Goal: Entertainment & Leisure: Browse casually

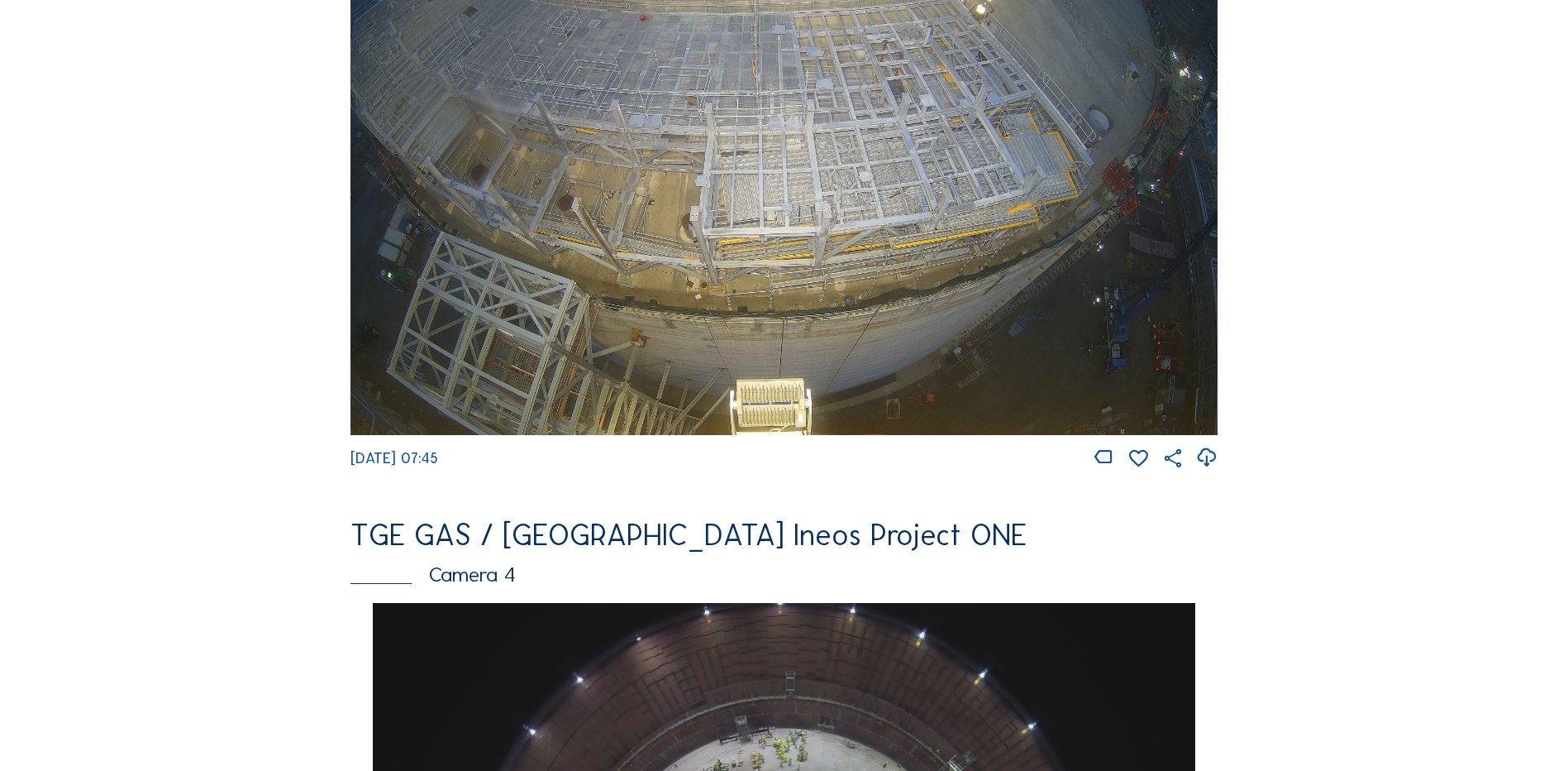
scroll to position [744, 0]
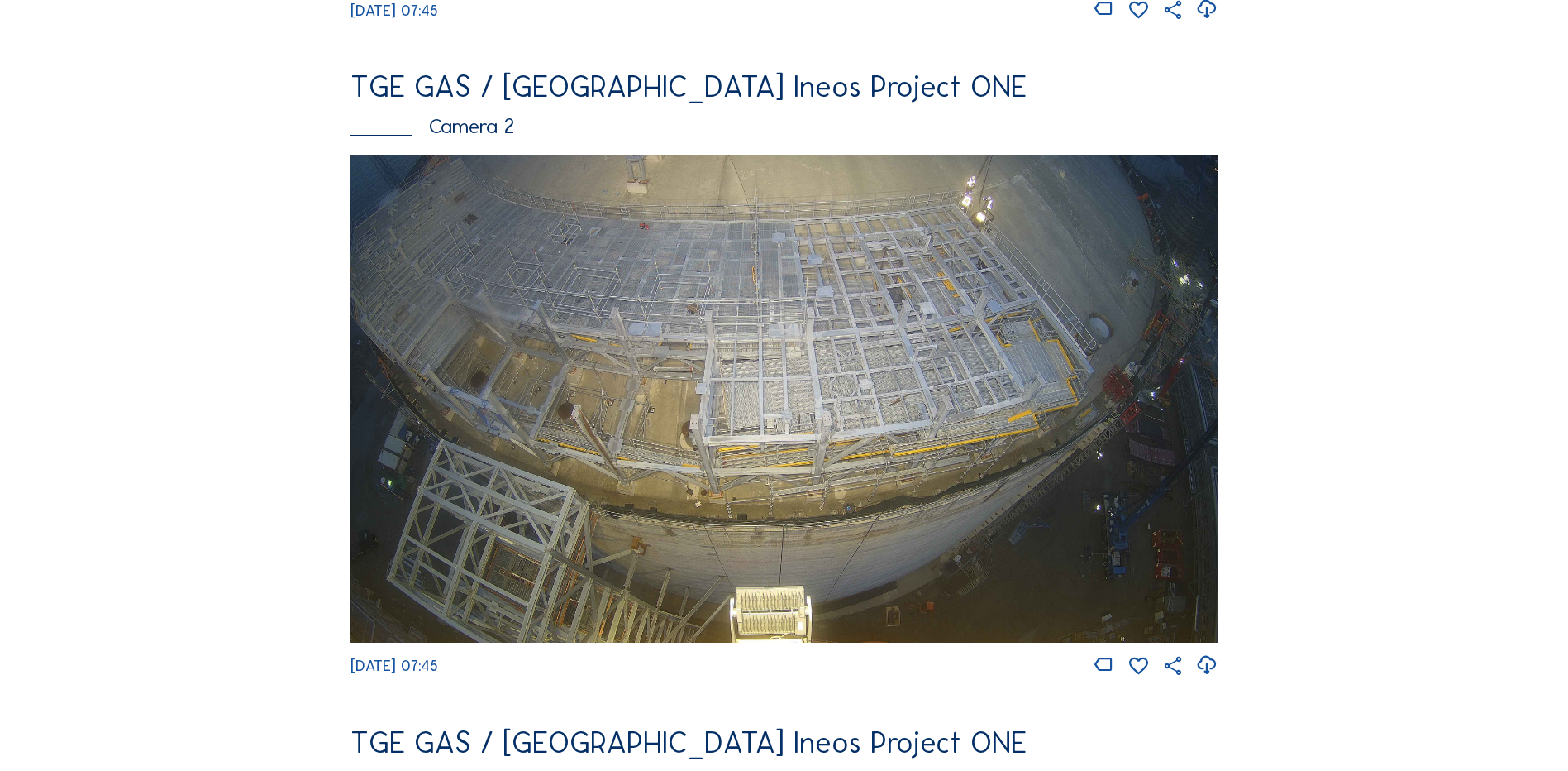
click at [745, 359] on img at bounding box center [784, 398] width 867 height 488
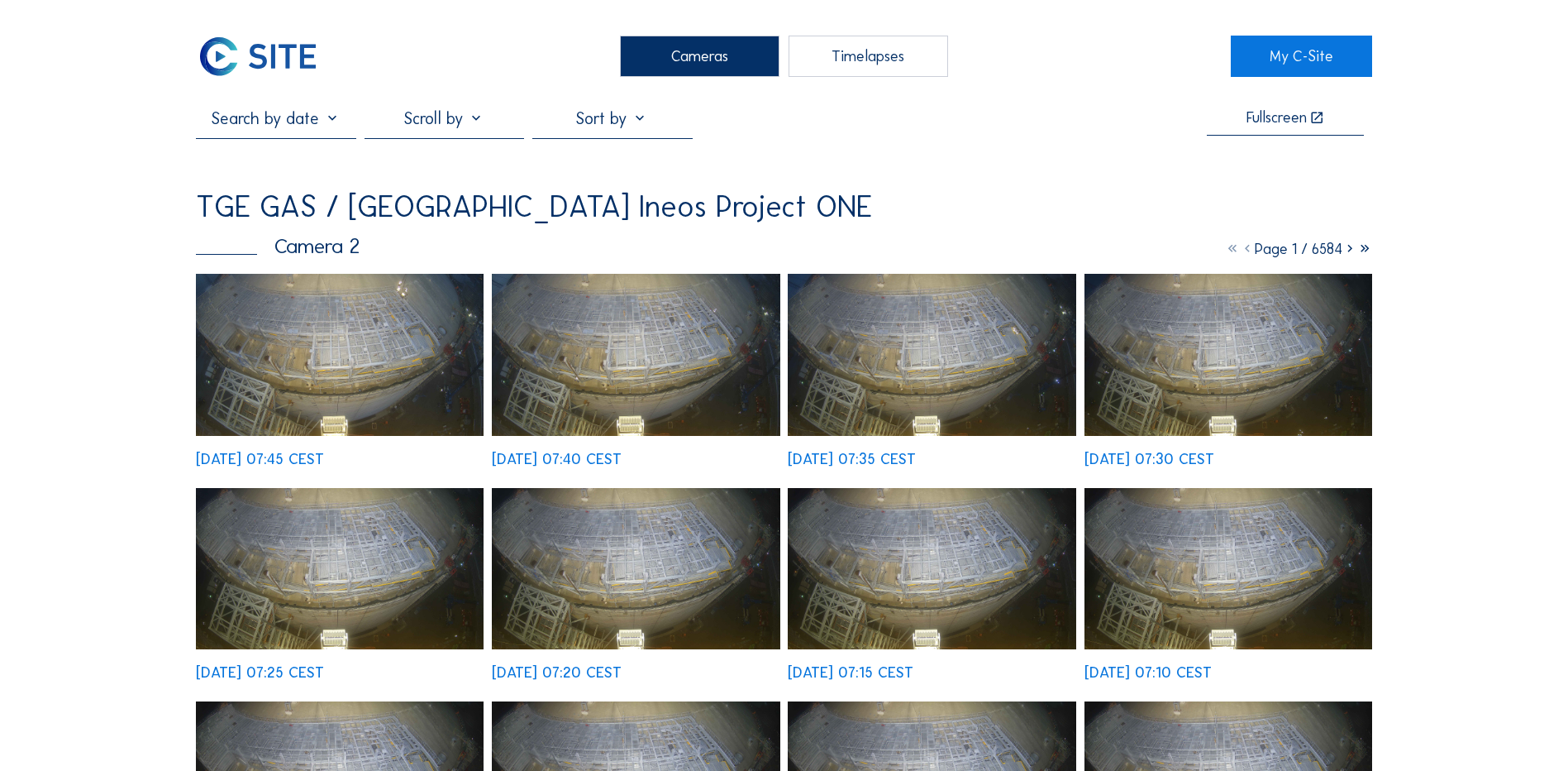
click at [395, 353] on img at bounding box center [340, 354] width 288 height 162
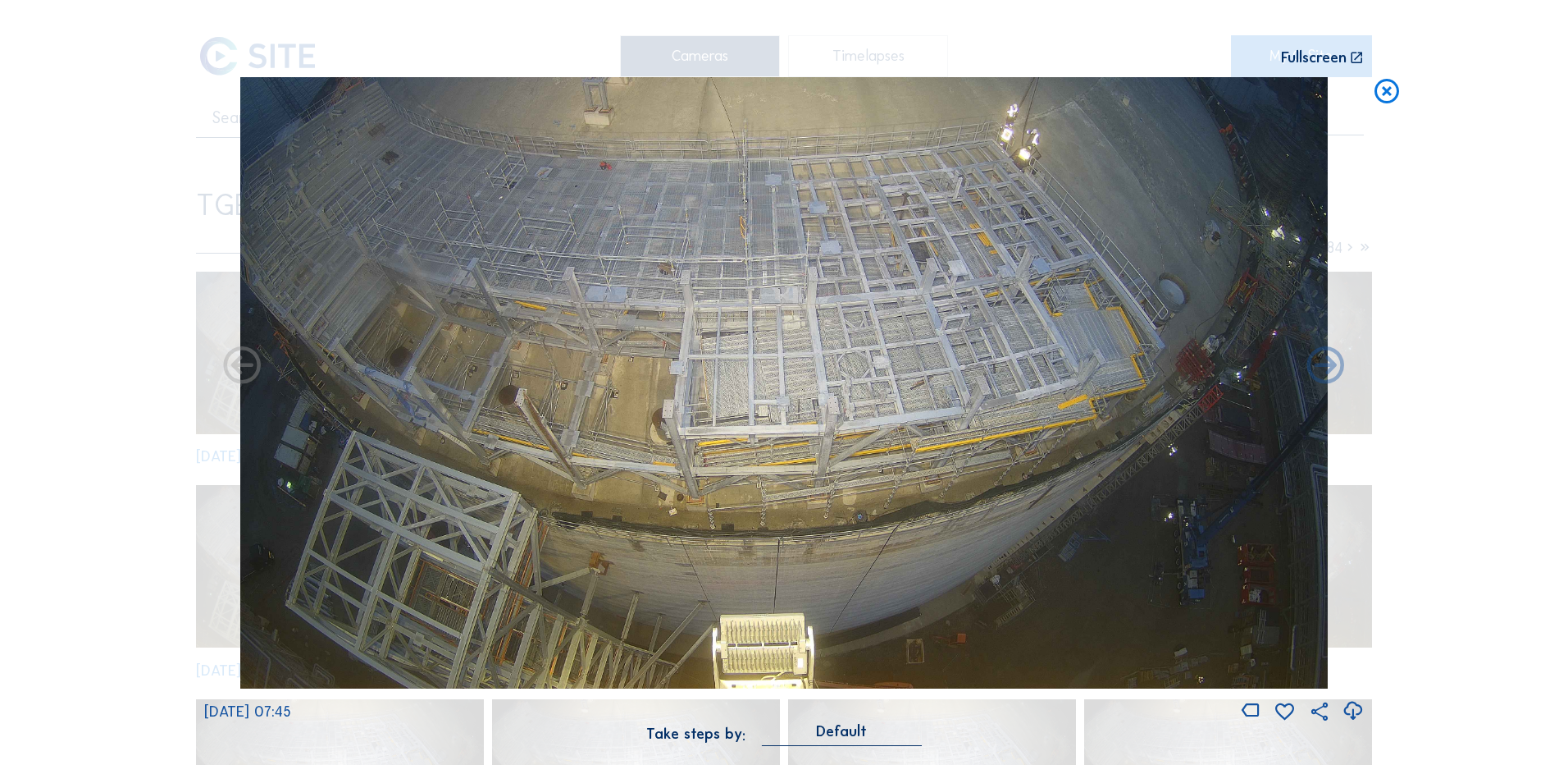
click at [1386, 94] on icon at bounding box center [1387, 92] width 30 height 31
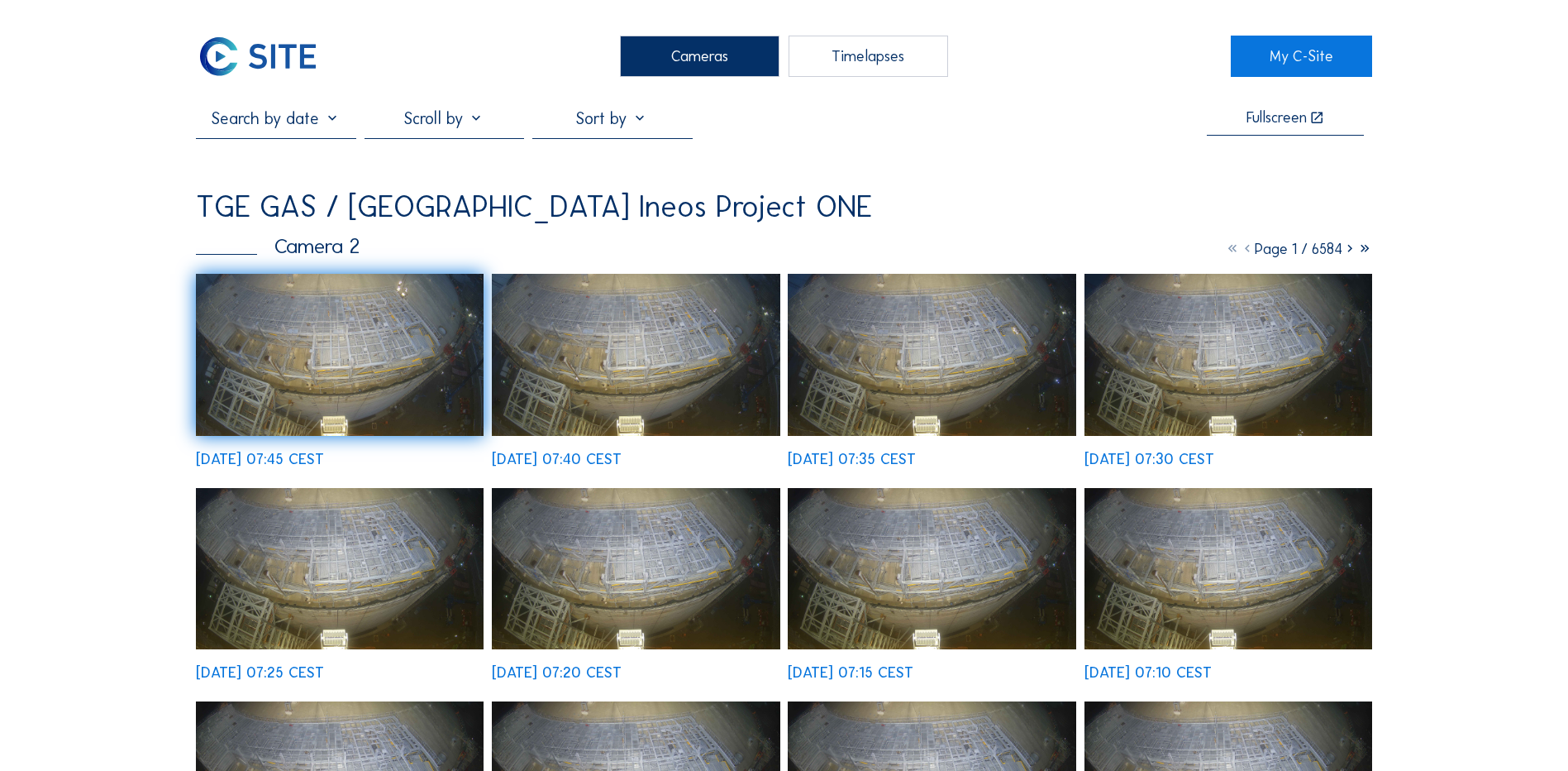
click at [741, 53] on div "Cameras" at bounding box center [700, 57] width 160 height 42
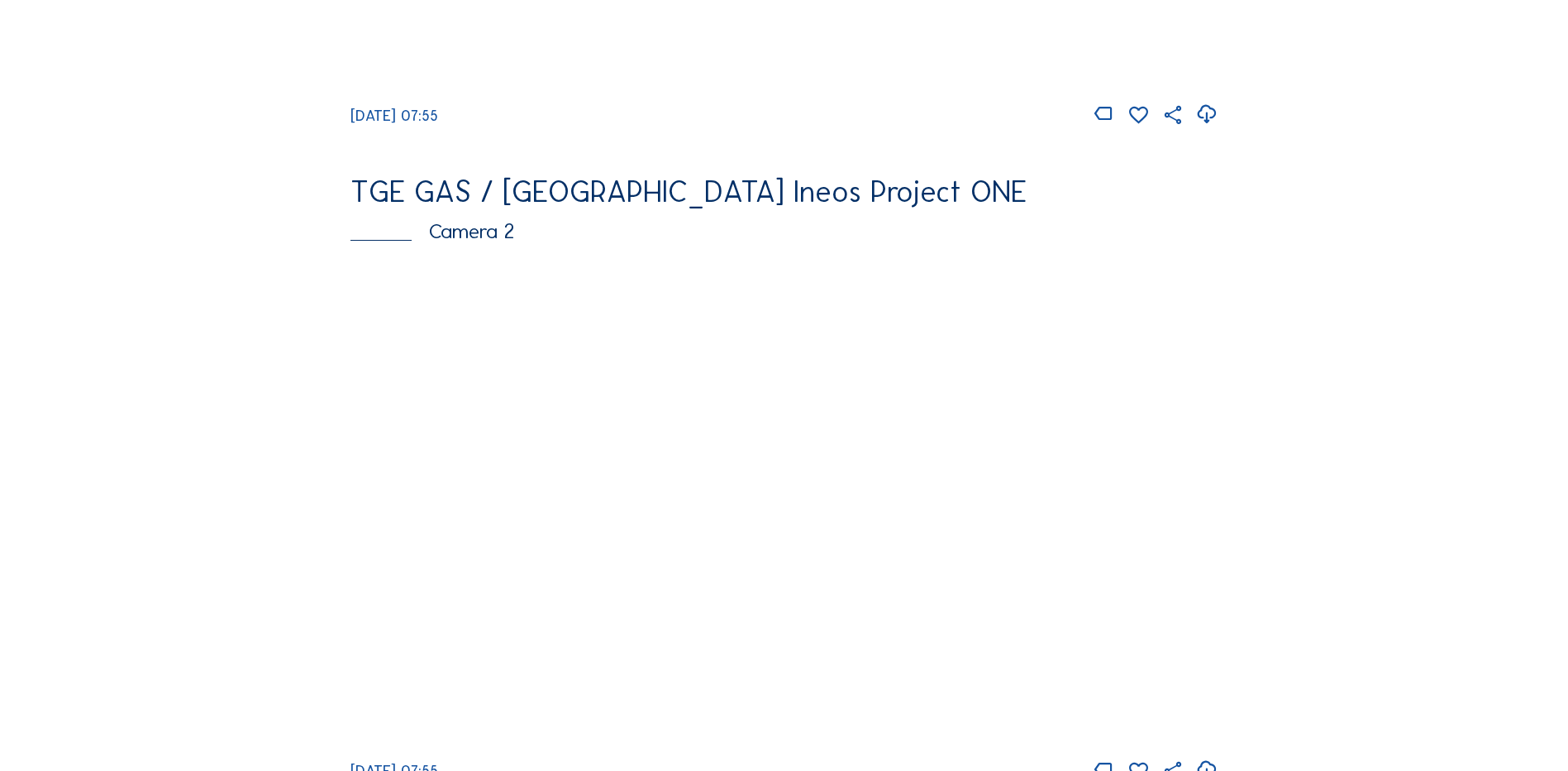
scroll to position [662, 0]
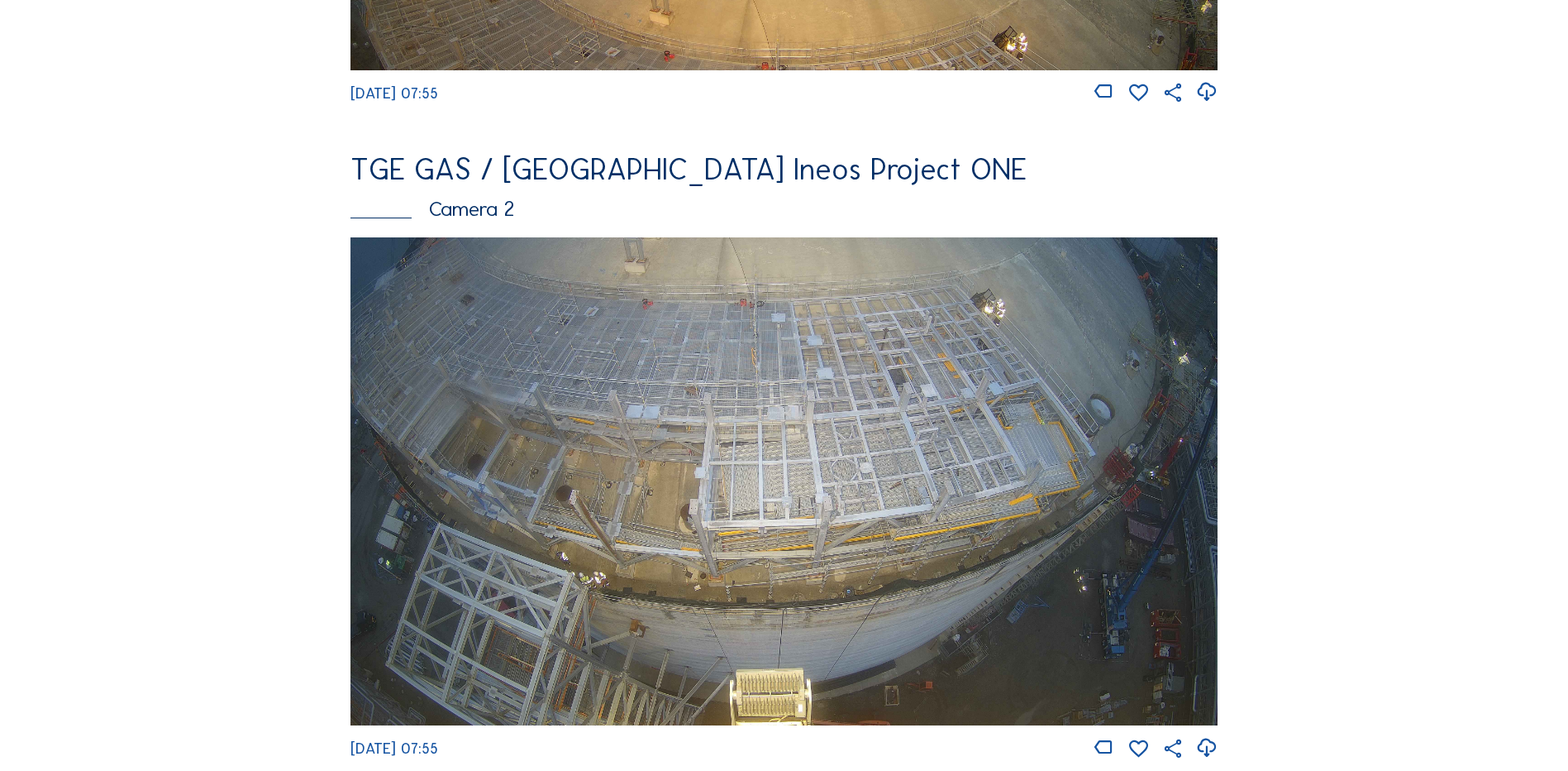
click at [816, 426] on img at bounding box center [784, 481] width 867 height 488
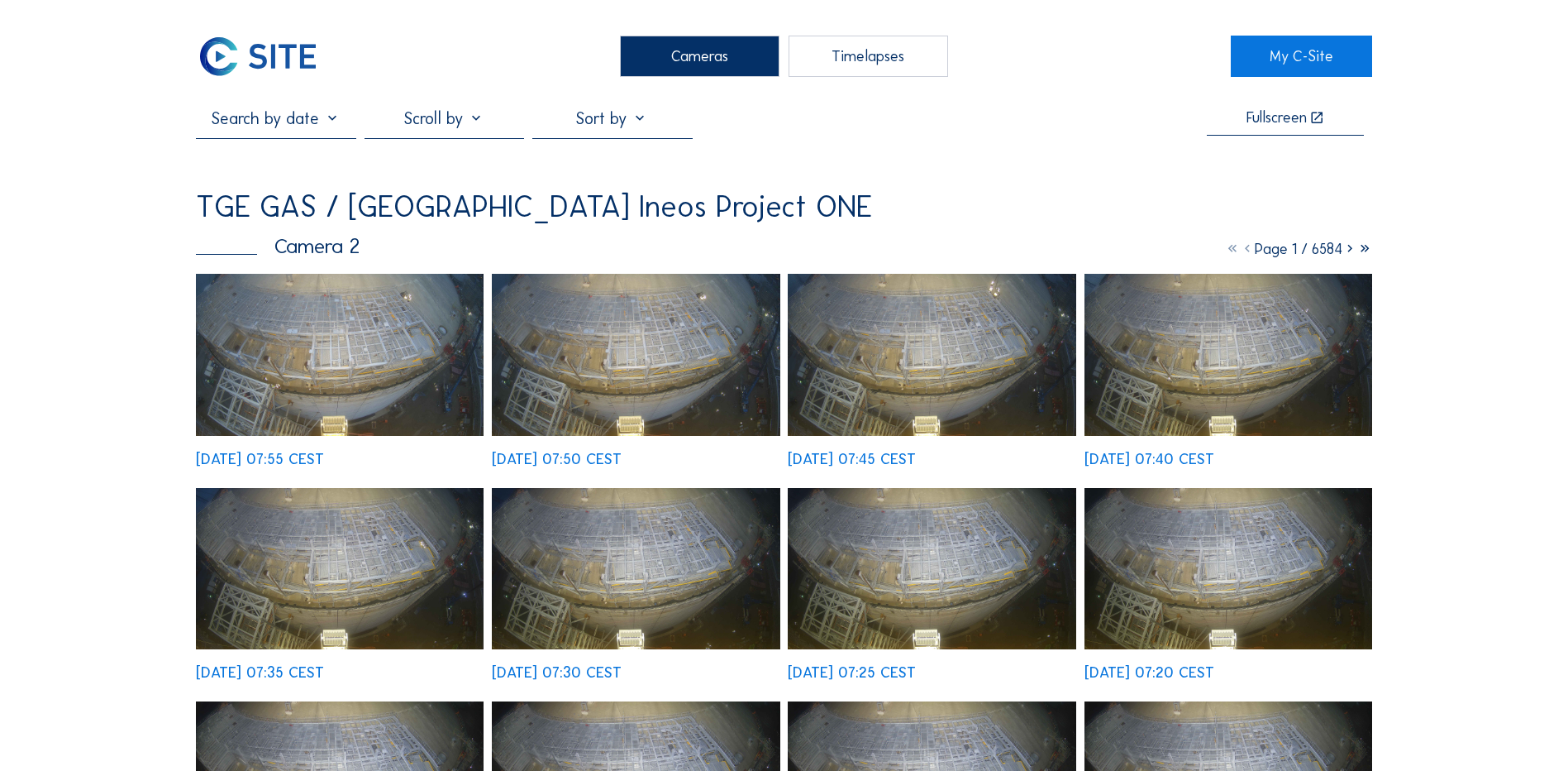
click at [357, 341] on img at bounding box center [340, 354] width 288 height 162
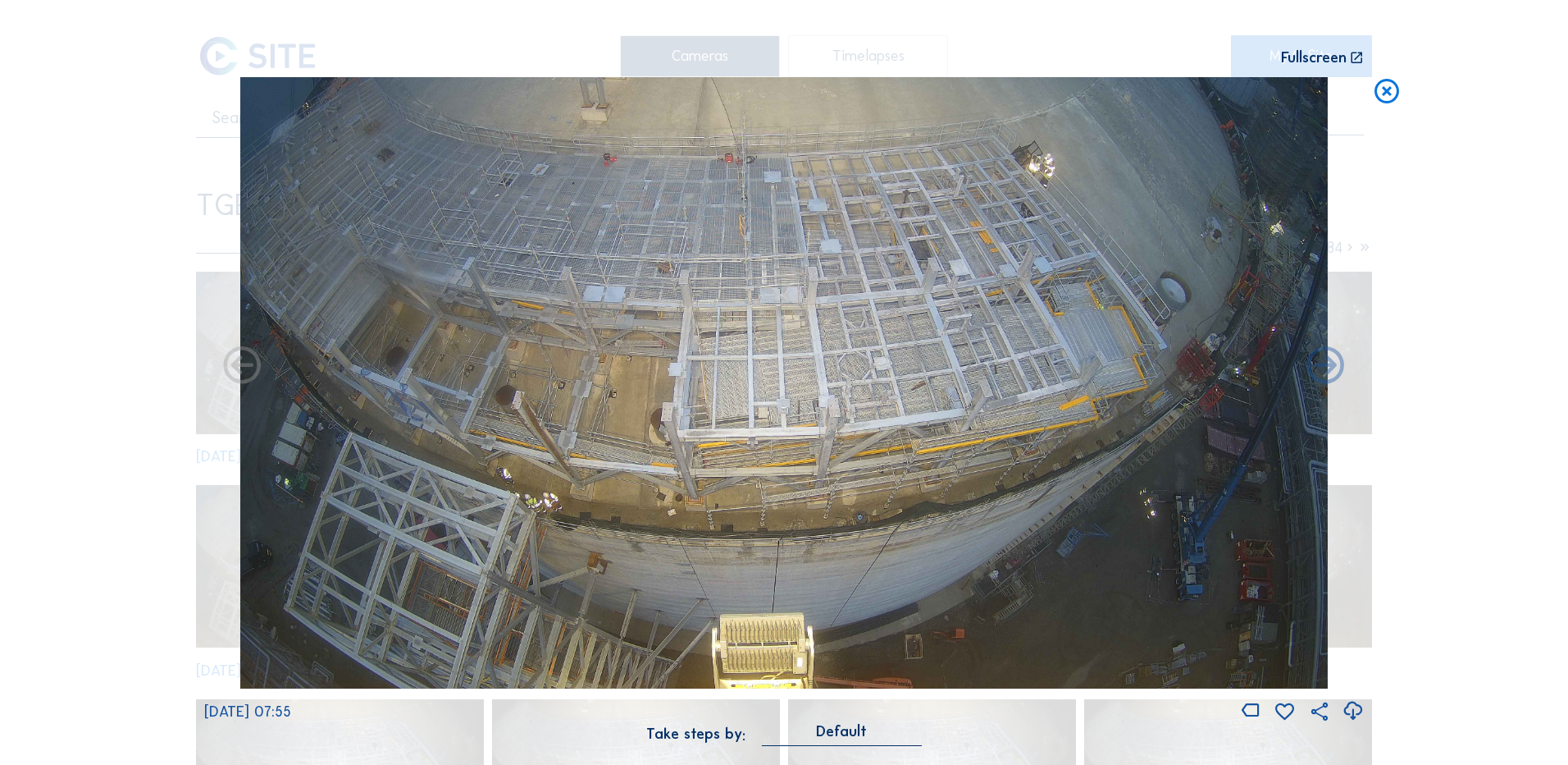
click at [1357, 711] on icon at bounding box center [1353, 711] width 22 height 27
drag, startPoint x: 79, startPoint y: 363, endPoint x: 99, endPoint y: 360, distance: 20.2
click at [83, 366] on div "Scroll to travel through time | Press 'Alt' Button + Scroll to Zoom | Click and…" at bounding box center [784, 382] width 1568 height 765
click at [1389, 97] on icon at bounding box center [1387, 92] width 30 height 31
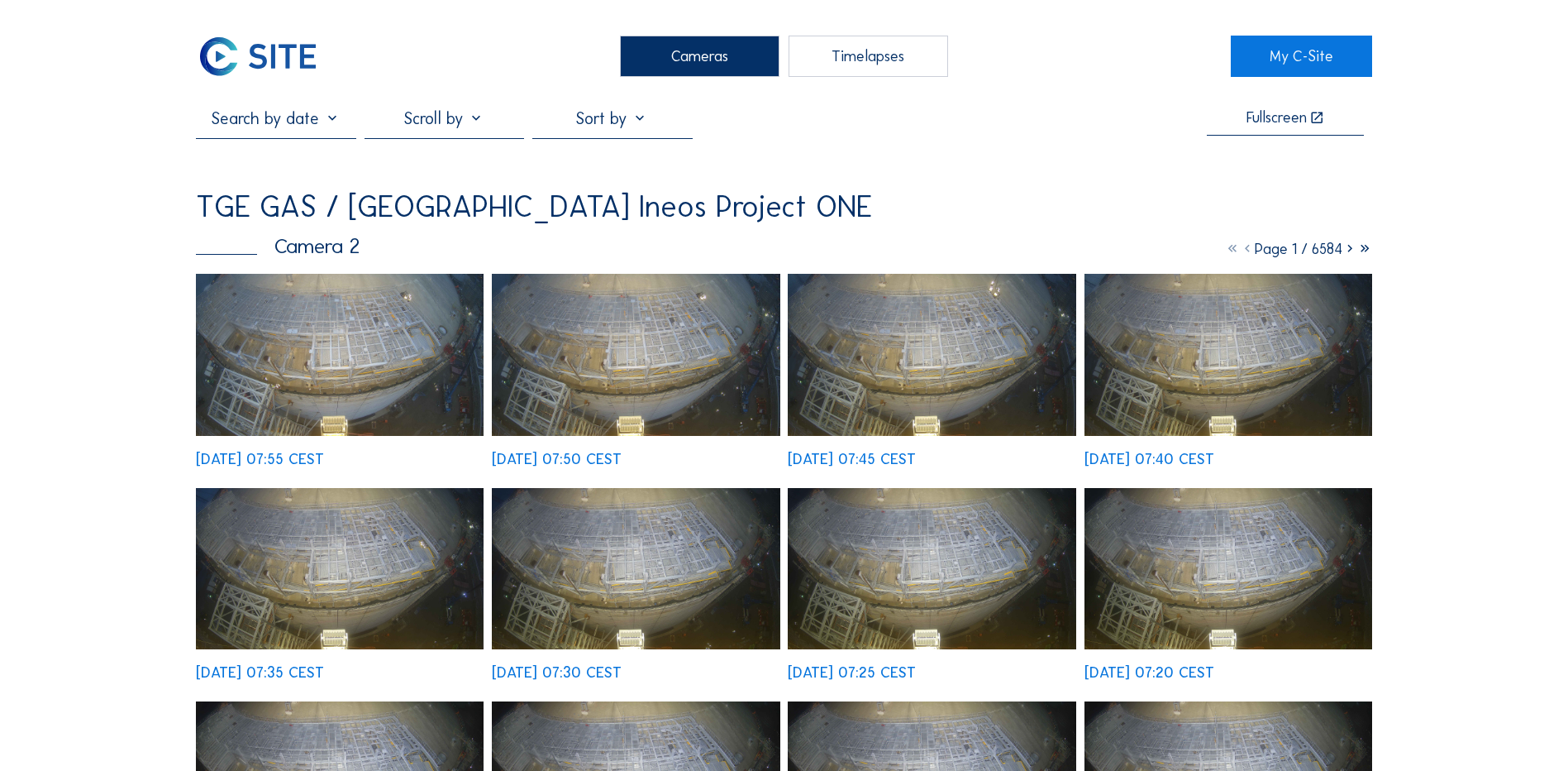
click at [714, 62] on div "Cameras" at bounding box center [700, 57] width 160 height 42
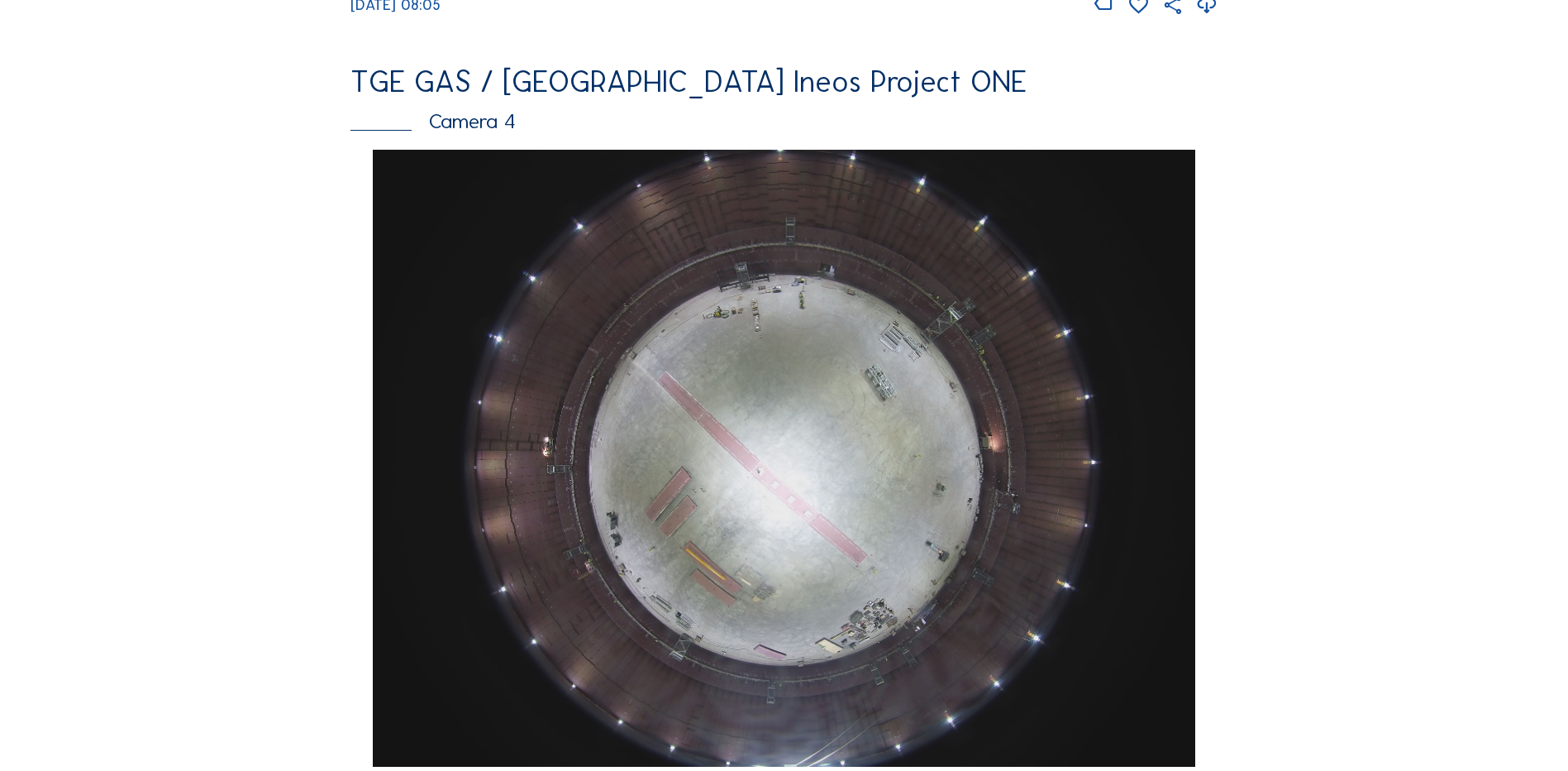
scroll to position [1406, 0]
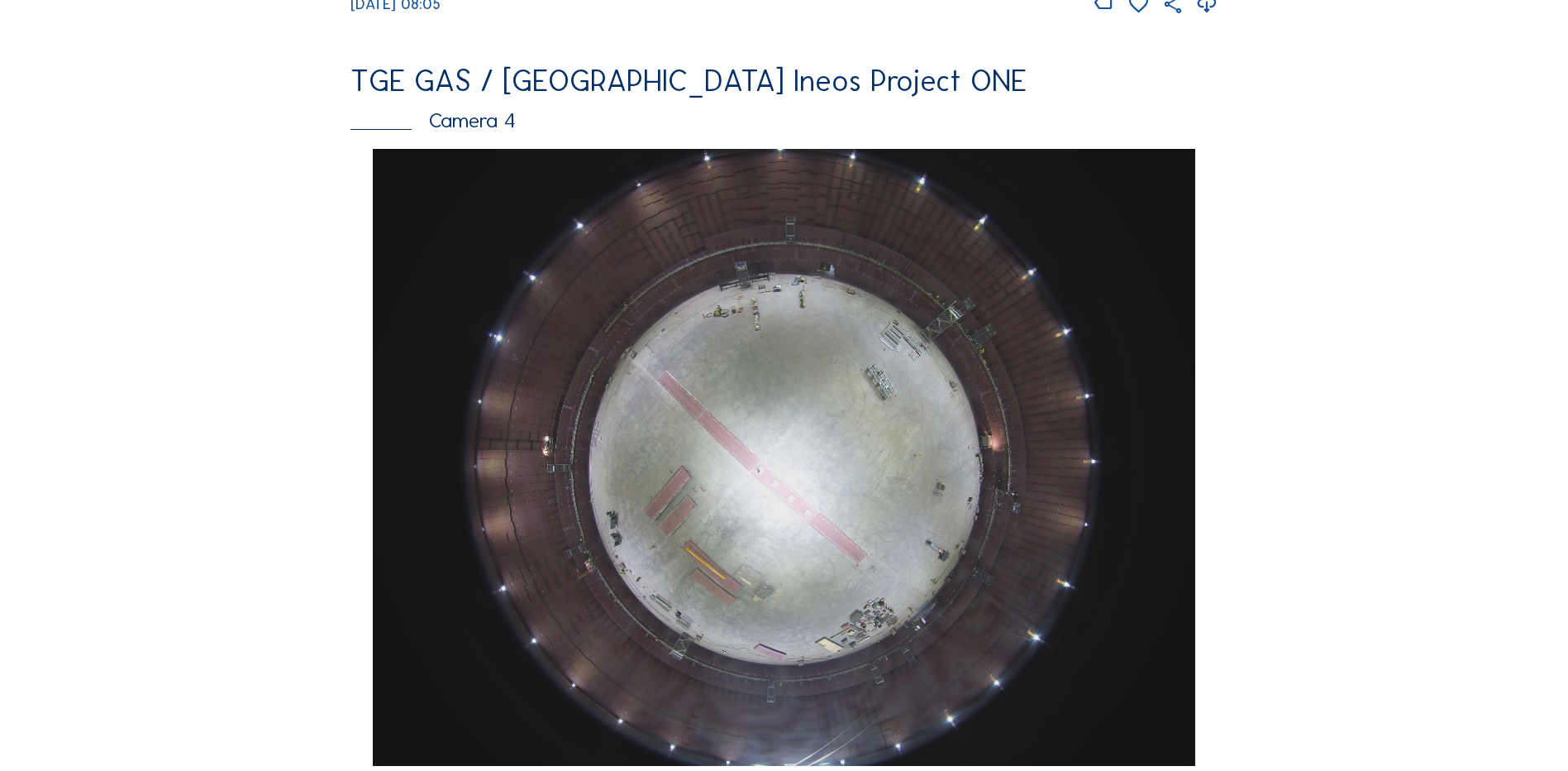
click at [816, 386] on img at bounding box center [783, 457] width 821 height 617
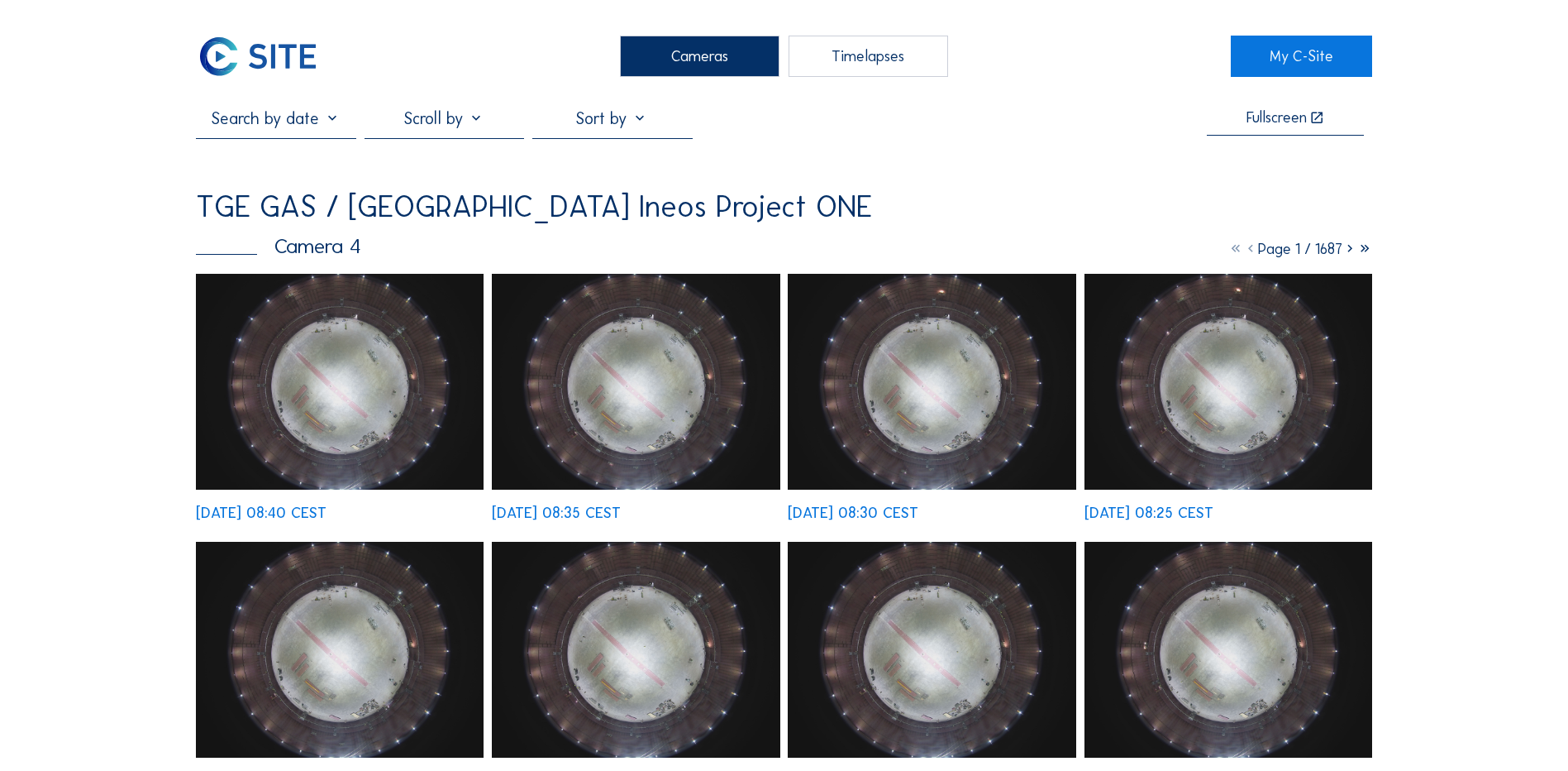
click at [333, 374] on img at bounding box center [340, 382] width 288 height 216
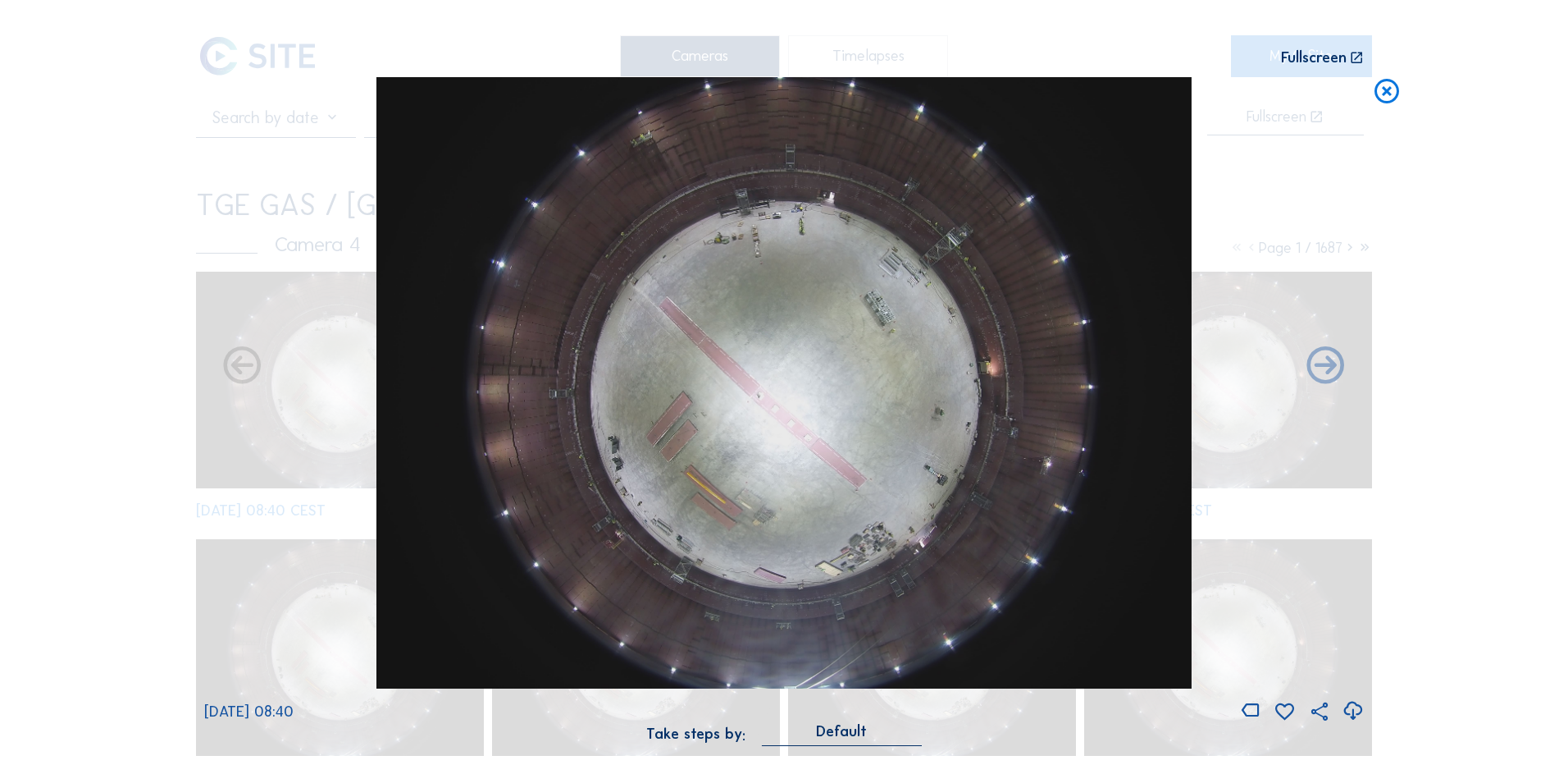
click at [1354, 711] on icon at bounding box center [1353, 711] width 22 height 27
click at [1440, 309] on div "Scroll to travel through time | Press 'Alt' Button + Scroll to Zoom | Click and…" at bounding box center [784, 382] width 1568 height 765
click at [1397, 93] on icon at bounding box center [1387, 92] width 30 height 31
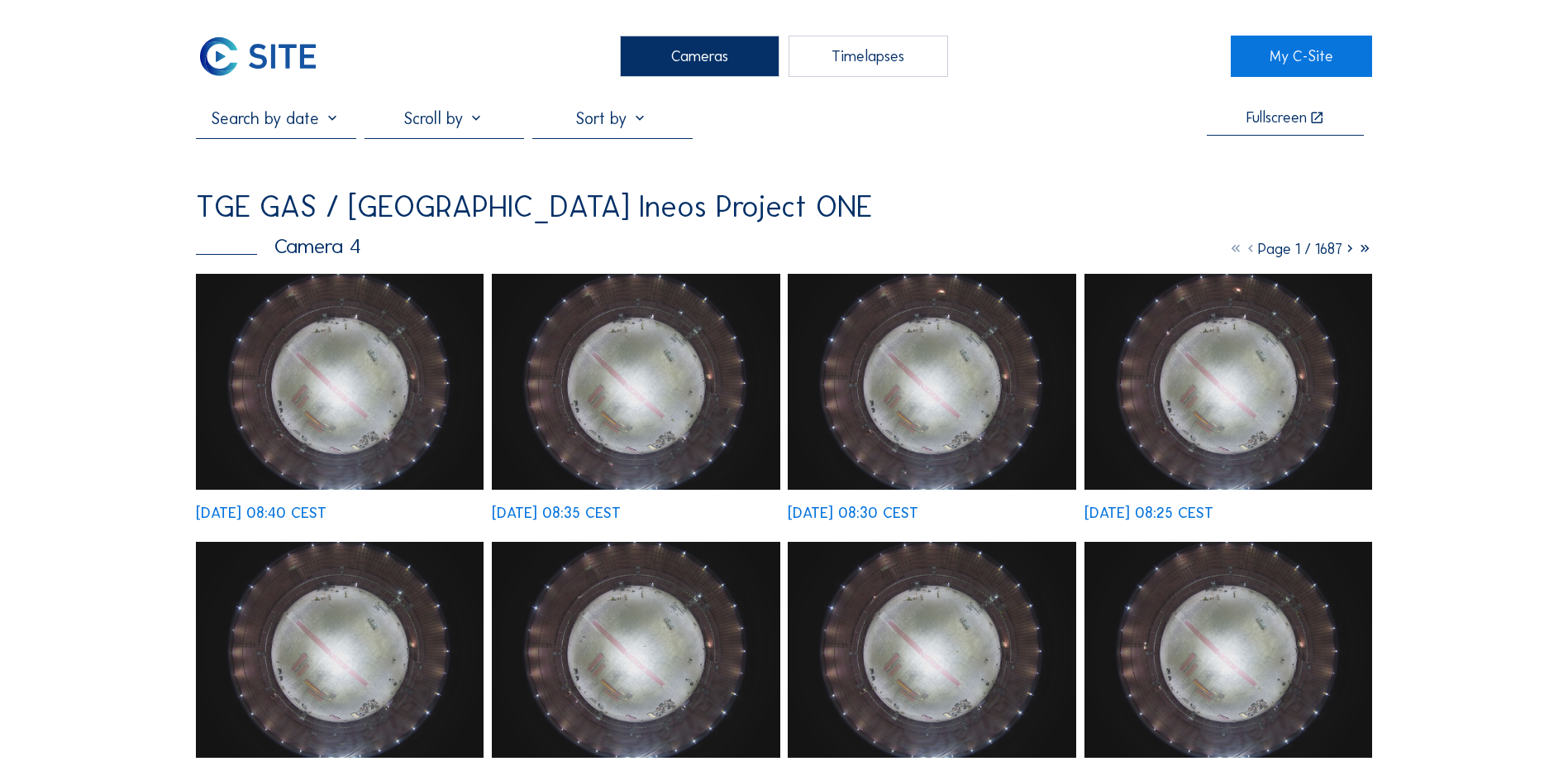
click at [685, 65] on div "Cameras" at bounding box center [700, 57] width 160 height 42
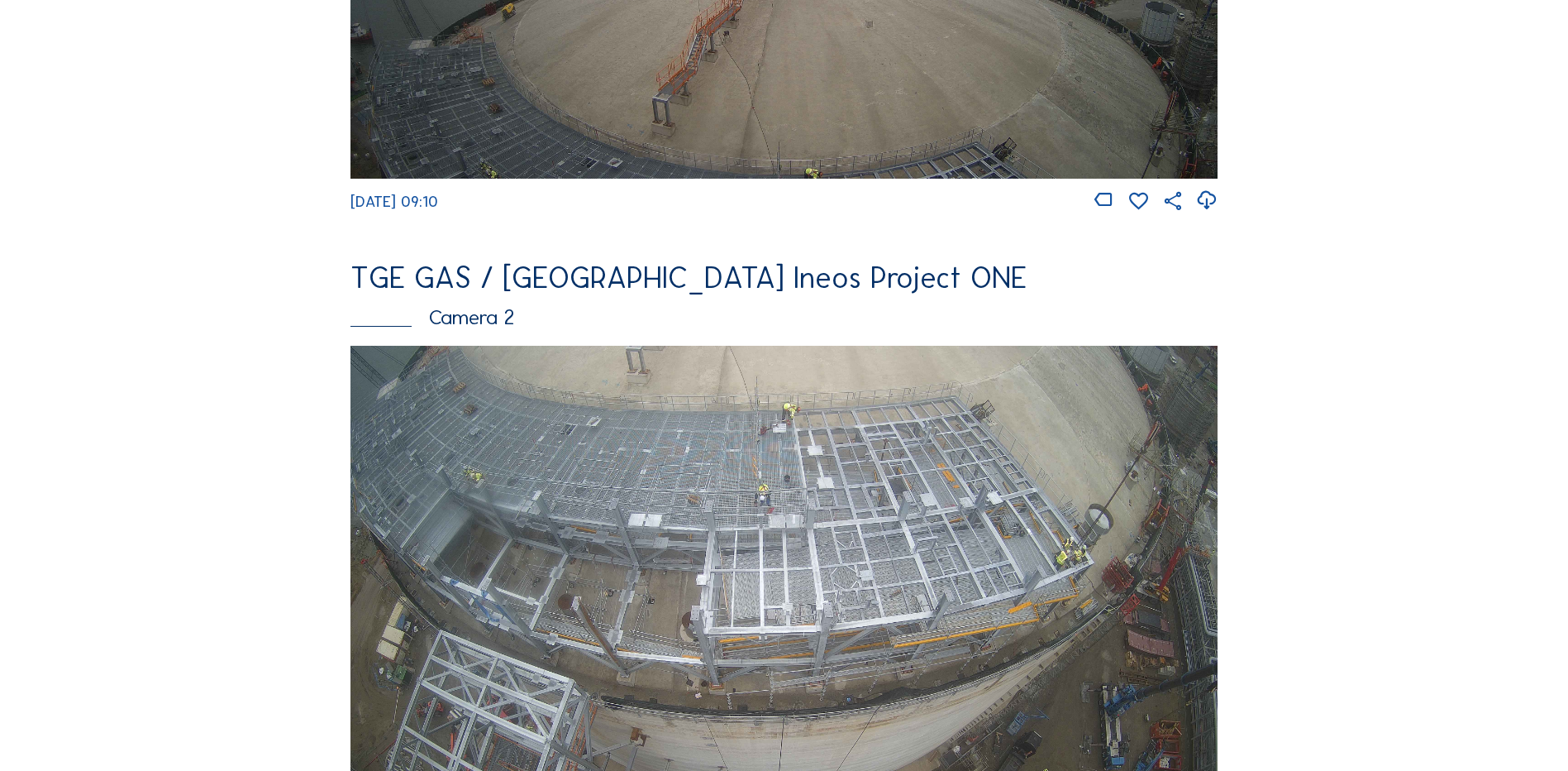
scroll to position [579, 0]
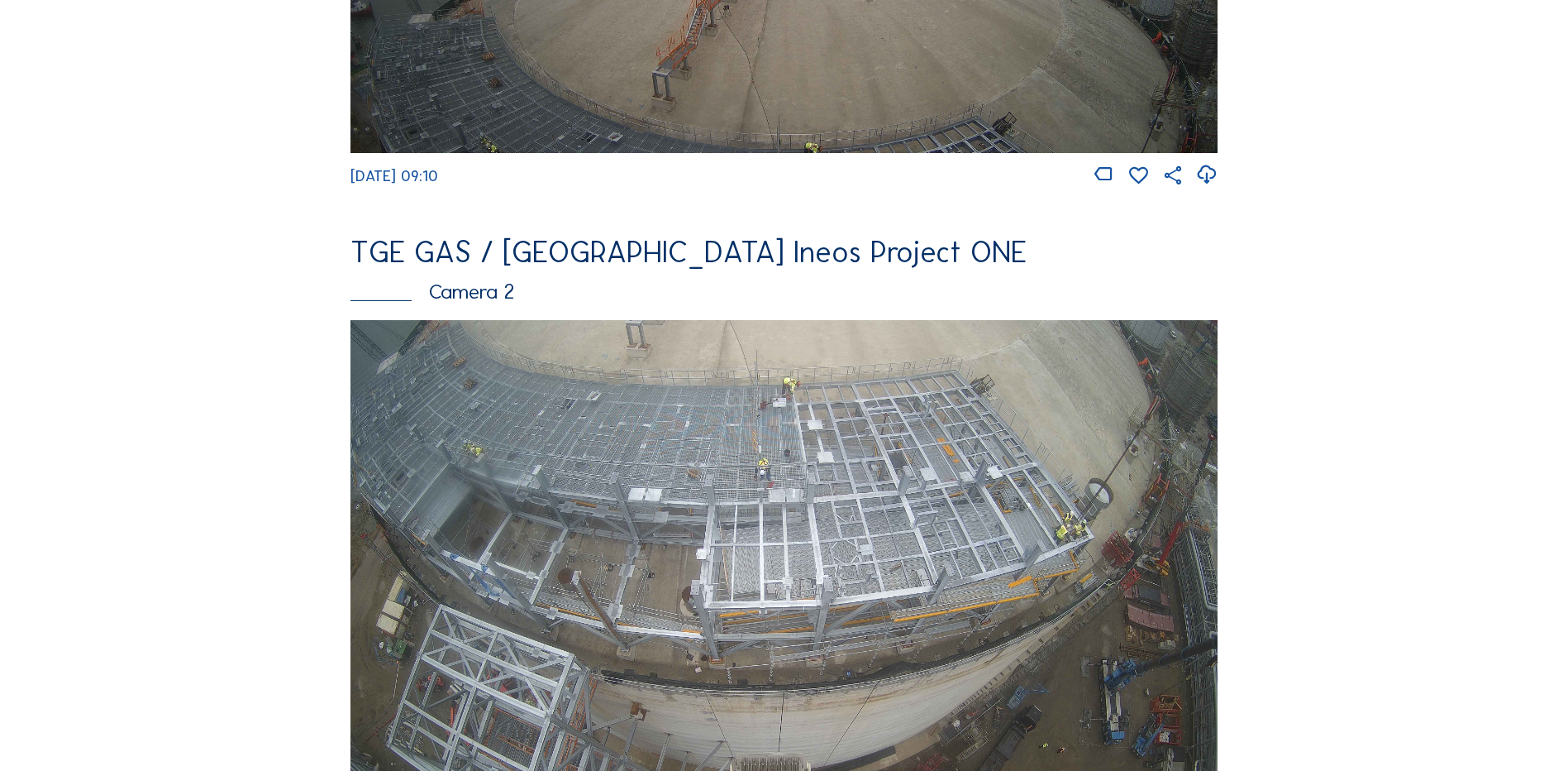
click at [791, 444] on img at bounding box center [784, 564] width 867 height 488
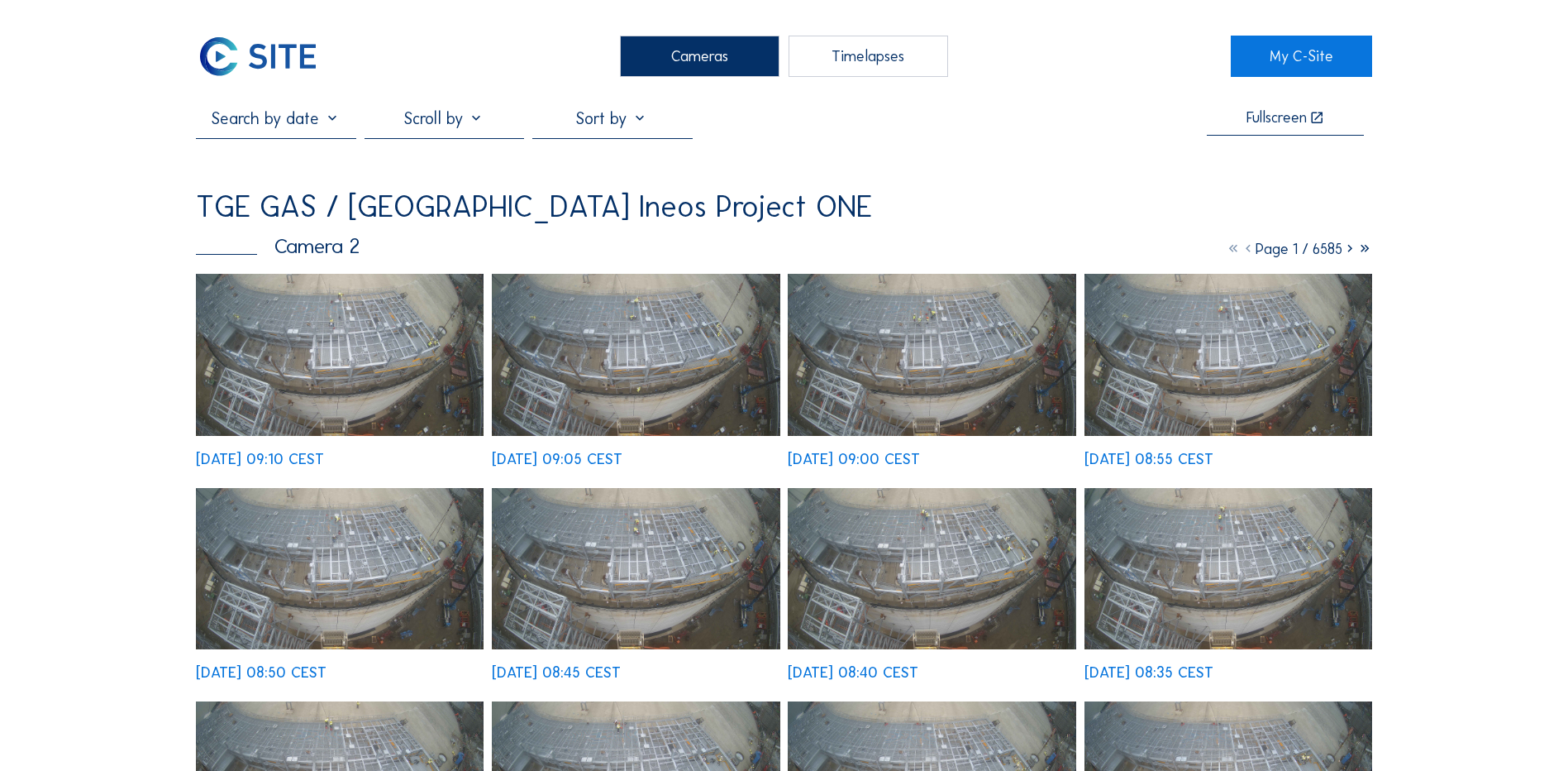
click at [342, 335] on img at bounding box center [340, 354] width 288 height 162
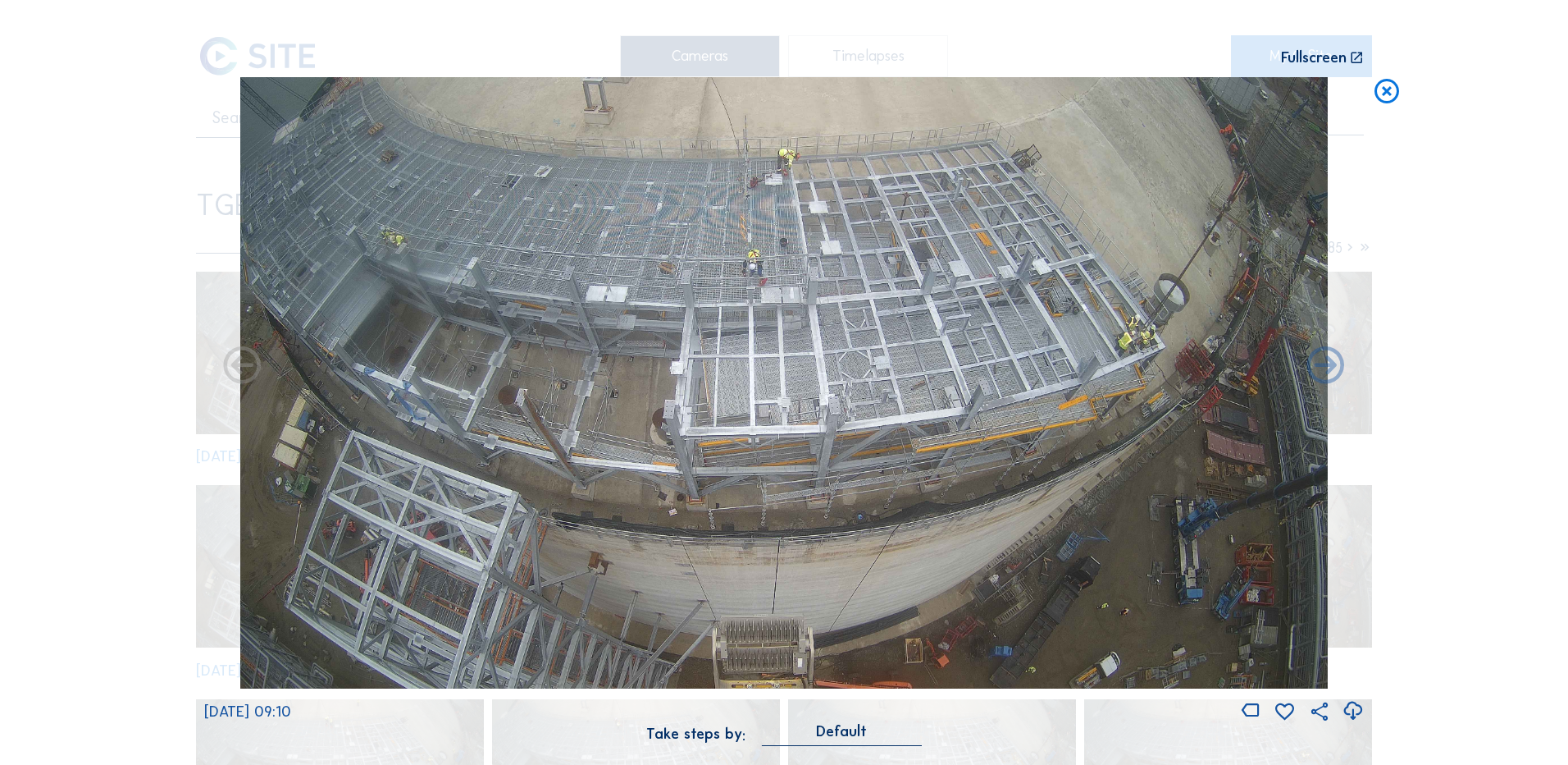
click at [1354, 709] on icon at bounding box center [1353, 711] width 22 height 27
click at [104, 190] on div "Scroll to travel through time | Press 'Alt' Button + Scroll to Zoom | Click and…" at bounding box center [784, 382] width 1568 height 765
click at [1389, 88] on icon at bounding box center [1387, 92] width 30 height 31
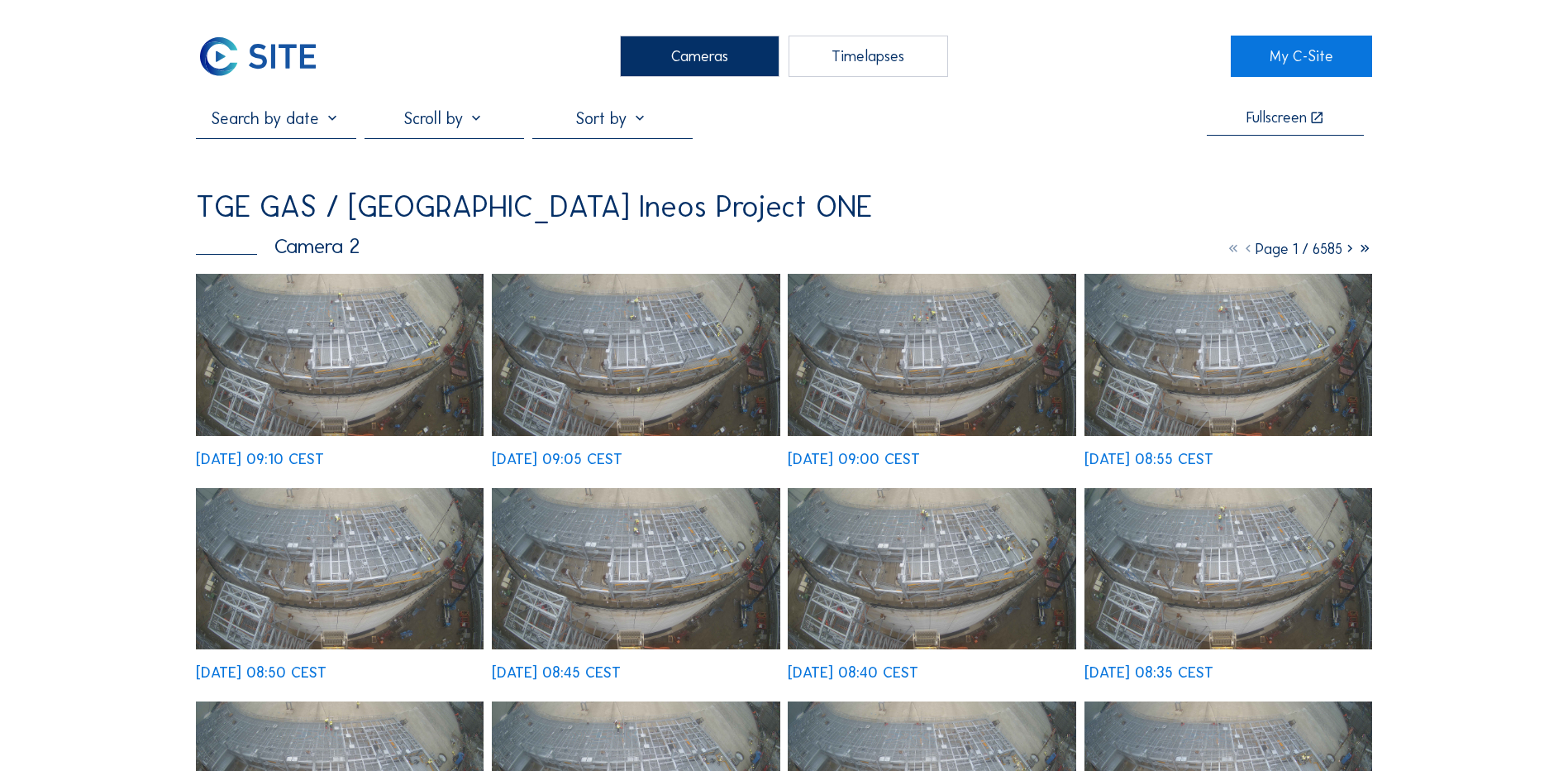
click at [722, 58] on div "Cameras" at bounding box center [700, 57] width 160 height 42
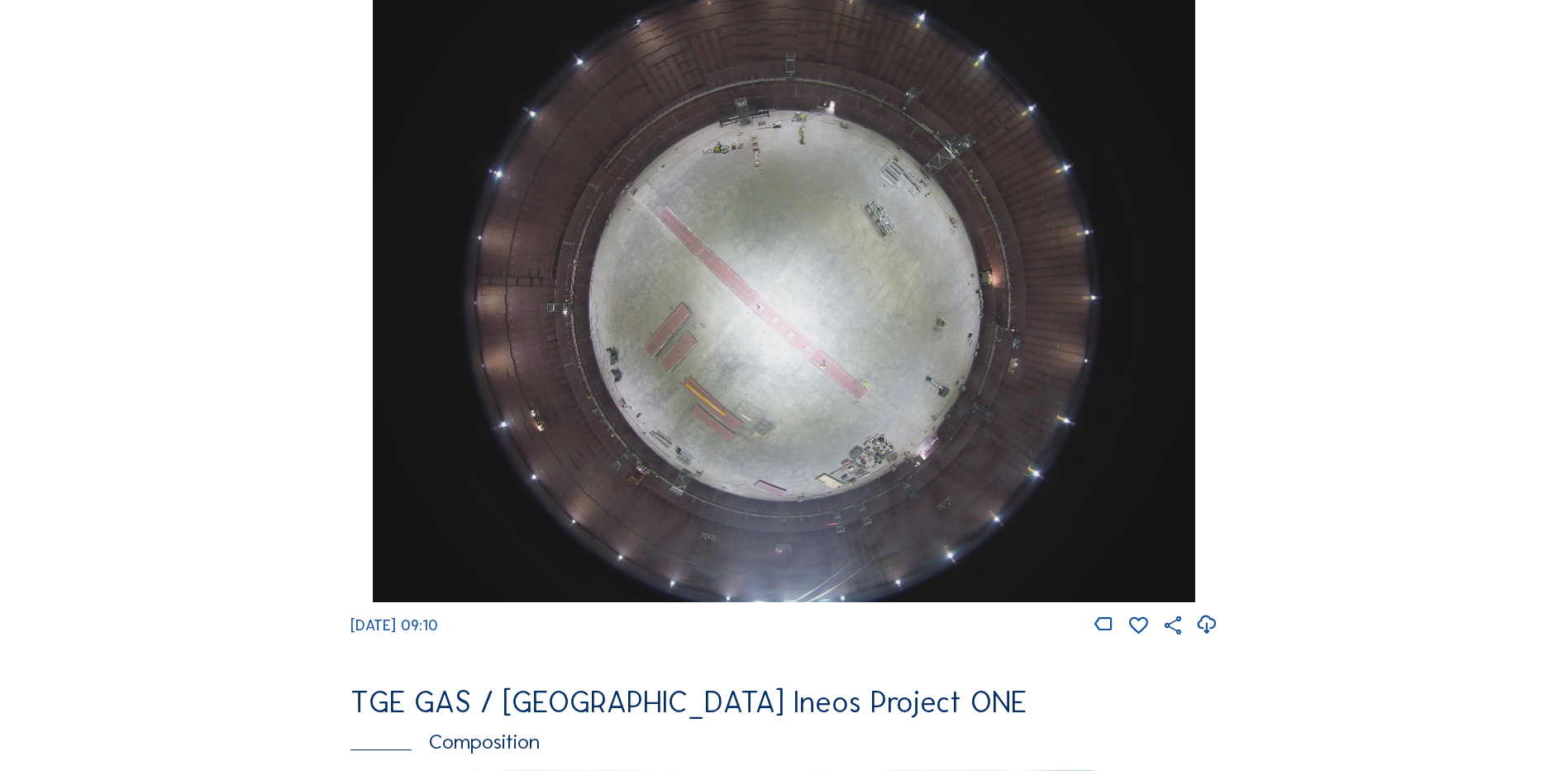
scroll to position [1571, 0]
click at [794, 301] on img at bounding box center [783, 292] width 821 height 617
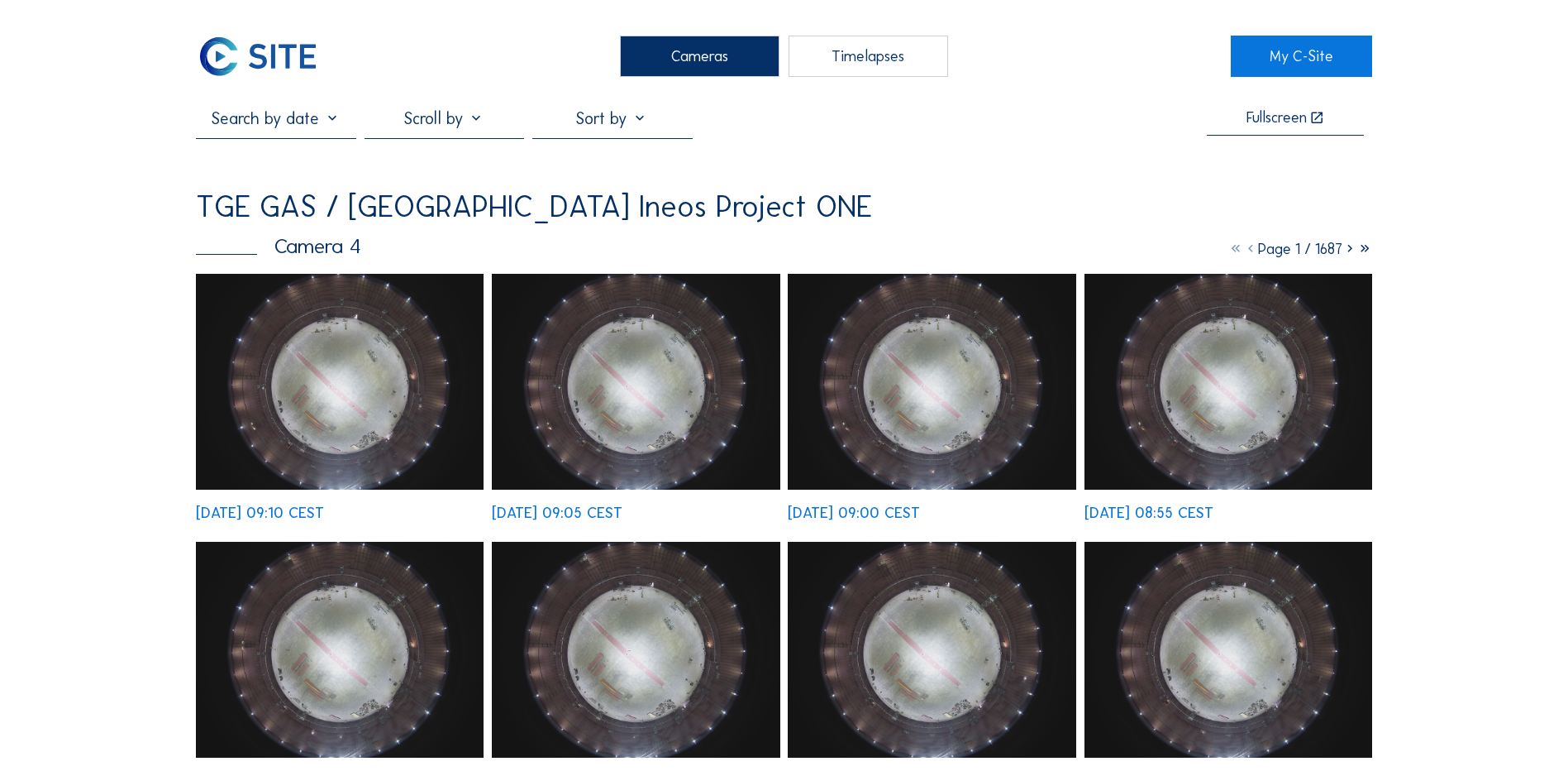
click at [374, 388] on img at bounding box center [340, 382] width 288 height 216
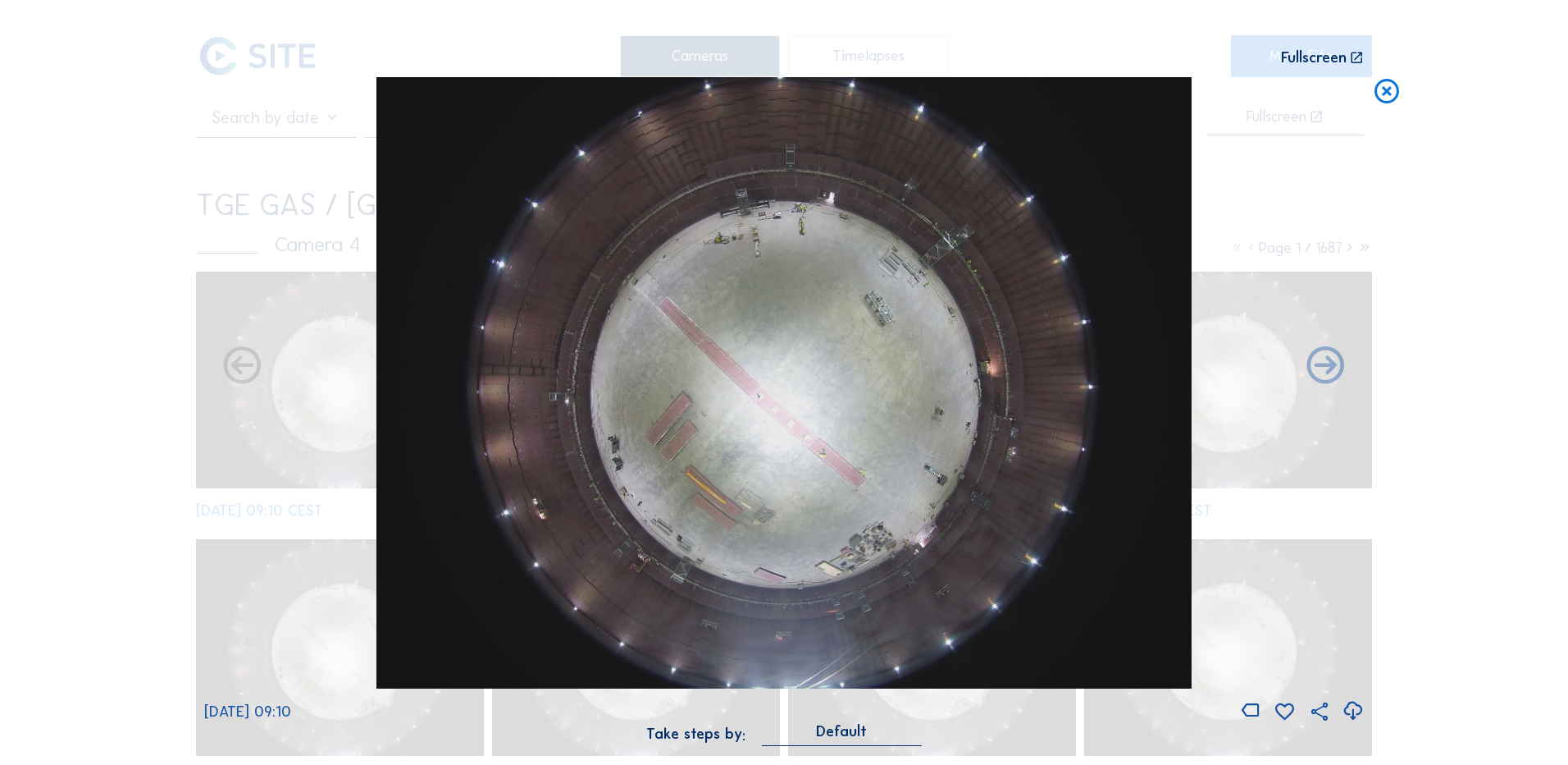
click at [1359, 709] on icon at bounding box center [1353, 711] width 22 height 27
click at [157, 471] on div "Scroll to travel through time | Press 'Alt' Button + Scroll to Zoom | Click and…" at bounding box center [784, 382] width 1568 height 765
click at [1387, 94] on icon at bounding box center [1387, 92] width 30 height 31
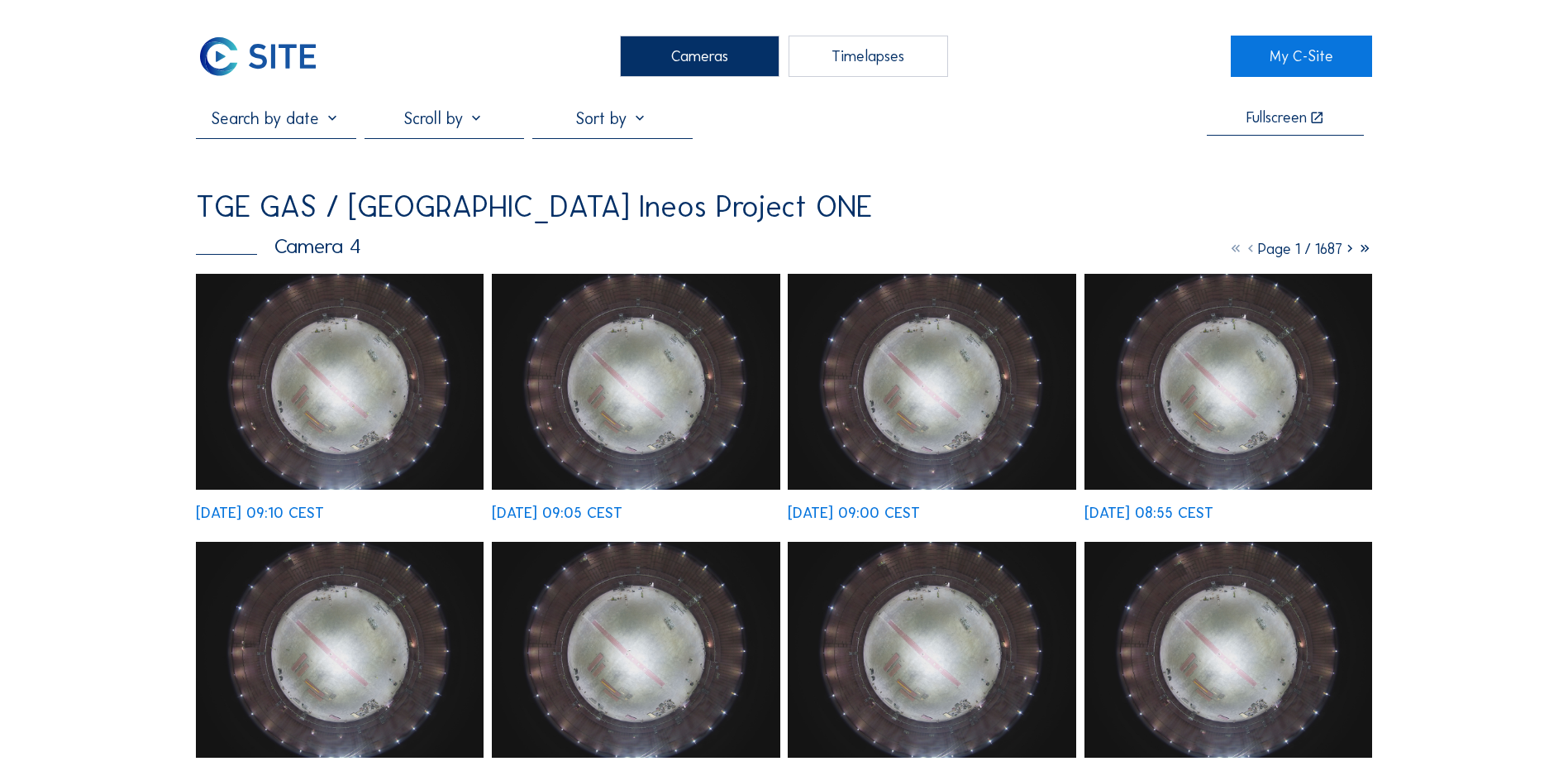
click at [696, 66] on div "Cameras" at bounding box center [700, 57] width 160 height 42
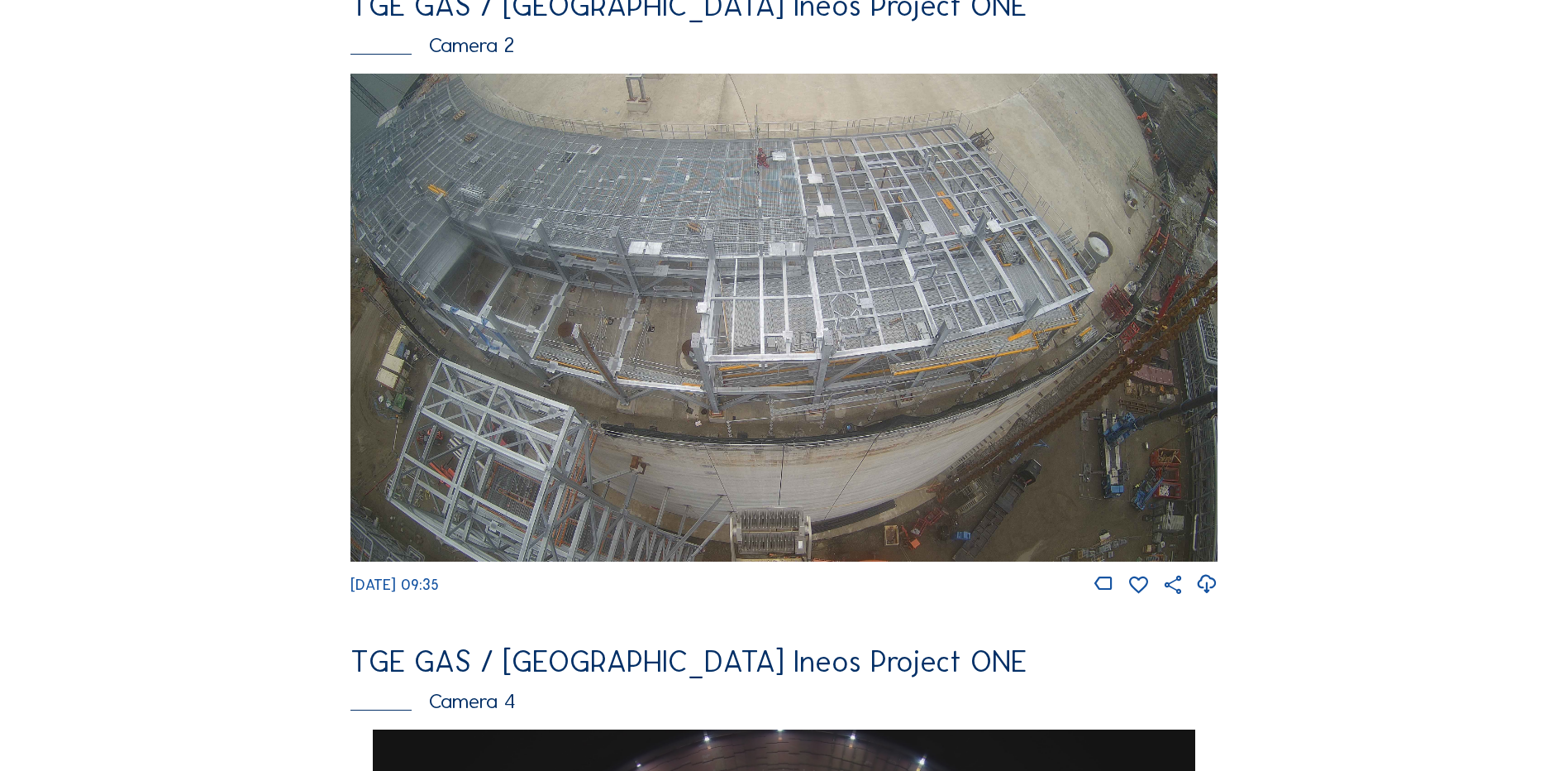
scroll to position [827, 0]
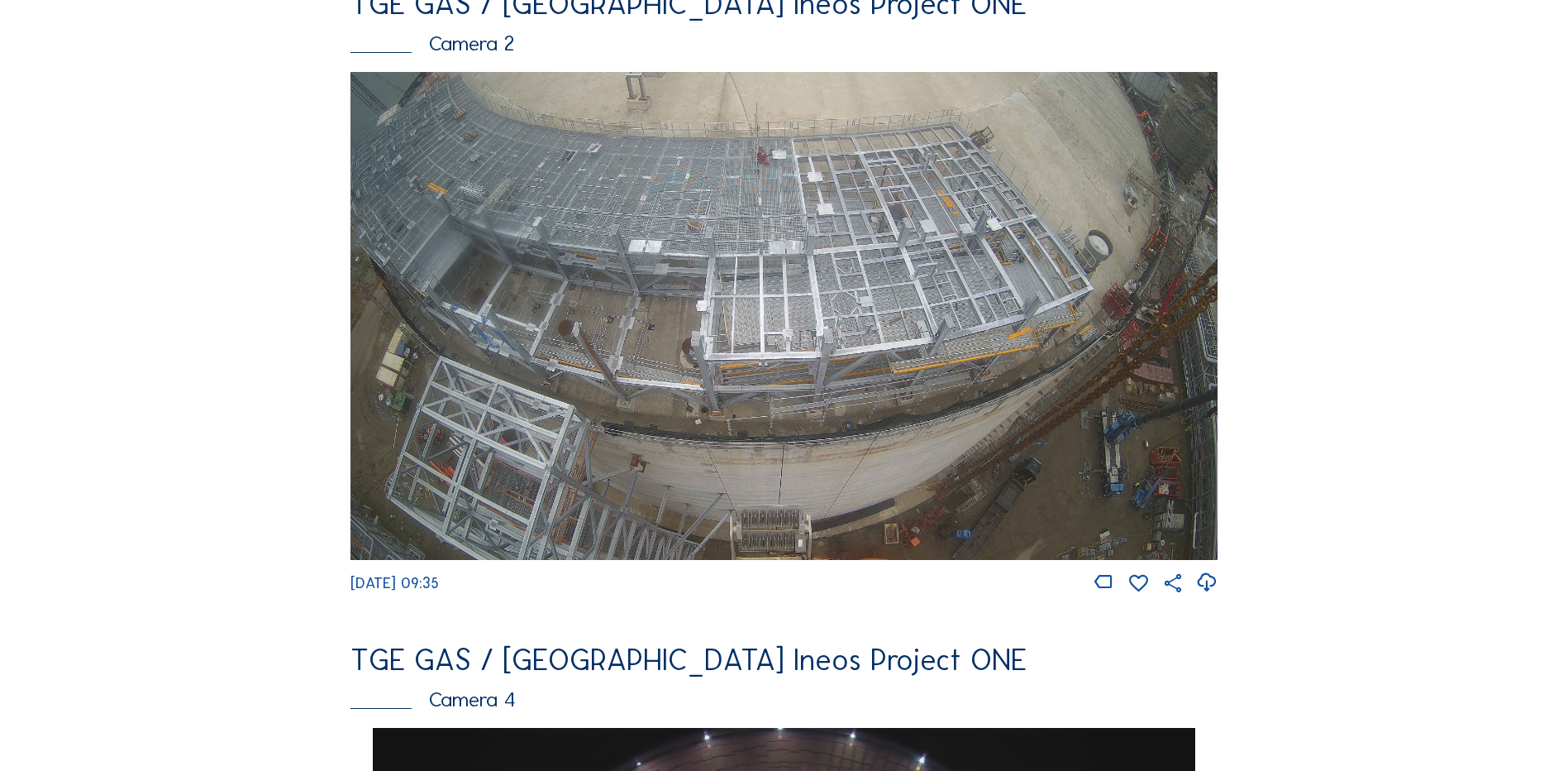
click at [824, 285] on img at bounding box center [784, 316] width 867 height 488
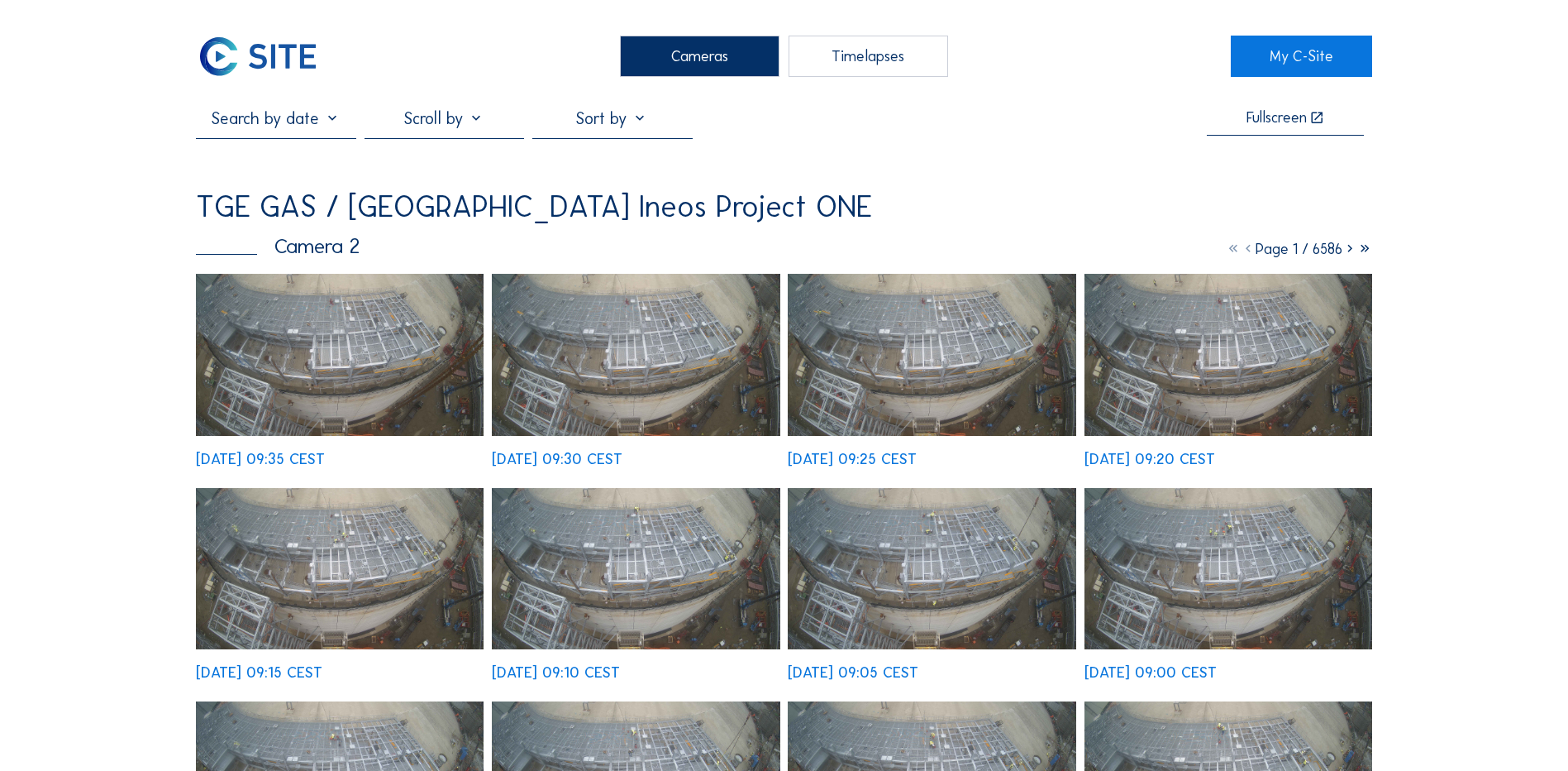
click at [264, 368] on img at bounding box center [340, 354] width 288 height 162
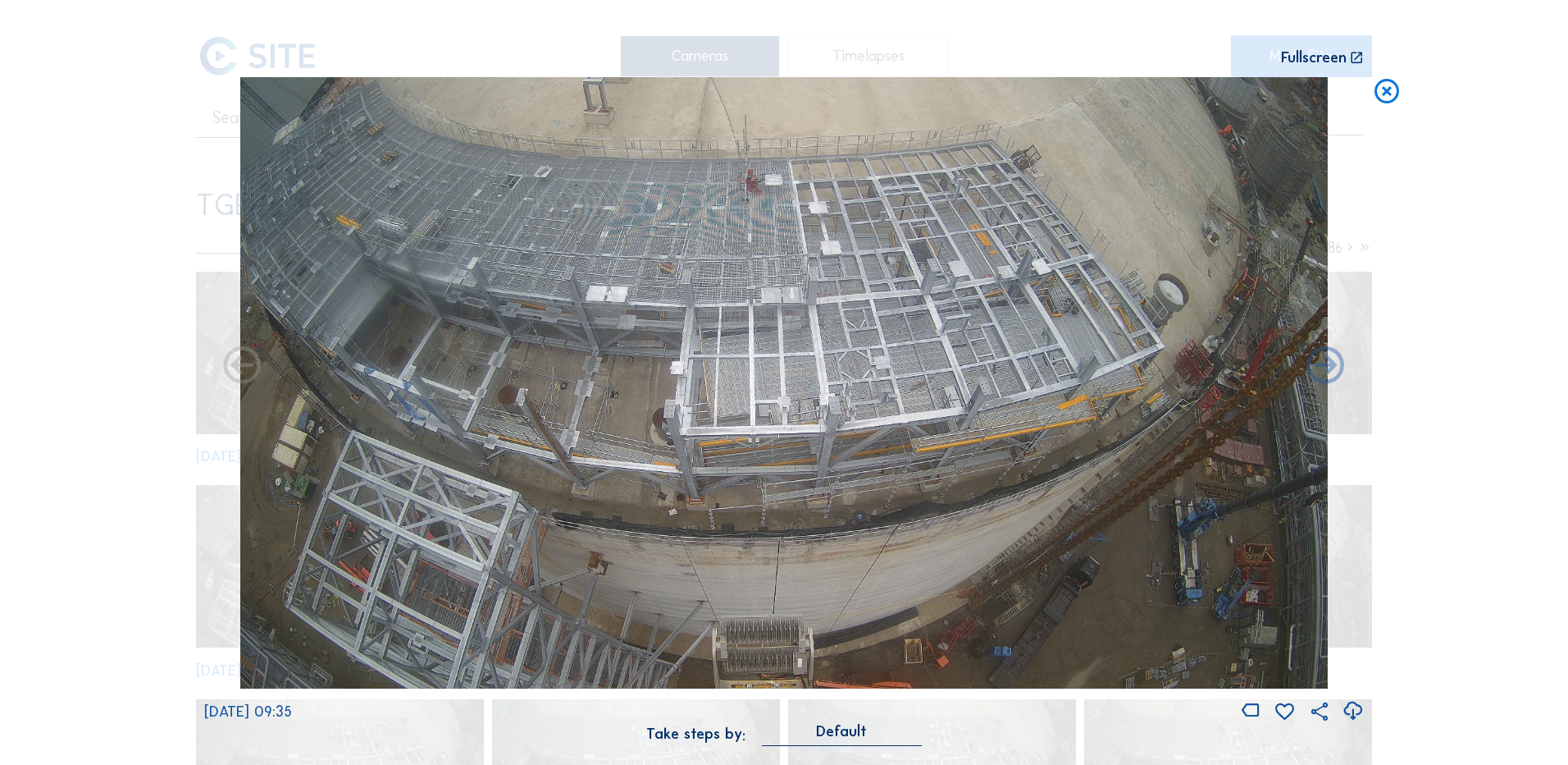
click at [1353, 712] on icon at bounding box center [1353, 711] width 22 height 27
click at [82, 617] on div "Scroll to travel through time | Press 'Alt' Button + Scroll to Zoom | Click and…" at bounding box center [784, 382] width 1568 height 765
click at [1398, 87] on icon at bounding box center [1387, 92] width 30 height 31
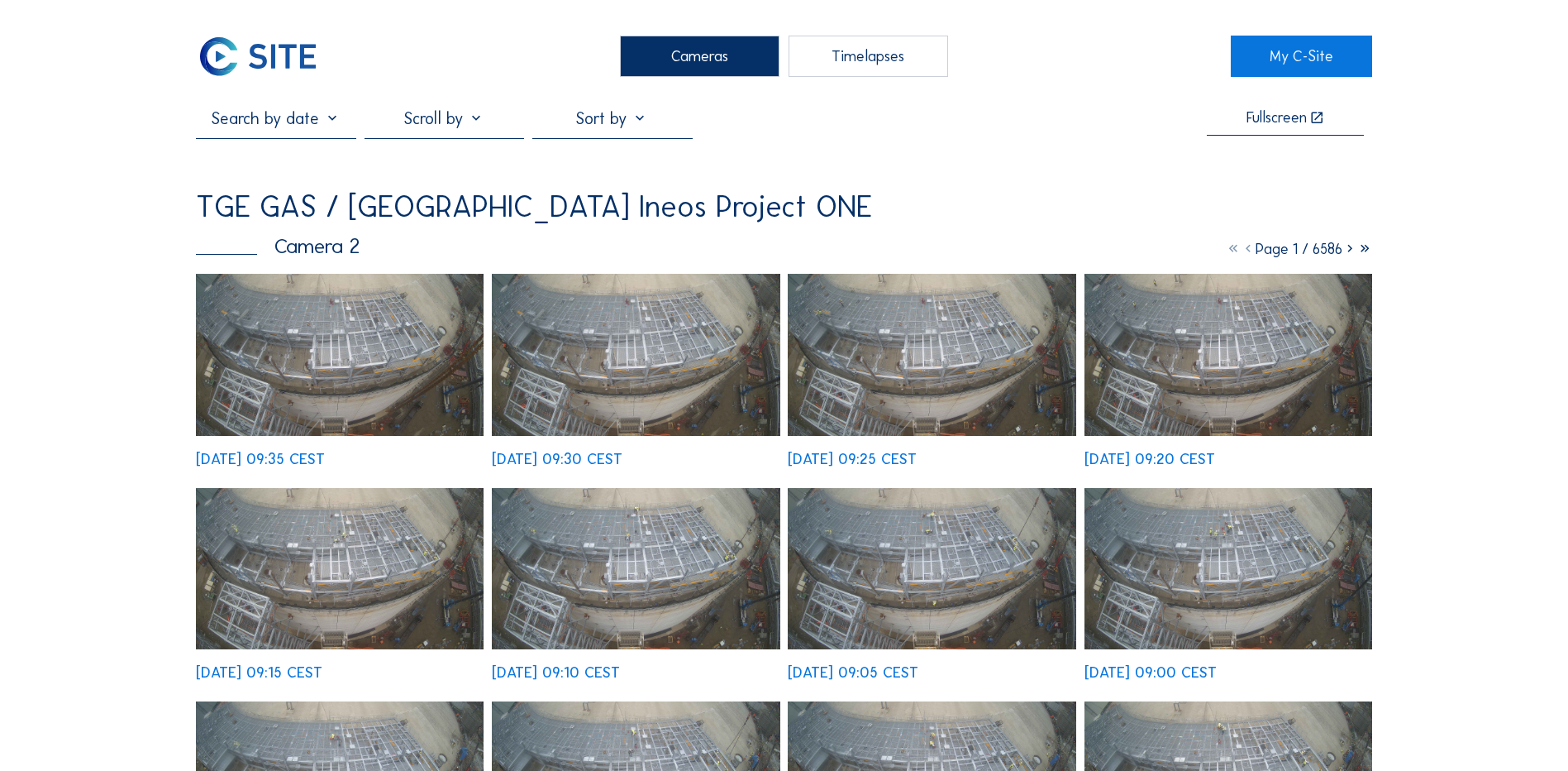
click at [684, 54] on div "Cameras" at bounding box center [700, 57] width 160 height 42
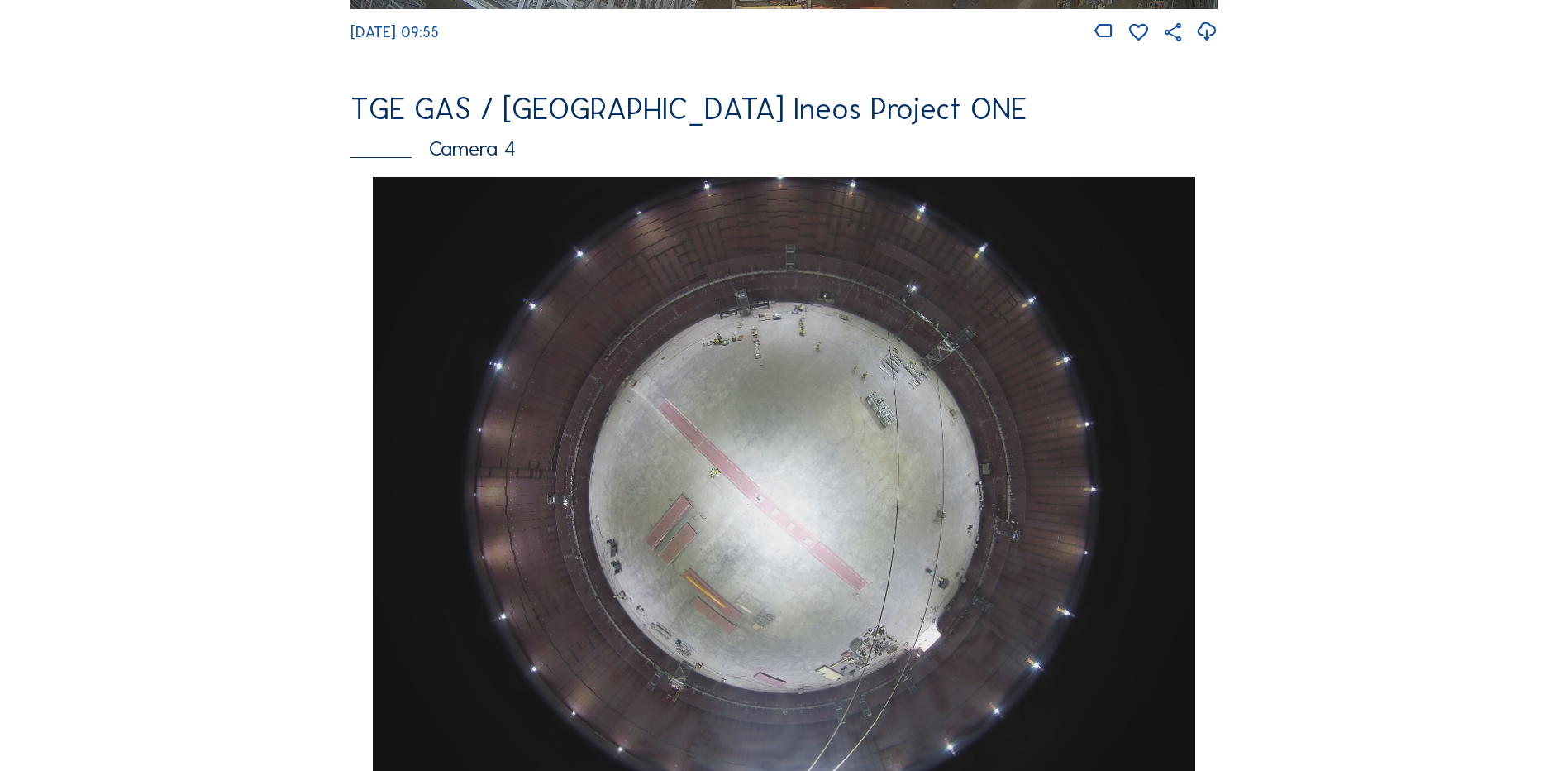
scroll to position [1406, 0]
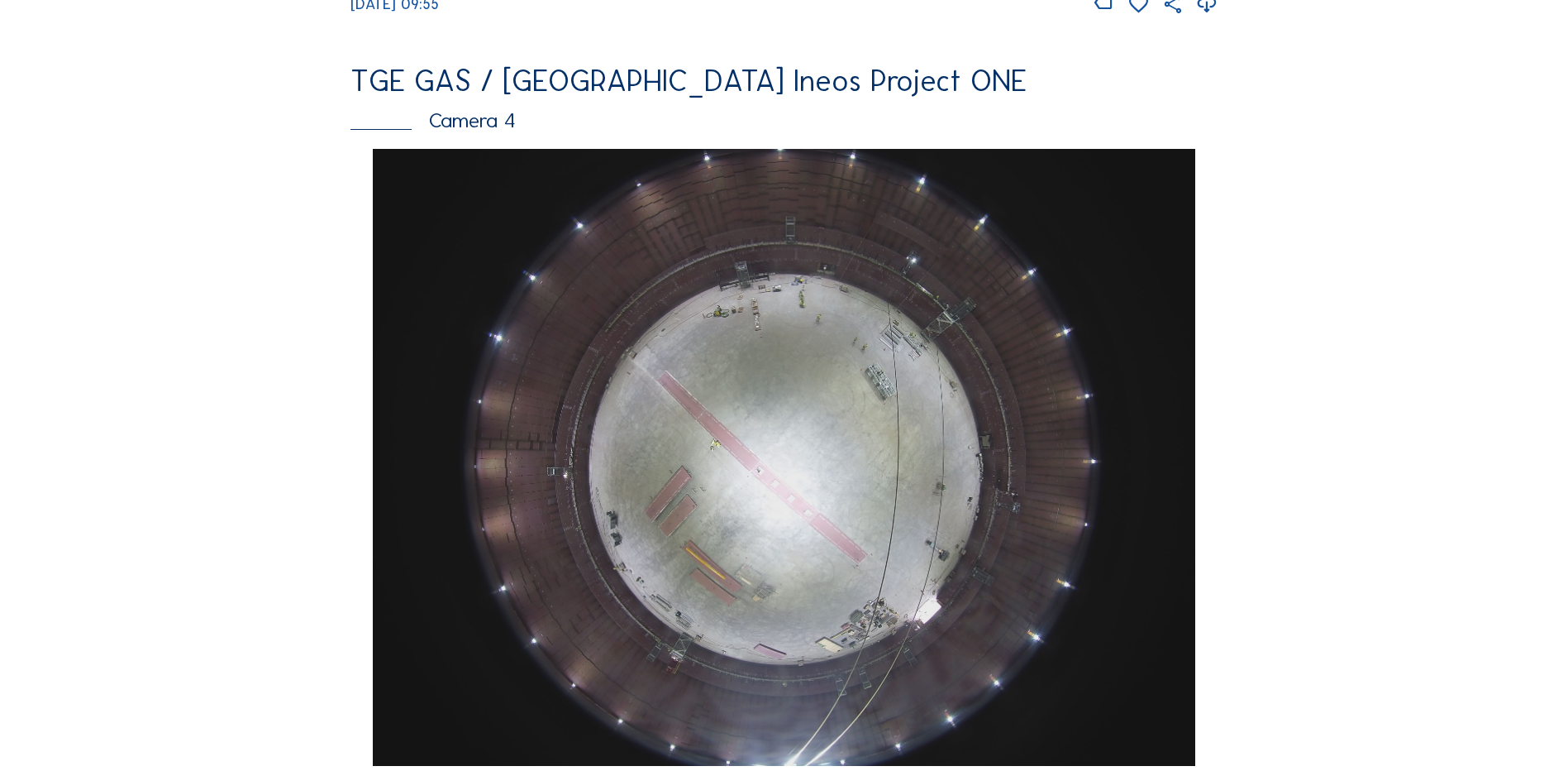
click at [796, 397] on img at bounding box center [783, 457] width 821 height 617
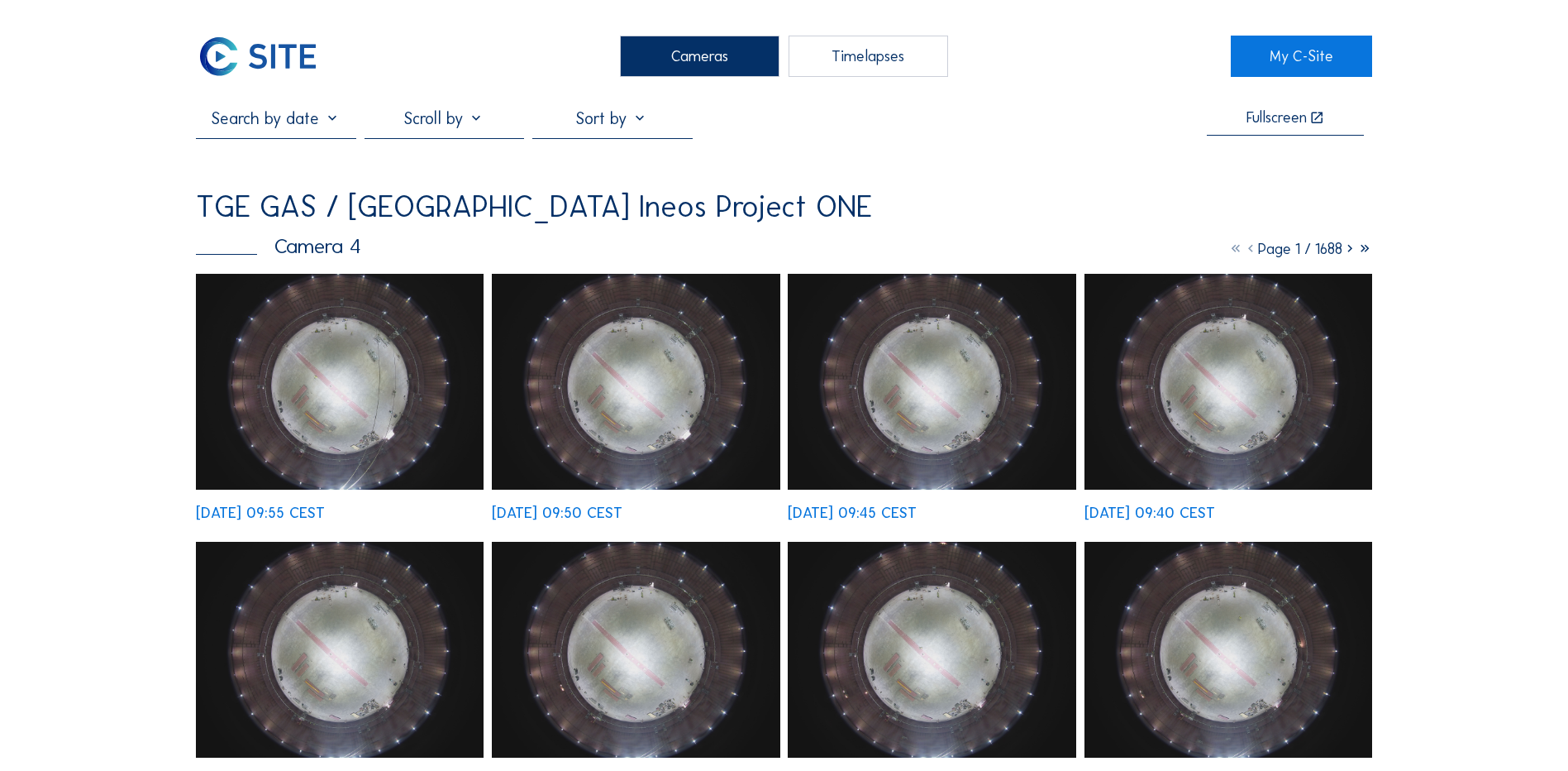
click at [351, 363] on img at bounding box center [340, 382] width 288 height 216
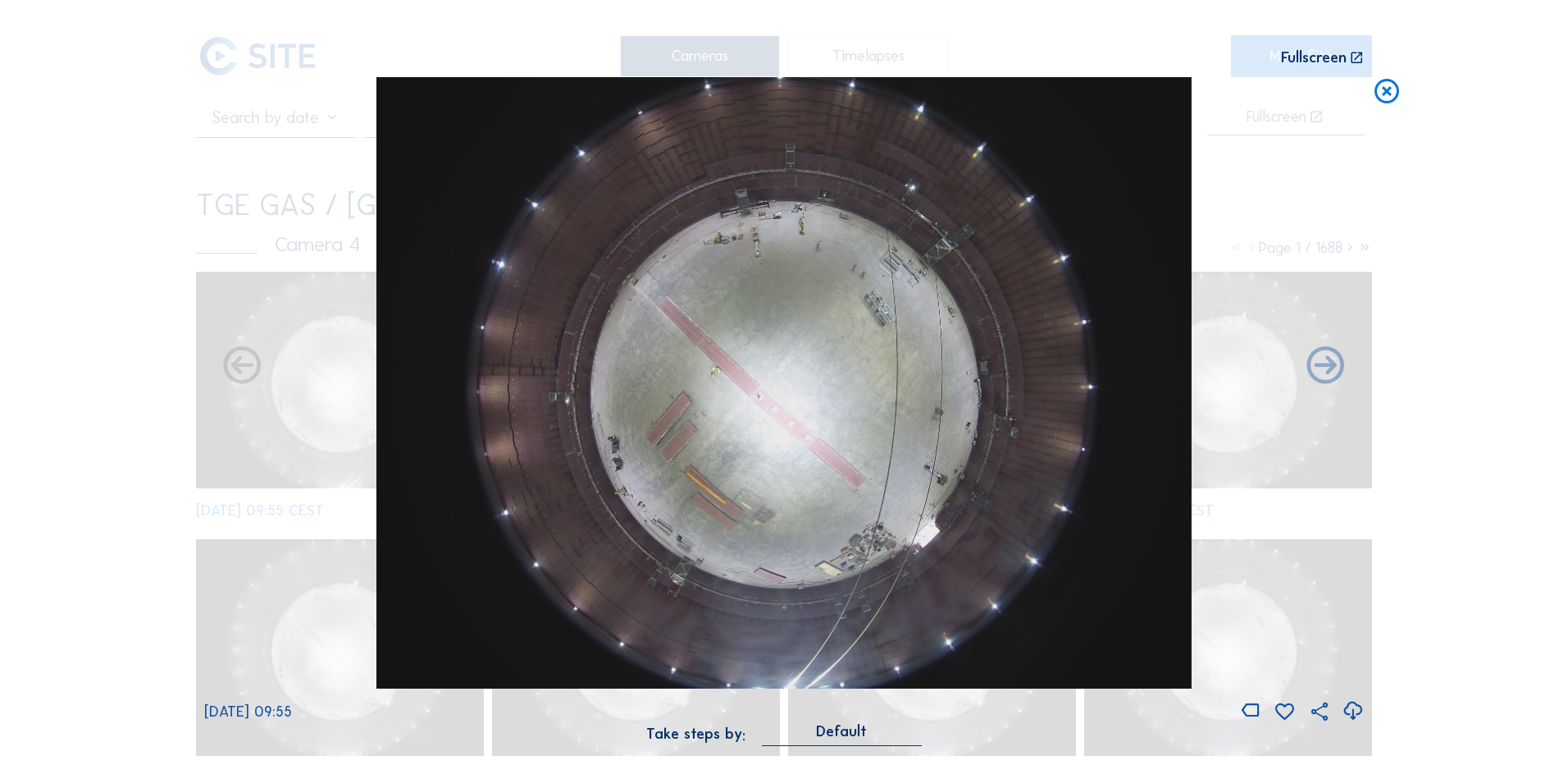
click at [1352, 714] on icon at bounding box center [1353, 711] width 22 height 27
click at [146, 182] on div "Scroll to travel through time | Press 'Alt' Button + Scroll to Zoom | Click and…" at bounding box center [784, 382] width 1568 height 765
click at [1391, 92] on icon at bounding box center [1387, 92] width 30 height 31
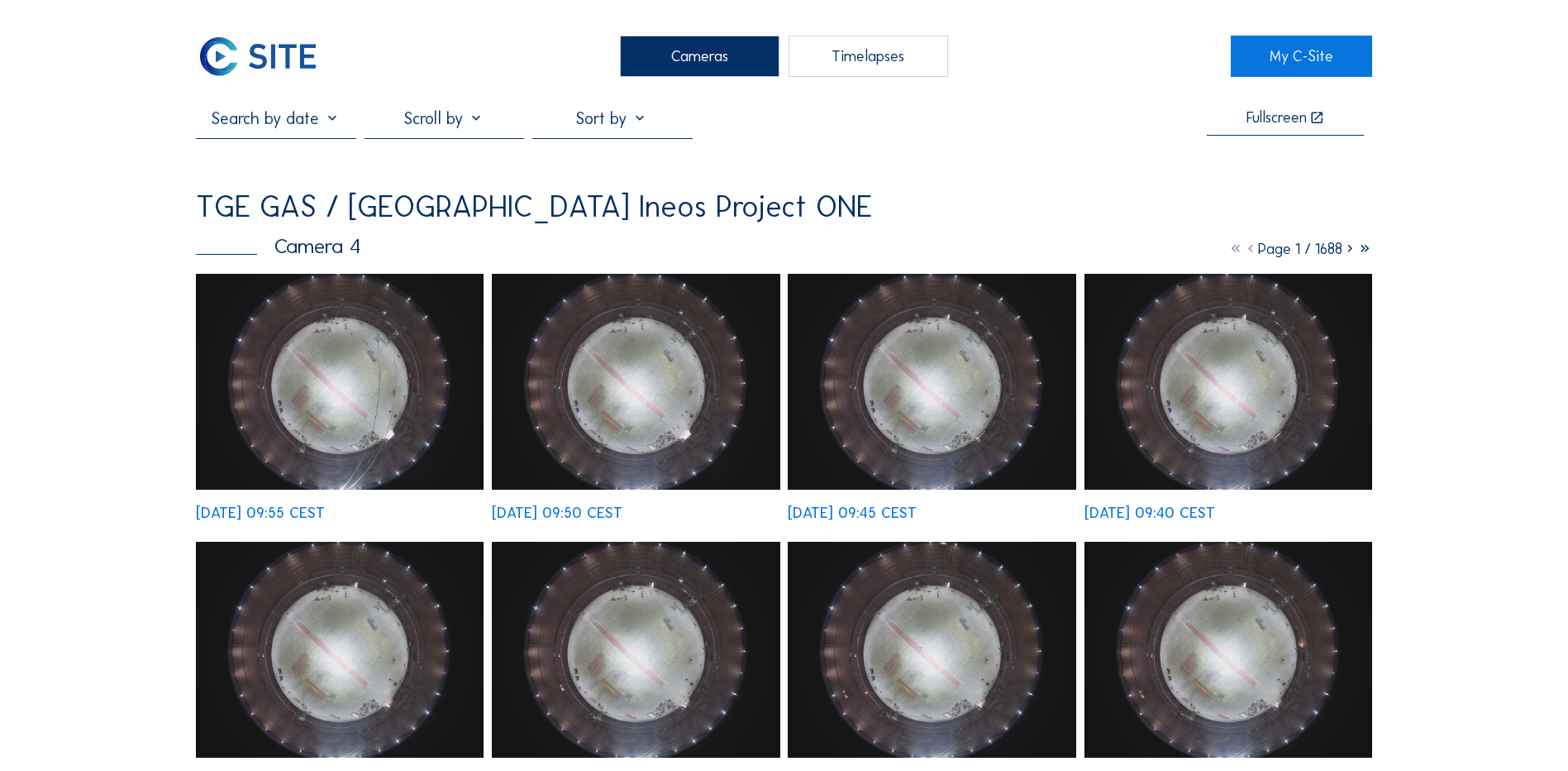
click at [677, 52] on div "Cameras" at bounding box center [700, 57] width 160 height 42
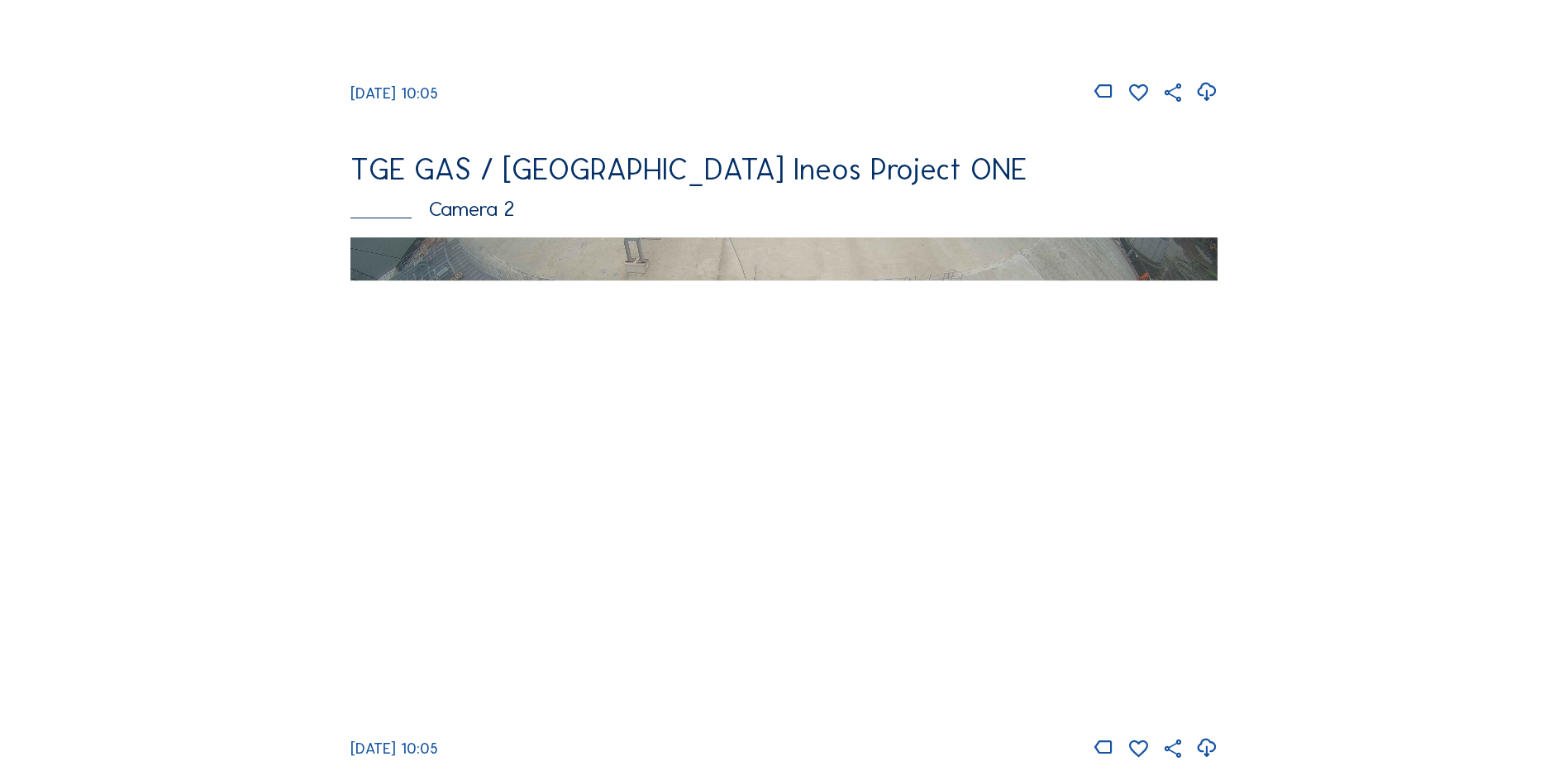
scroll to position [744, 0]
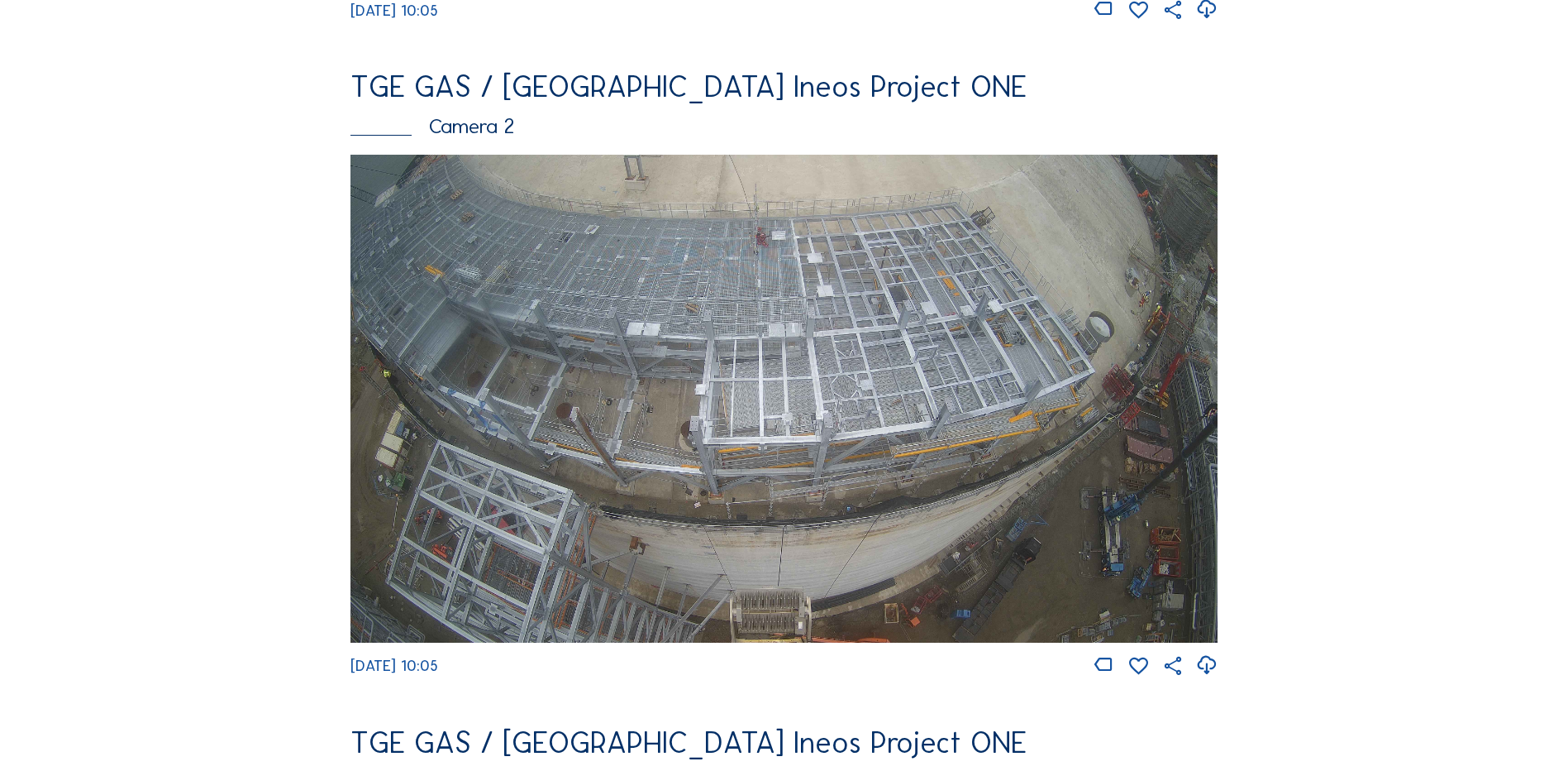
click at [716, 358] on img at bounding box center [784, 398] width 867 height 488
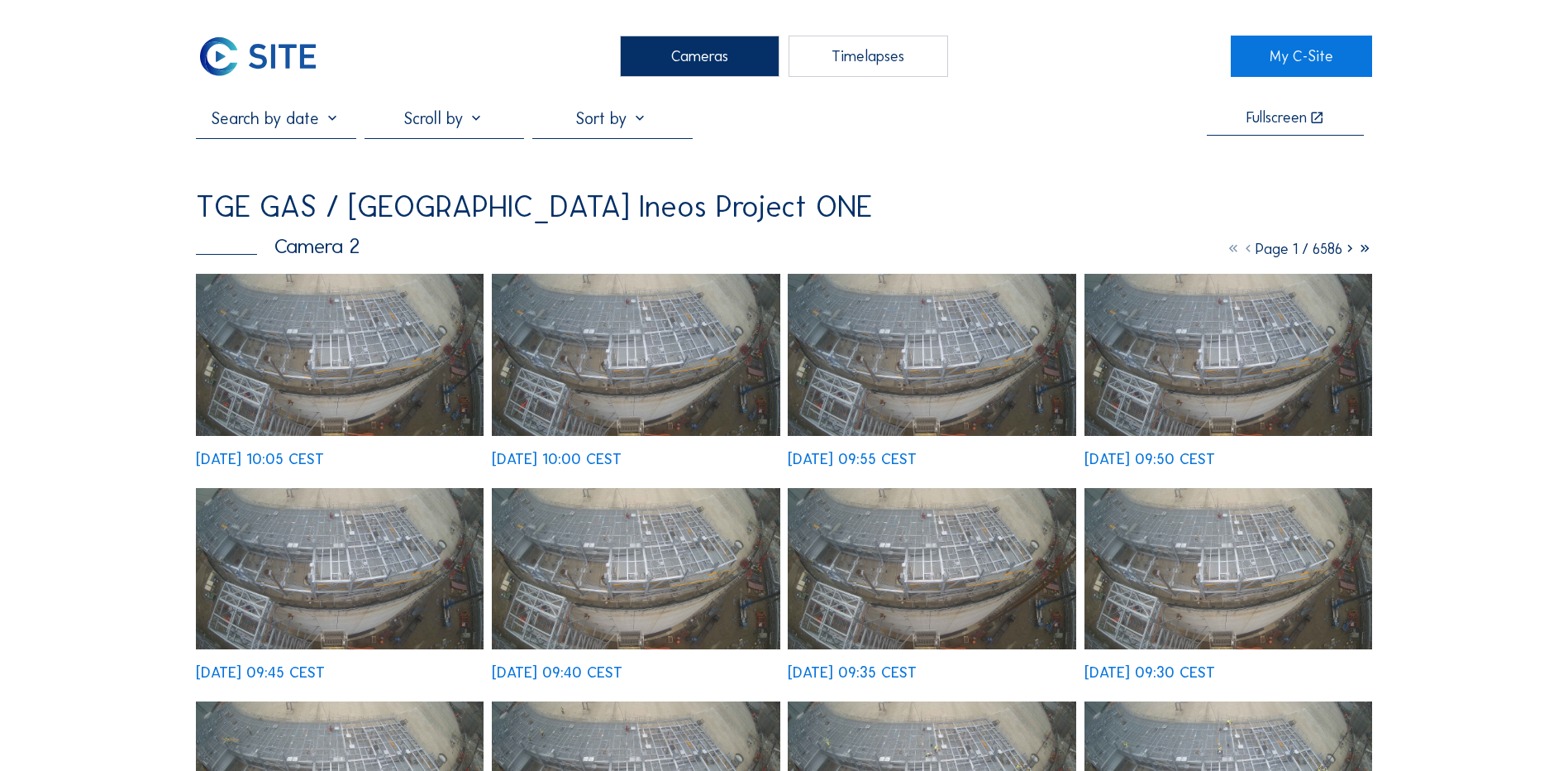
click at [688, 43] on div "Cameras" at bounding box center [700, 57] width 160 height 42
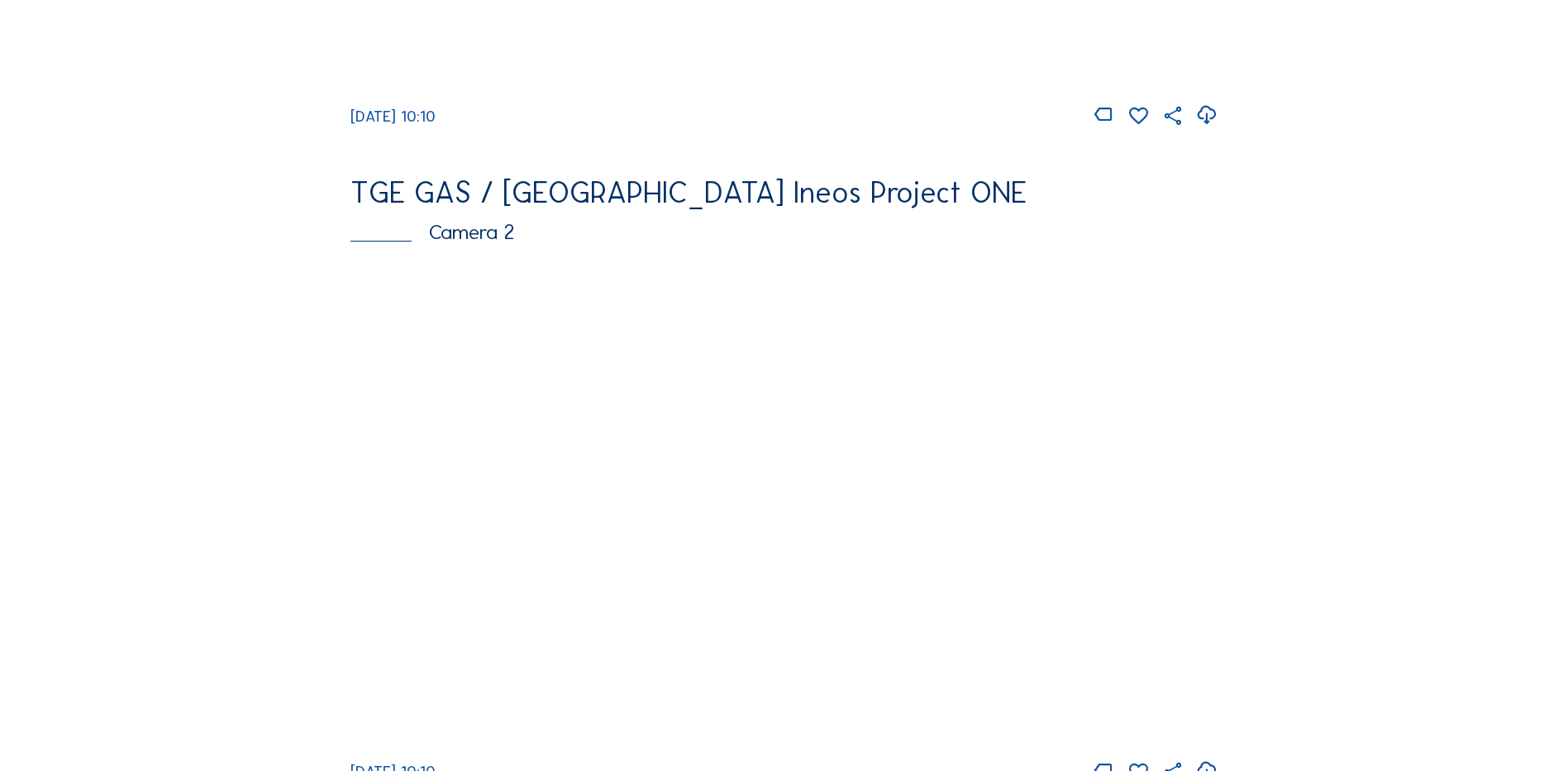
scroll to position [662, 0]
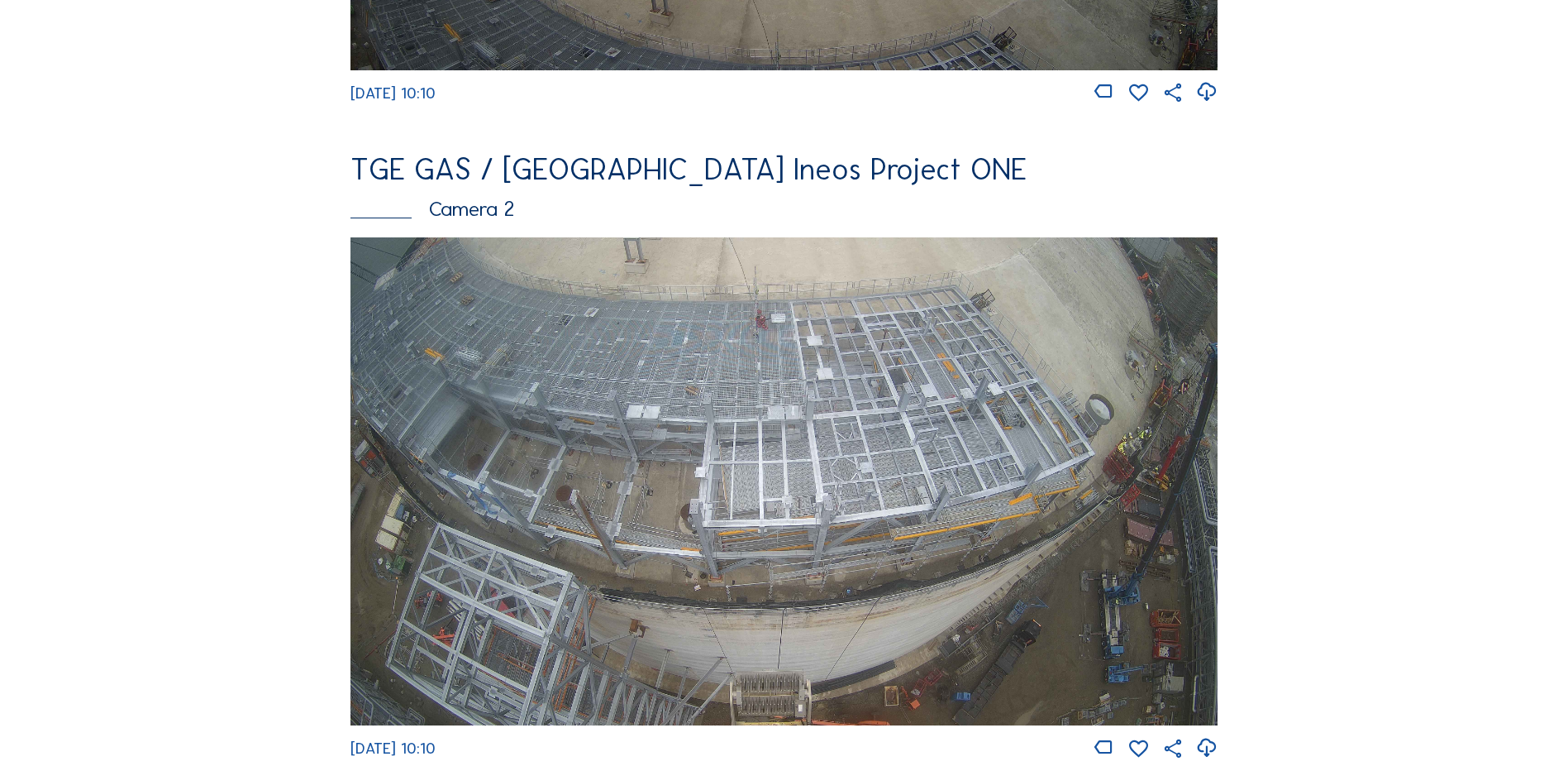
click at [914, 416] on img at bounding box center [784, 481] width 867 height 488
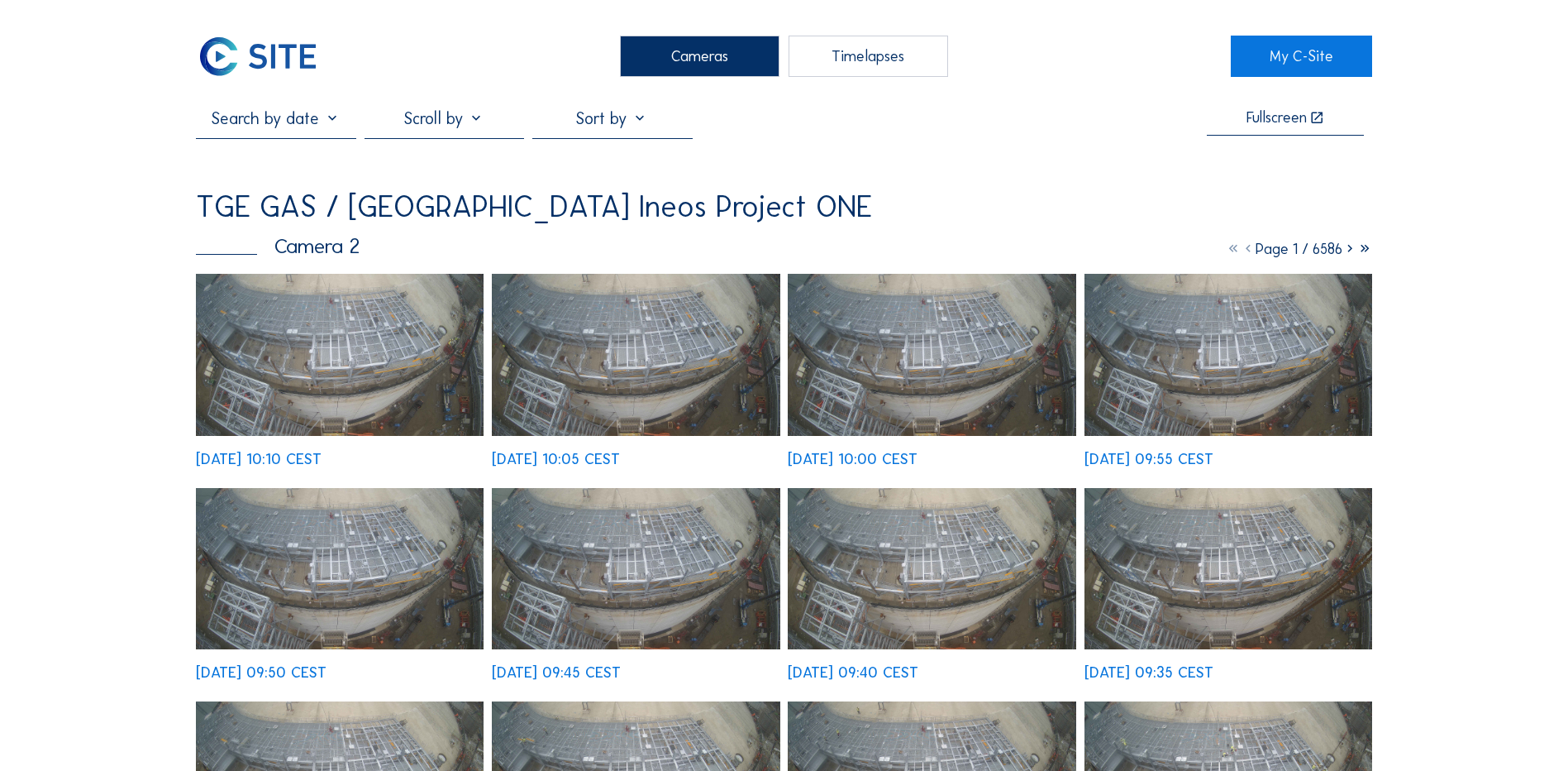
click at [302, 348] on img at bounding box center [340, 354] width 288 height 162
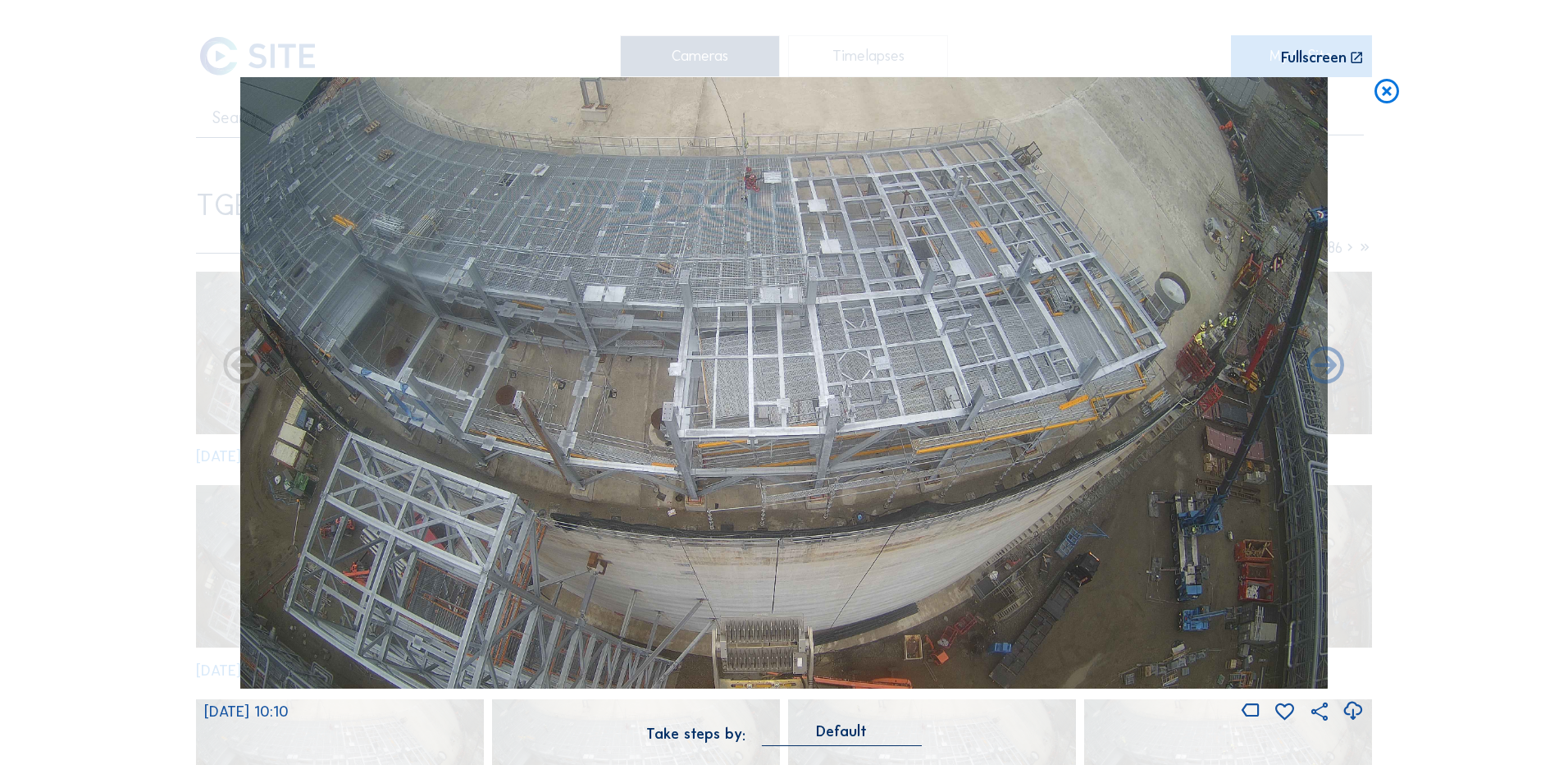
click at [1358, 712] on icon at bounding box center [1353, 711] width 22 height 27
drag, startPoint x: 107, startPoint y: 408, endPoint x: 432, endPoint y: 359, distance: 328.7
click at [107, 408] on div "Scroll to travel through time | Press 'Alt' Button + Scroll to Zoom | Click and…" at bounding box center [784, 382] width 1568 height 765
click at [1384, 97] on icon at bounding box center [1387, 92] width 30 height 31
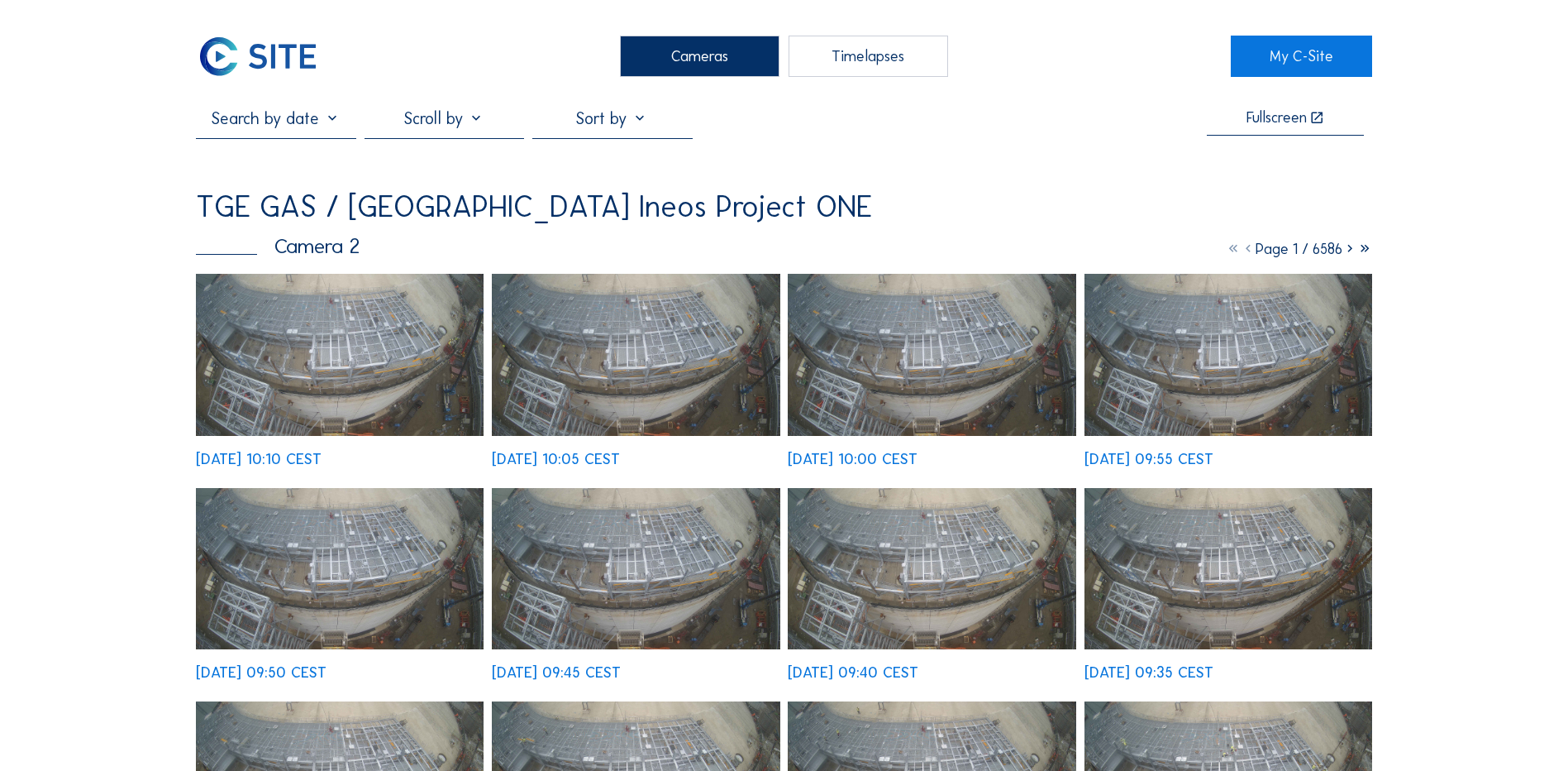
click at [680, 63] on div "Cameras" at bounding box center [700, 57] width 160 height 42
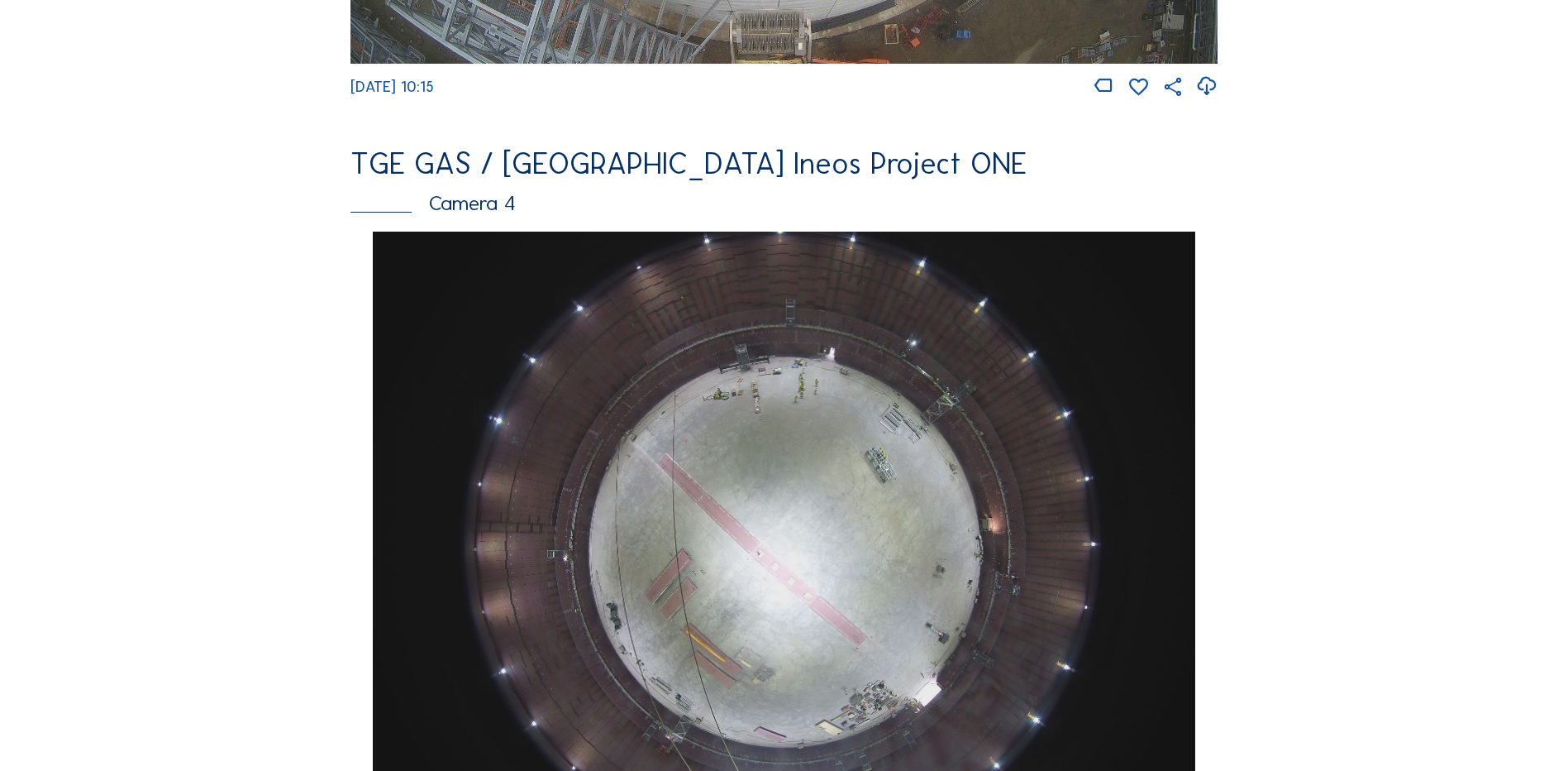
scroll to position [1406, 0]
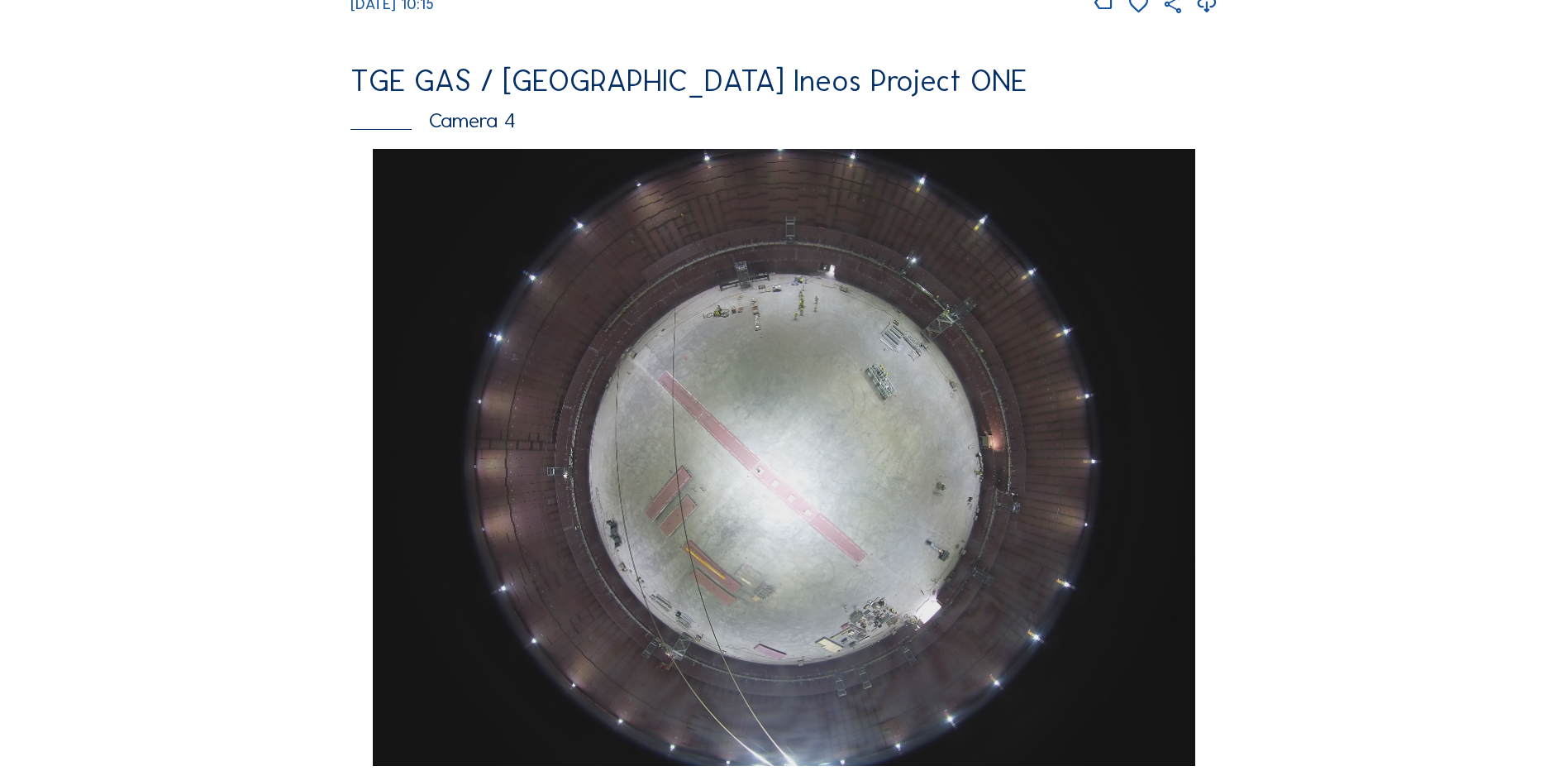
click at [752, 358] on img at bounding box center [783, 457] width 821 height 617
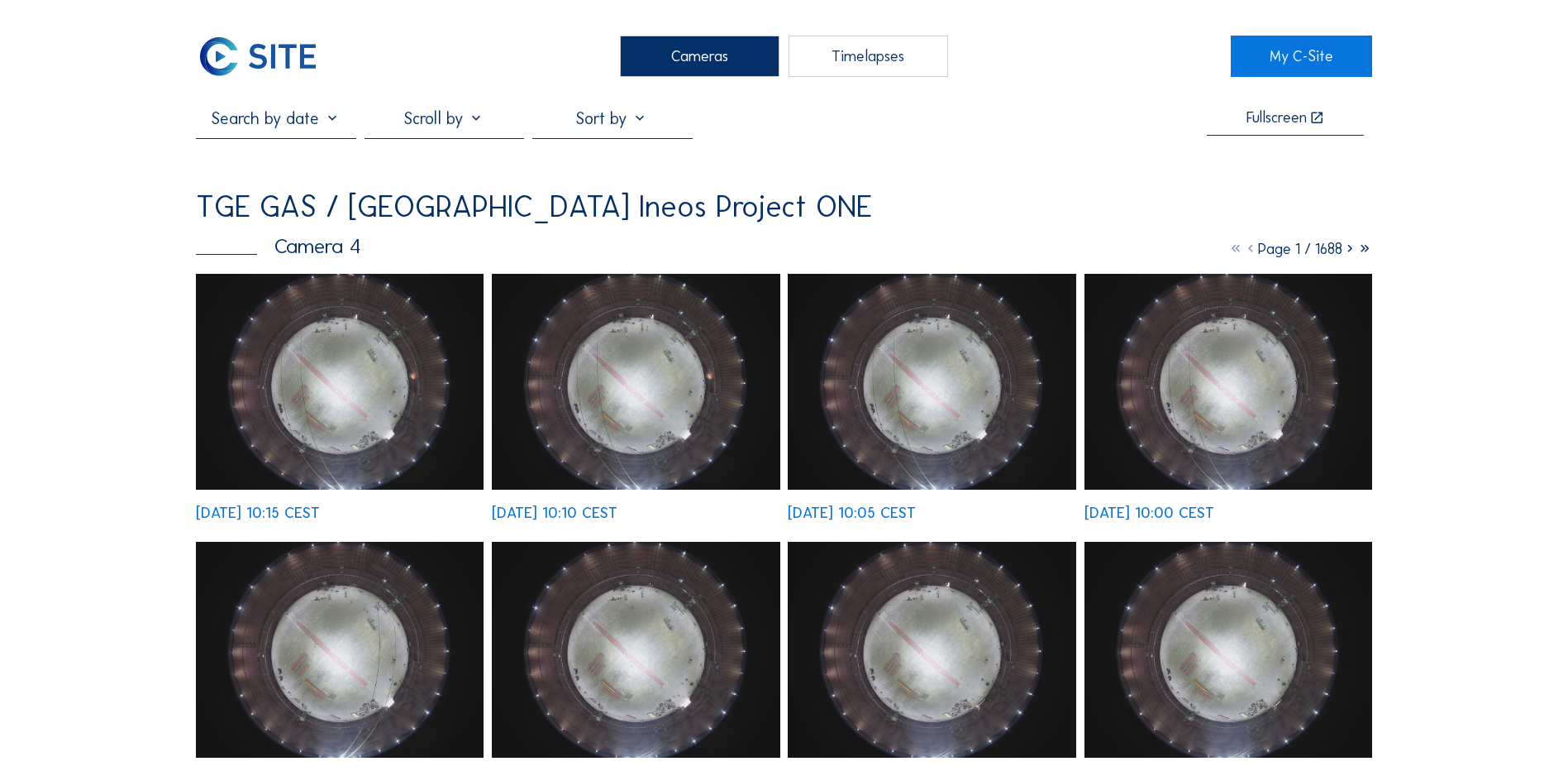
click at [357, 340] on img at bounding box center [340, 382] width 288 height 216
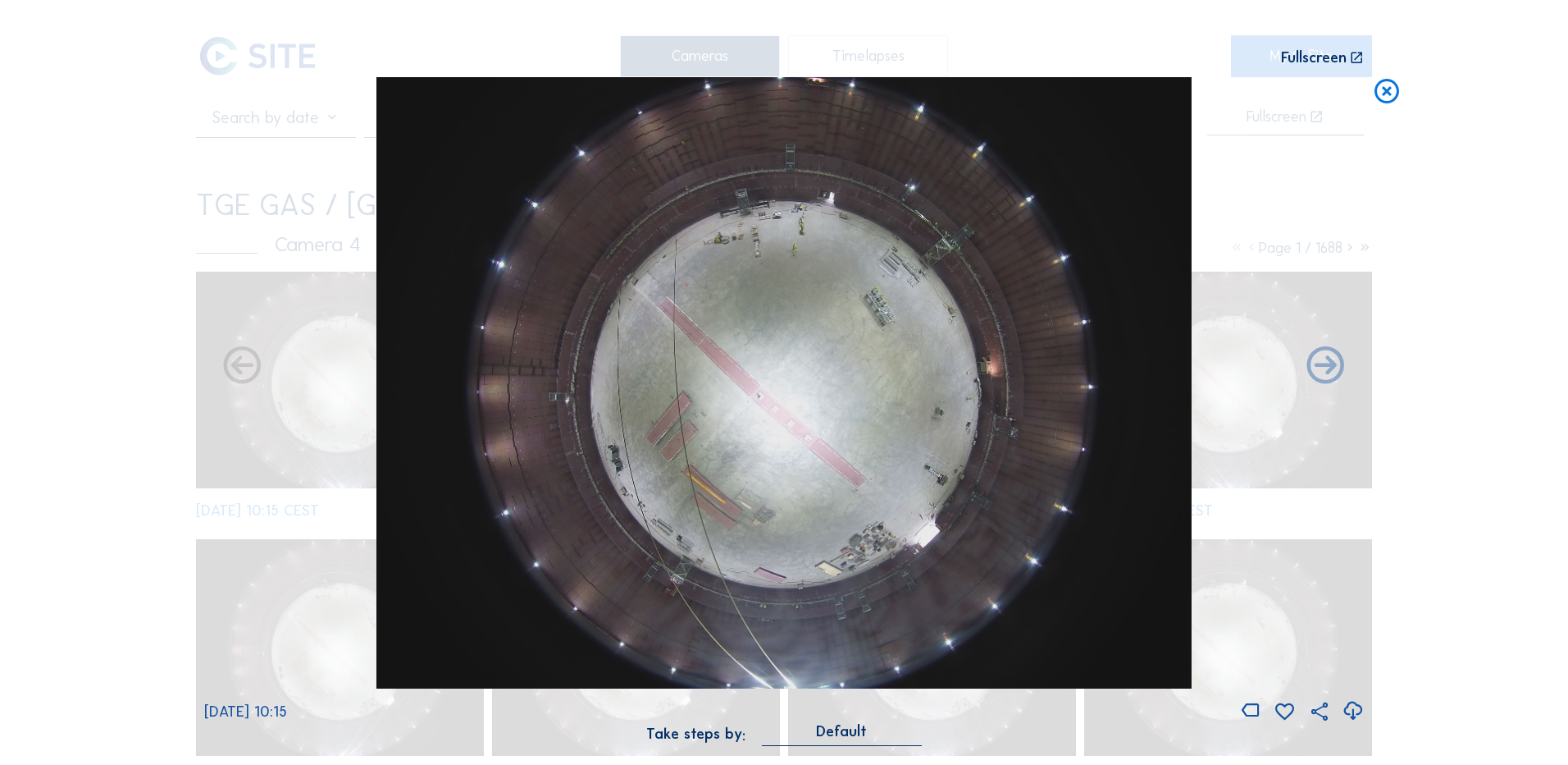
click at [1353, 710] on icon at bounding box center [1353, 711] width 22 height 27
drag, startPoint x: 126, startPoint y: 433, endPoint x: 167, endPoint y: 419, distance: 43.3
click at [126, 433] on div "Scroll to travel through time | Press 'Alt' Button + Scroll to Zoom | Click and…" at bounding box center [784, 382] width 1568 height 765
click at [1386, 91] on icon at bounding box center [1387, 92] width 30 height 31
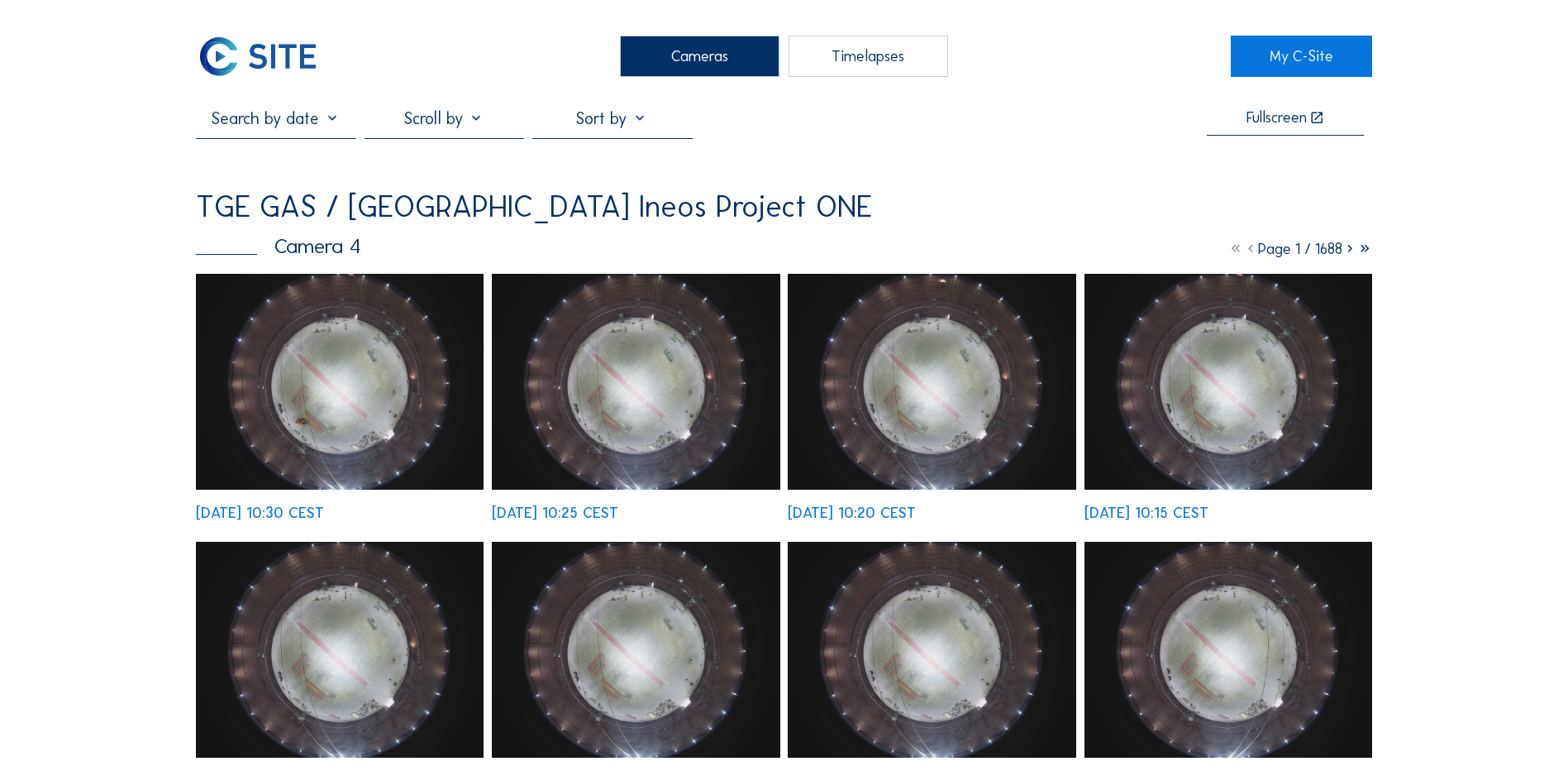
click at [692, 49] on div "Cameras" at bounding box center [700, 57] width 160 height 42
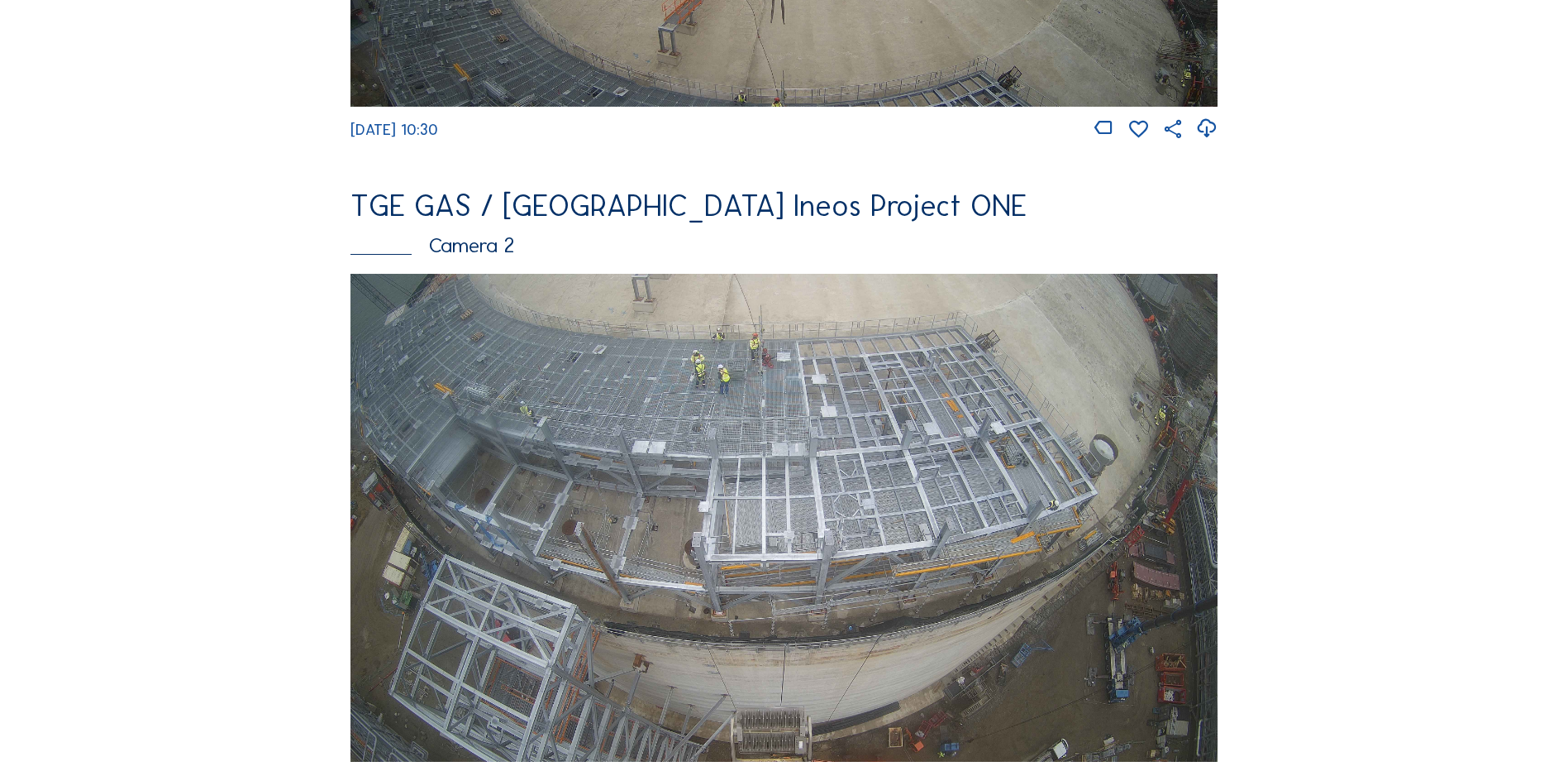
scroll to position [662, 0]
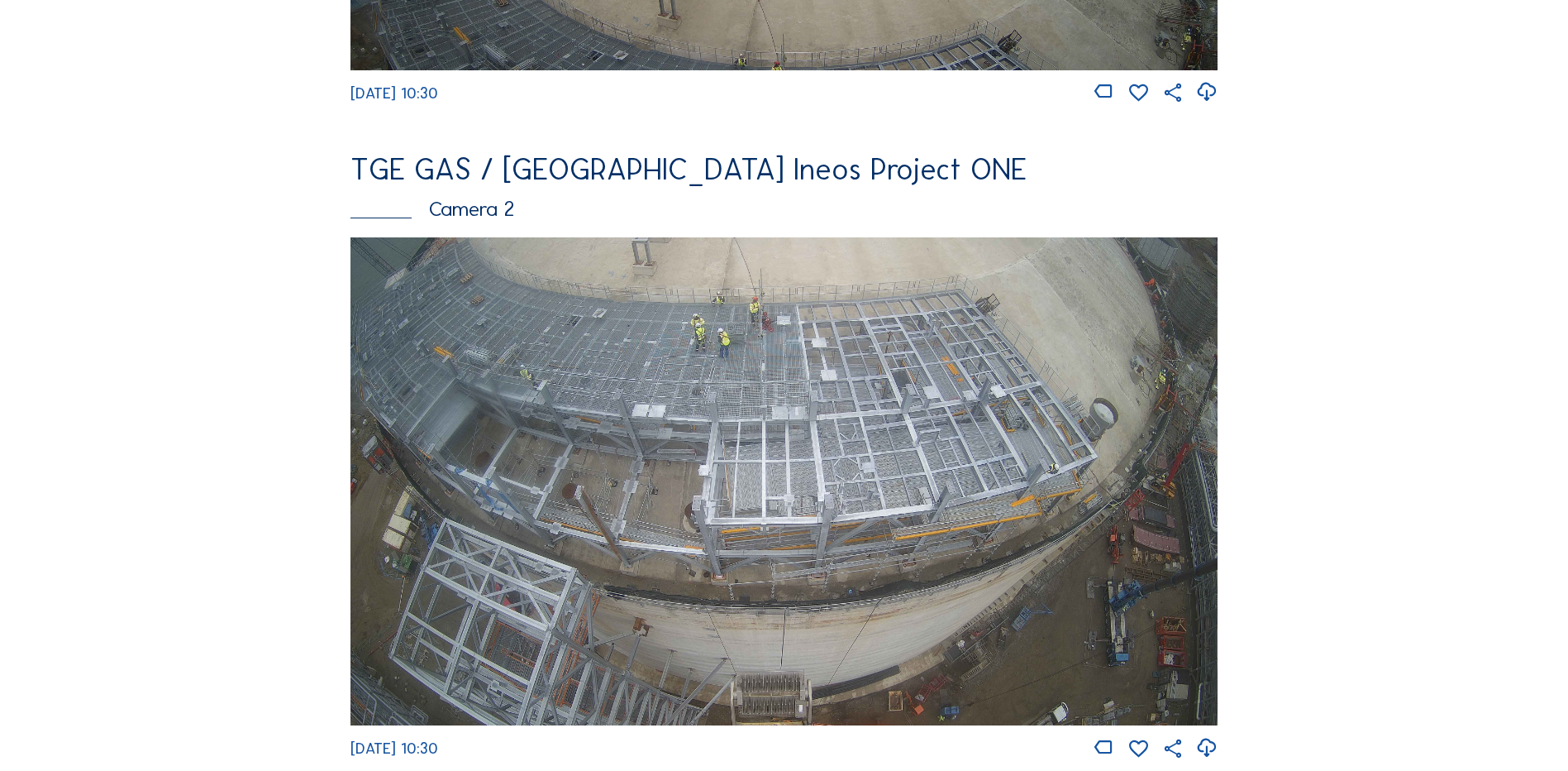
click at [888, 394] on img at bounding box center [784, 481] width 867 height 488
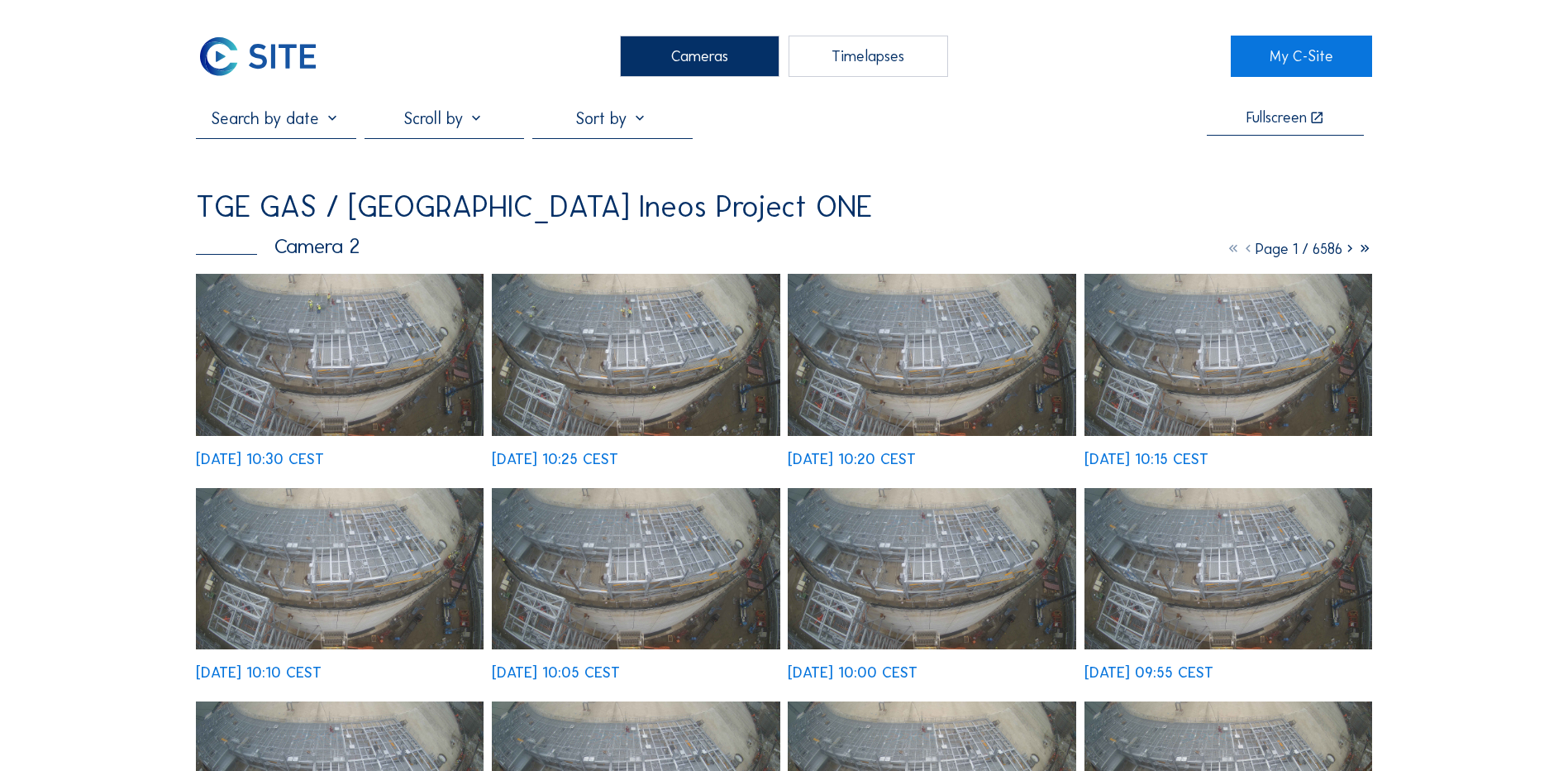
click at [357, 336] on img at bounding box center [340, 354] width 288 height 162
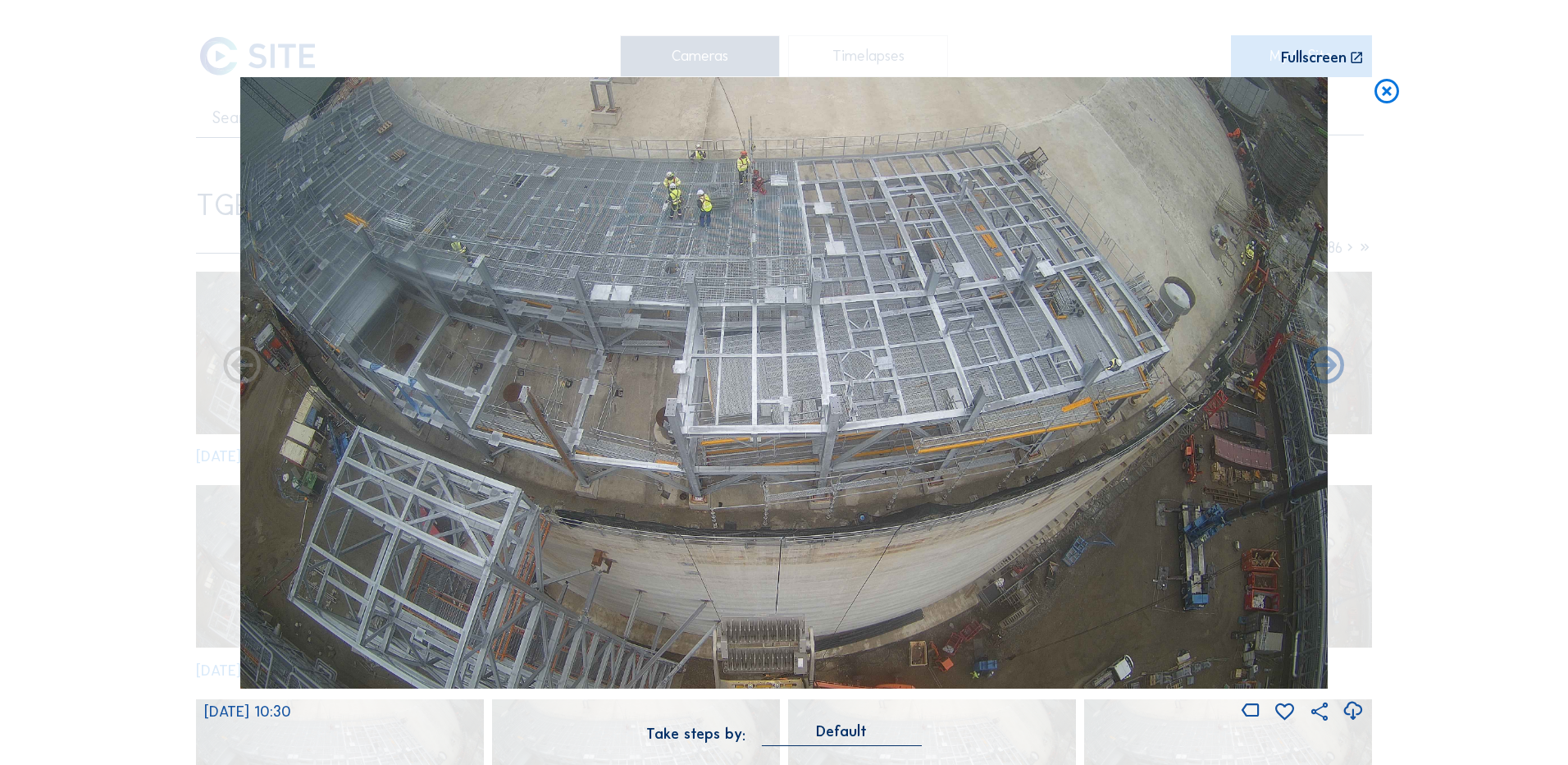
click at [1353, 713] on icon at bounding box center [1353, 711] width 22 height 27
drag, startPoint x: 72, startPoint y: 257, endPoint x: 278, endPoint y: 215, distance: 210.2
click at [72, 257] on div "Scroll to travel through time | Press 'Alt' Button + Scroll to Zoom | Click and…" at bounding box center [784, 382] width 1568 height 765
click at [1382, 92] on icon at bounding box center [1387, 92] width 30 height 31
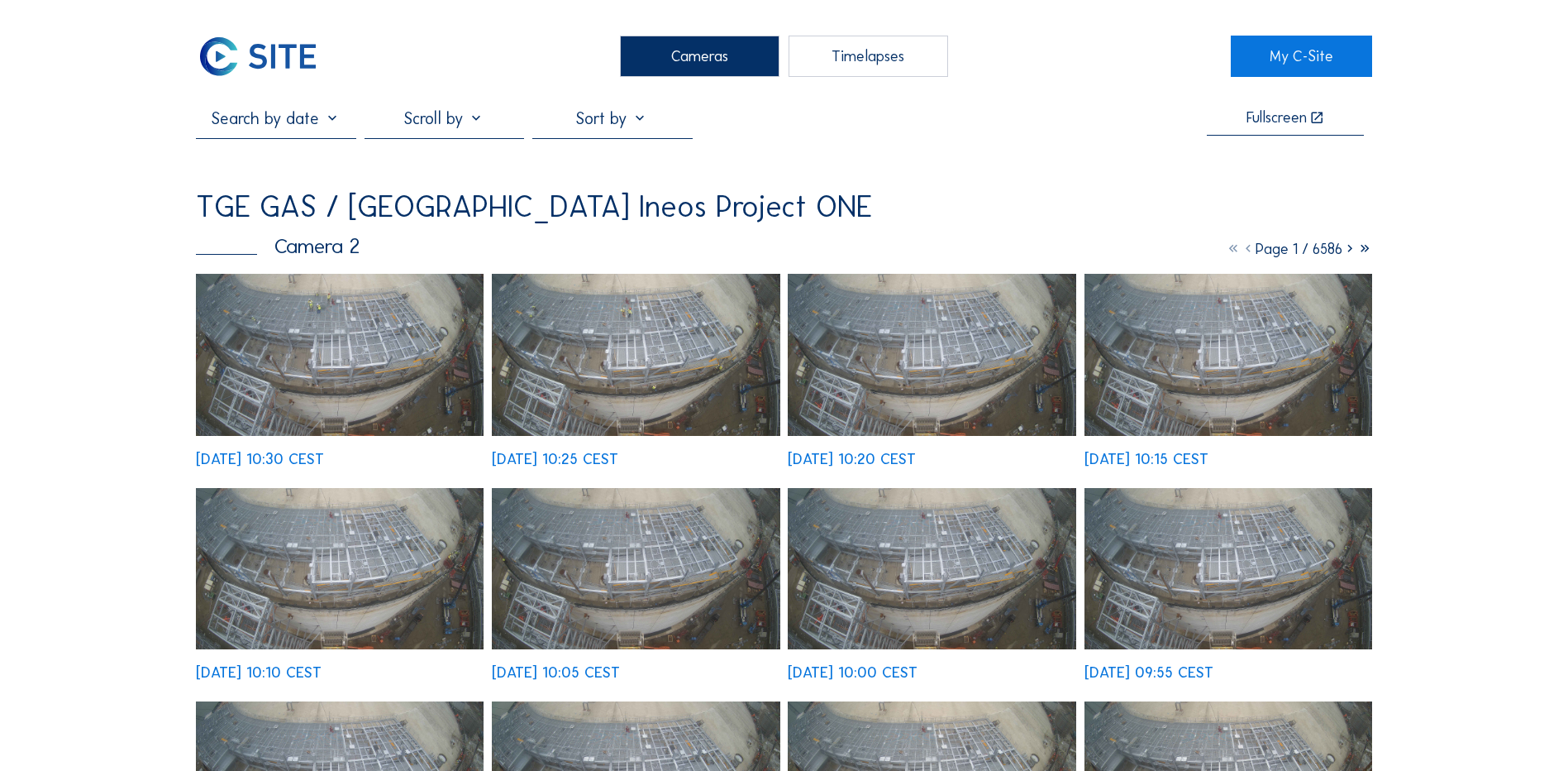
click at [708, 50] on div "Cameras" at bounding box center [700, 57] width 160 height 42
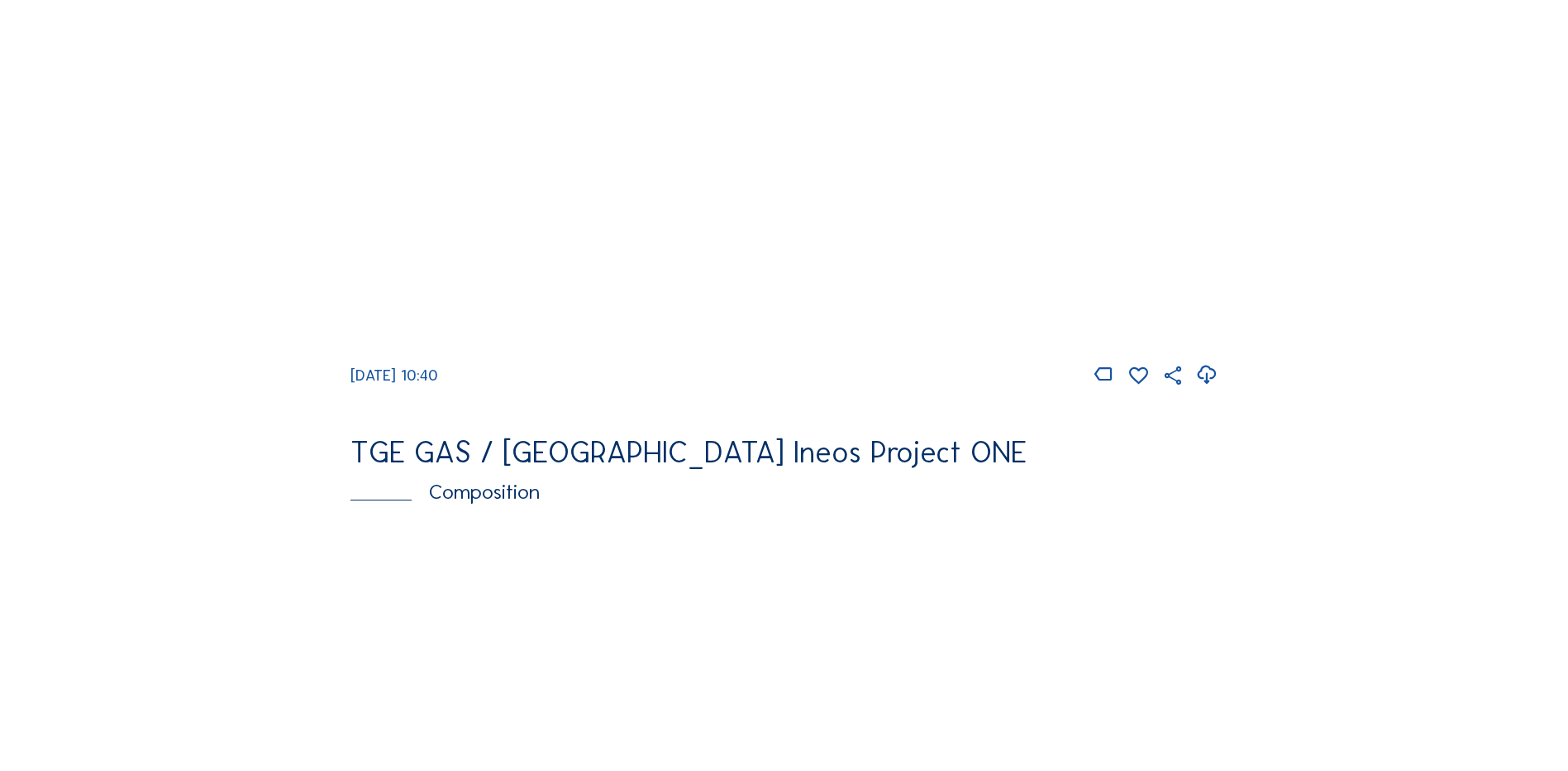
scroll to position [1406, 0]
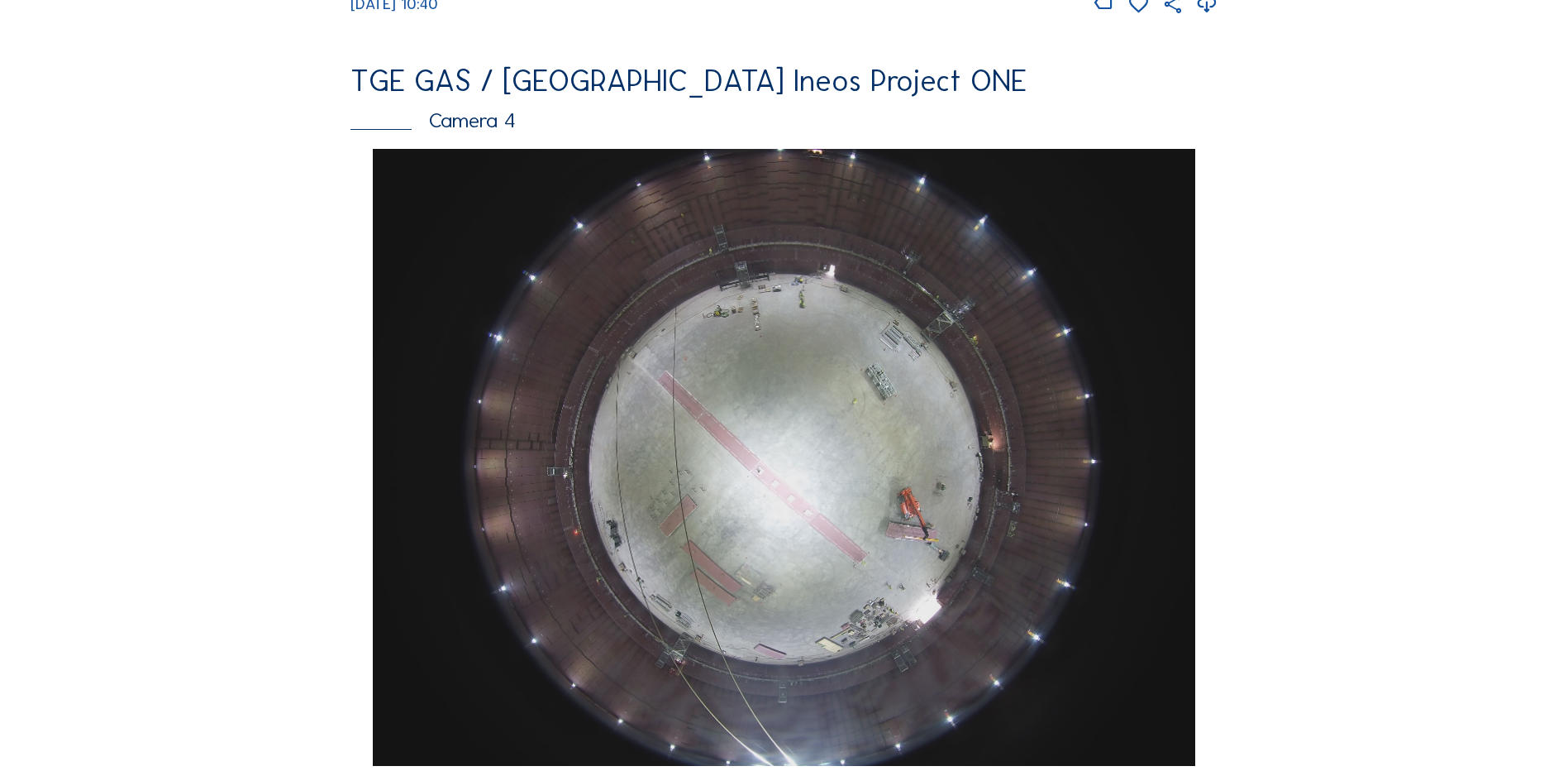
click at [152, 430] on div "Cameras Timelapses My C-Site Feed Photo Show Map Search Fullscreen TGE GAS / [G…" at bounding box center [784, 452] width 1568 height 3717
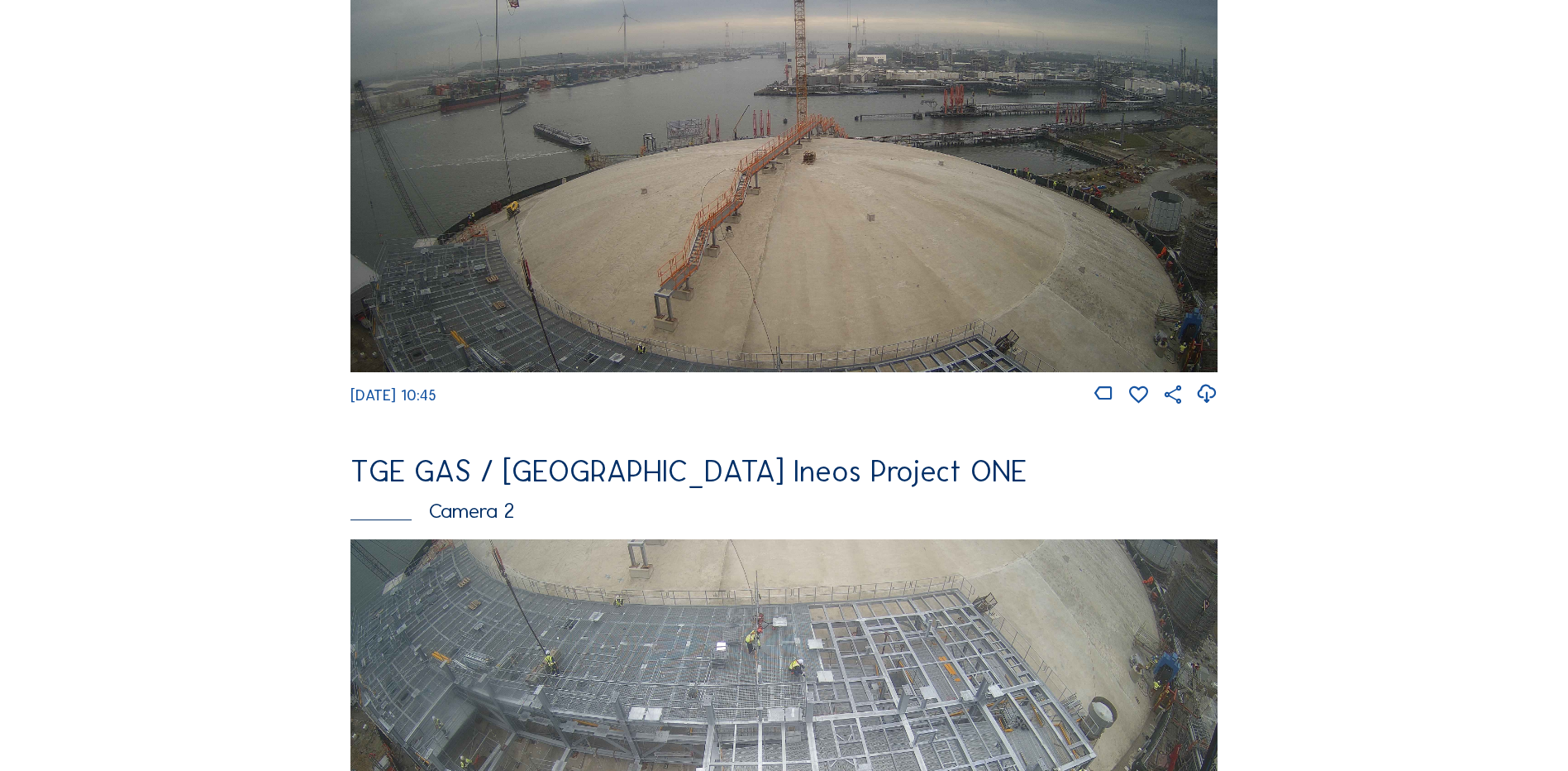
scroll to position [579, 0]
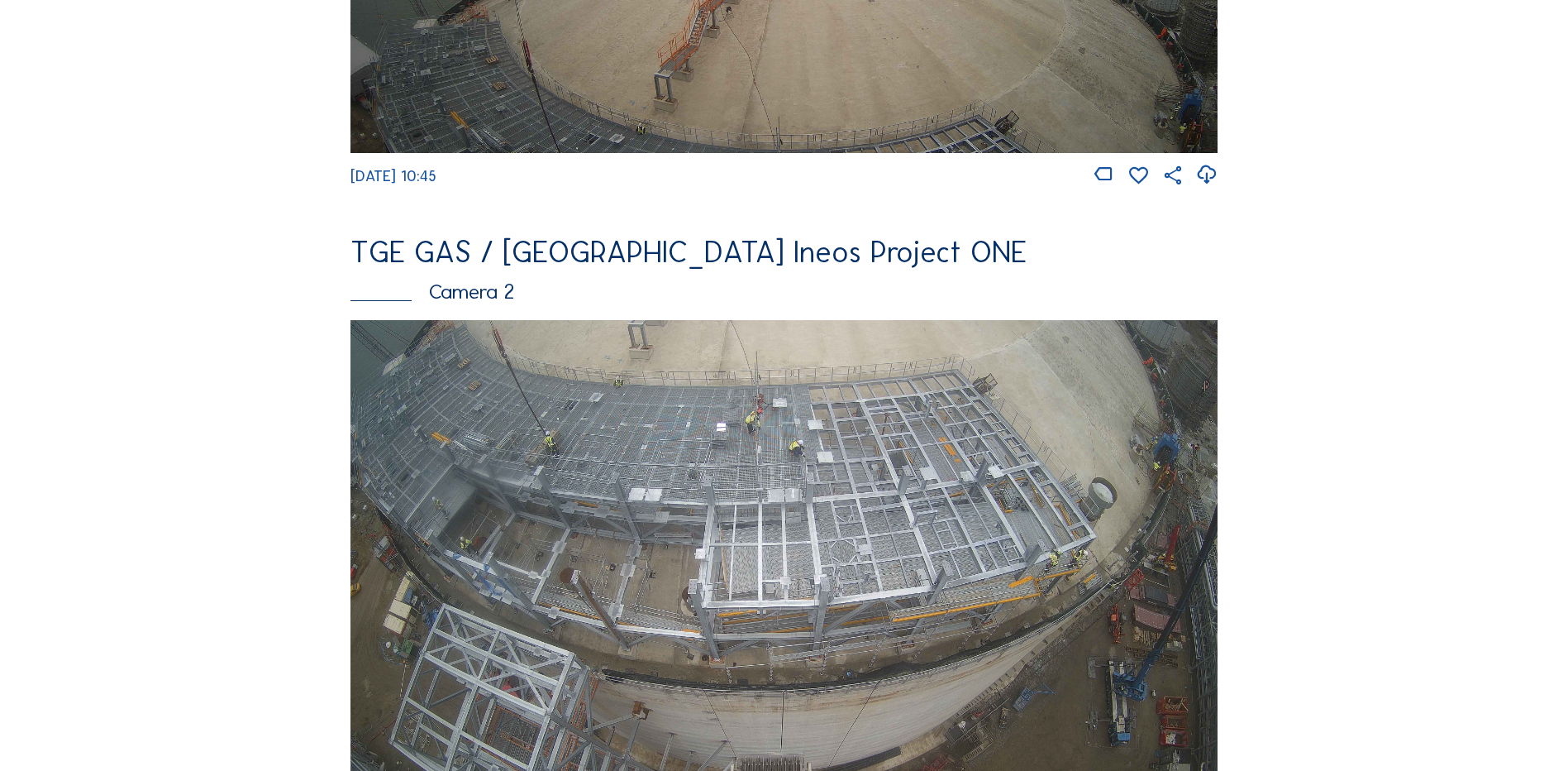
click at [851, 448] on img at bounding box center [784, 564] width 867 height 488
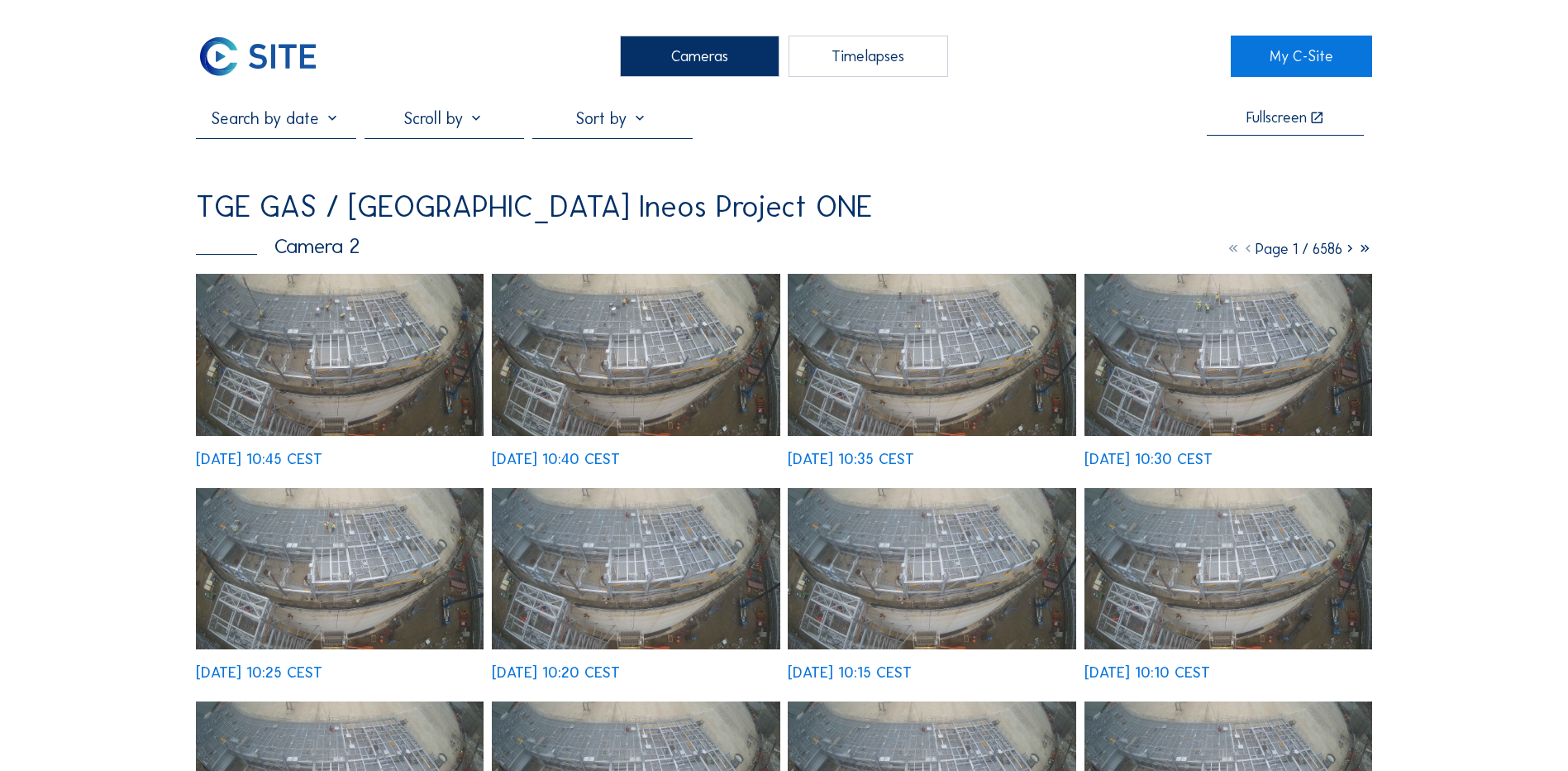
click at [328, 347] on img at bounding box center [340, 354] width 288 height 162
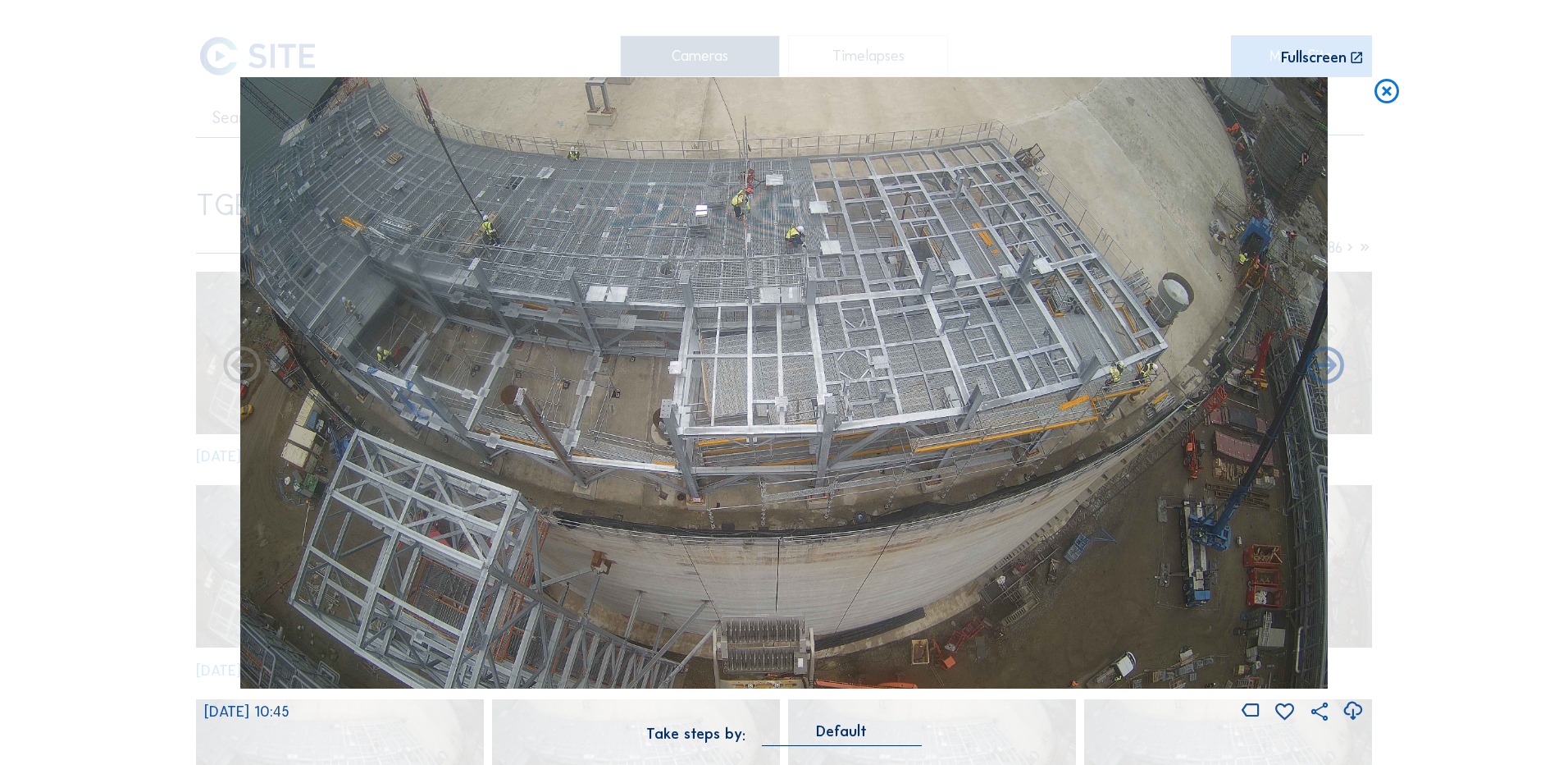
click at [1350, 707] on icon at bounding box center [1353, 711] width 22 height 27
drag, startPoint x: 78, startPoint y: 201, endPoint x: 468, endPoint y: 149, distance: 393.5
click at [78, 201] on div "Scroll to travel through time | Press 'Alt' Button + Scroll to Zoom | Click and…" at bounding box center [784, 382] width 1568 height 765
click at [1373, 107] on div "Scroll to travel through time | Press 'Alt' Button + Scroll to Zoom | Click and…" at bounding box center [784, 382] width 1568 height 765
click at [1388, 94] on icon at bounding box center [1387, 92] width 30 height 31
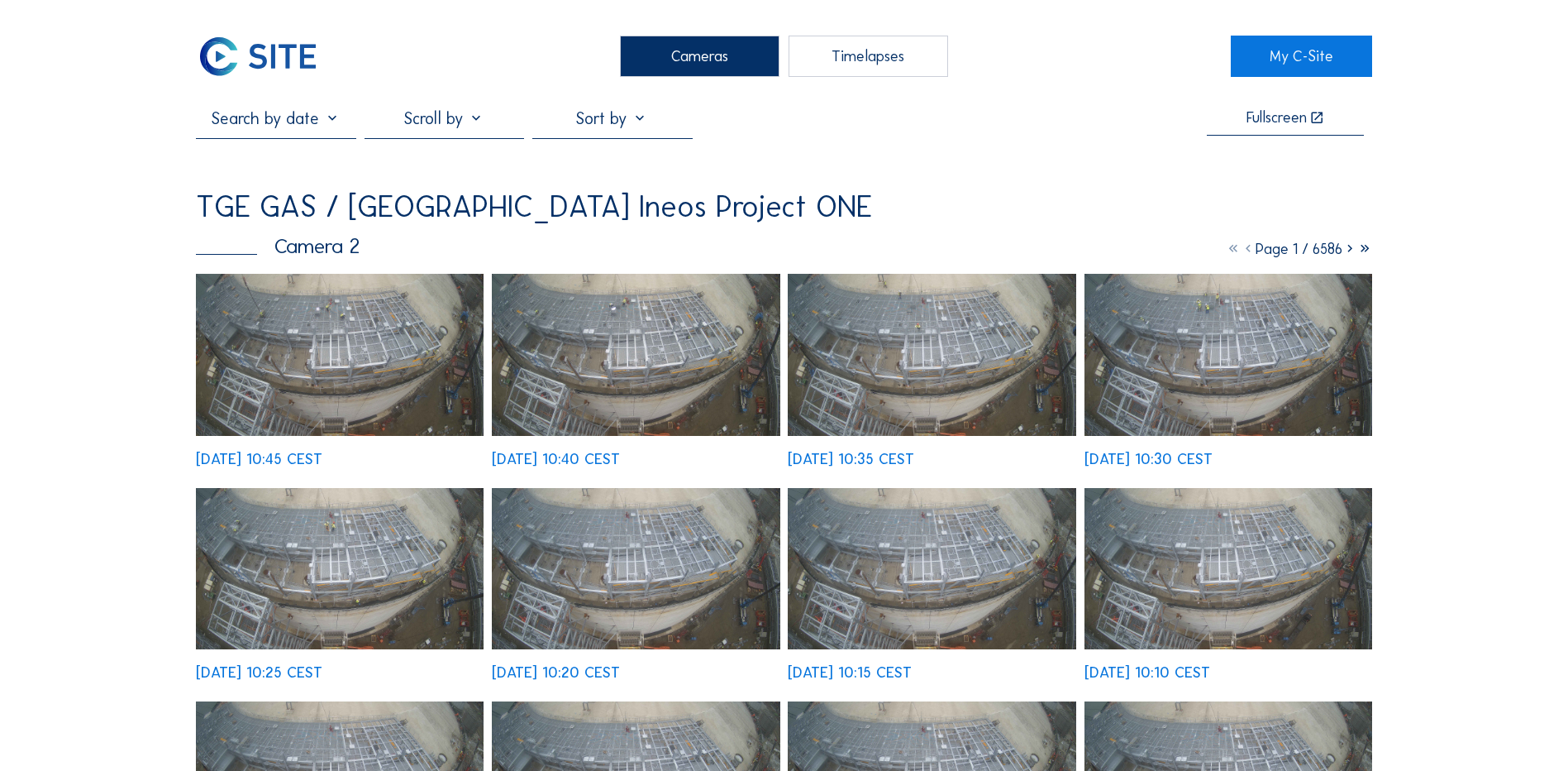
click at [681, 57] on div "Cameras" at bounding box center [700, 57] width 160 height 42
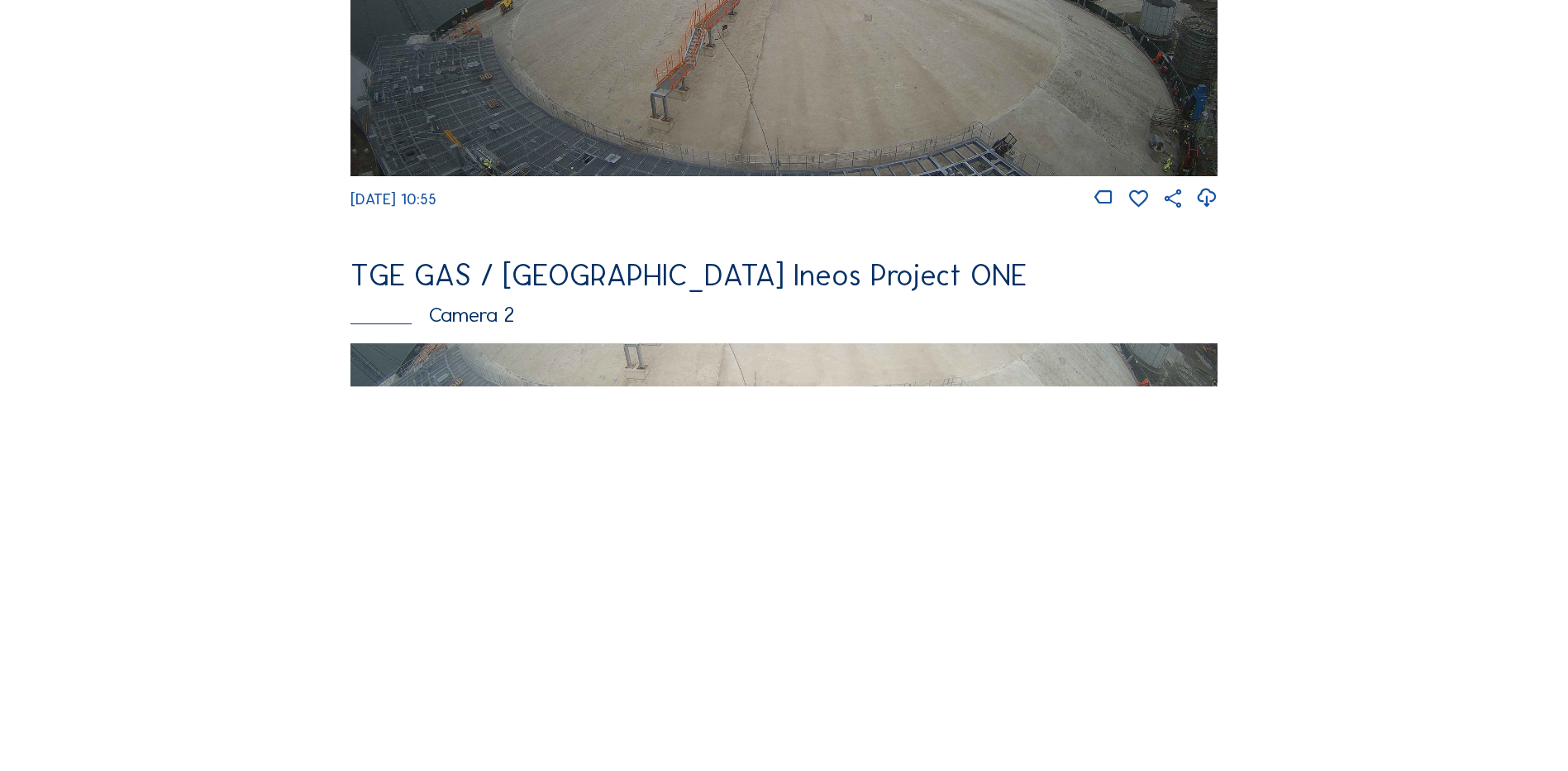
scroll to position [579, 0]
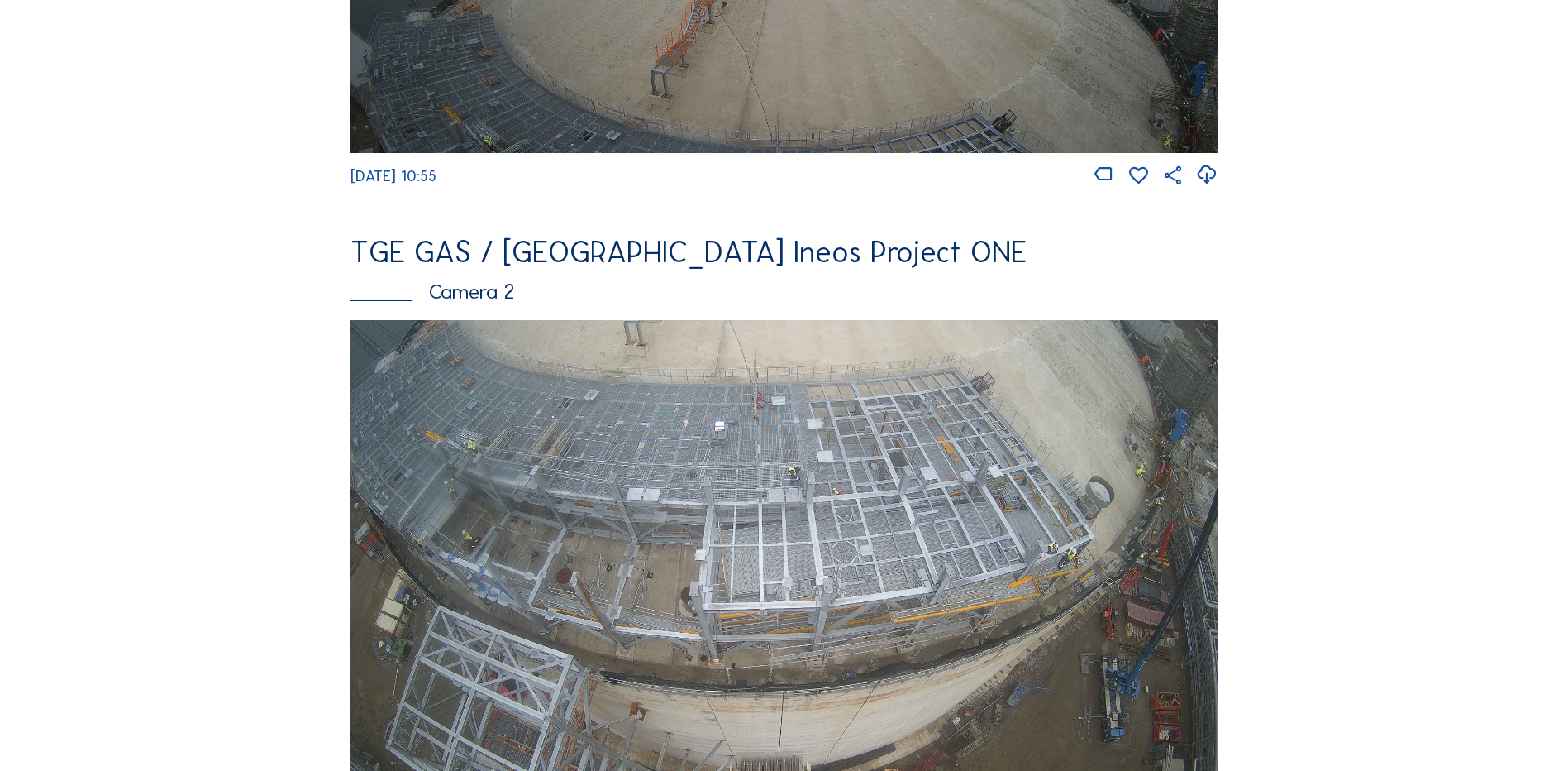
click at [822, 490] on img at bounding box center [784, 564] width 867 height 488
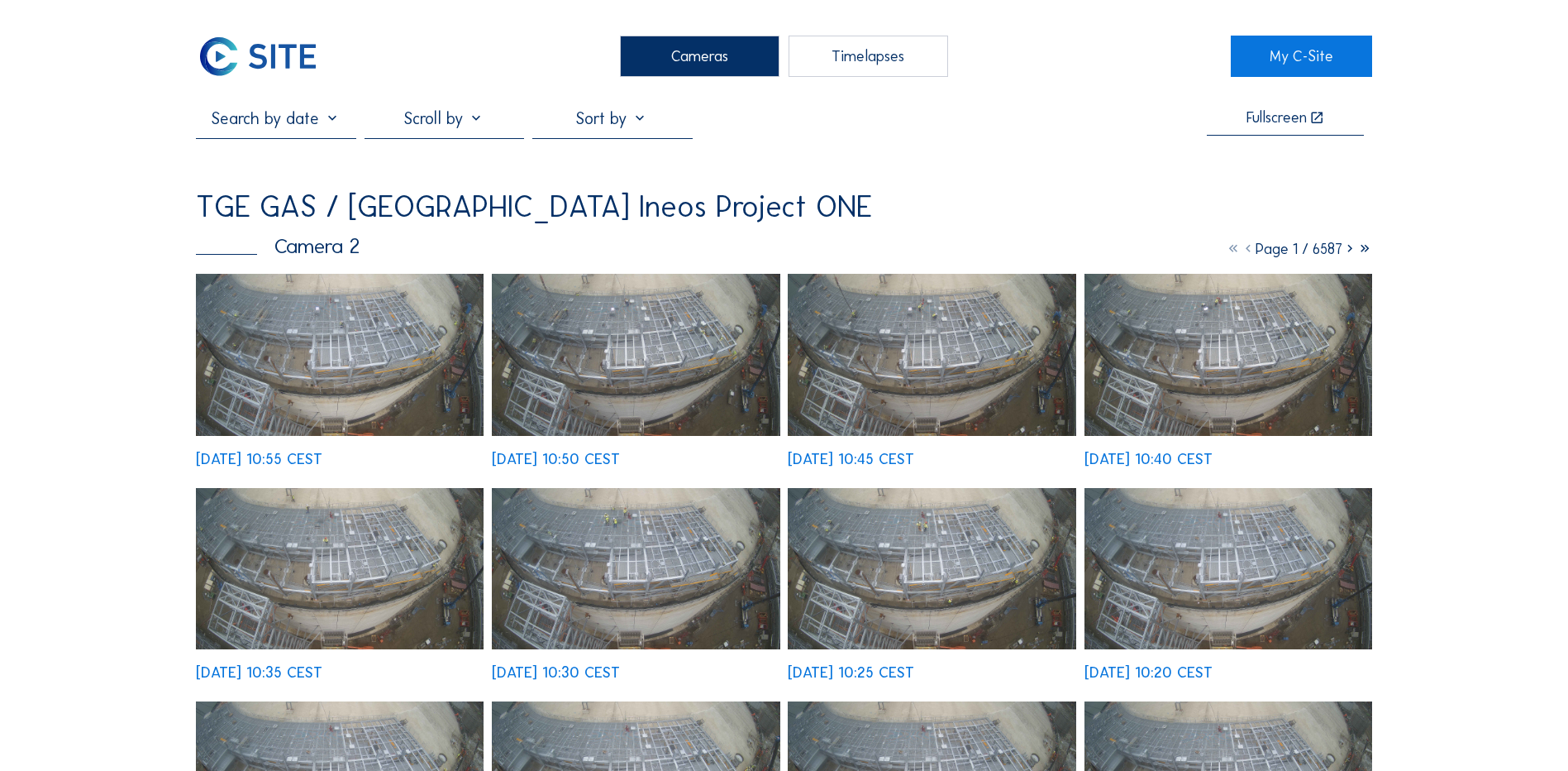
click at [370, 333] on img at bounding box center [340, 354] width 288 height 162
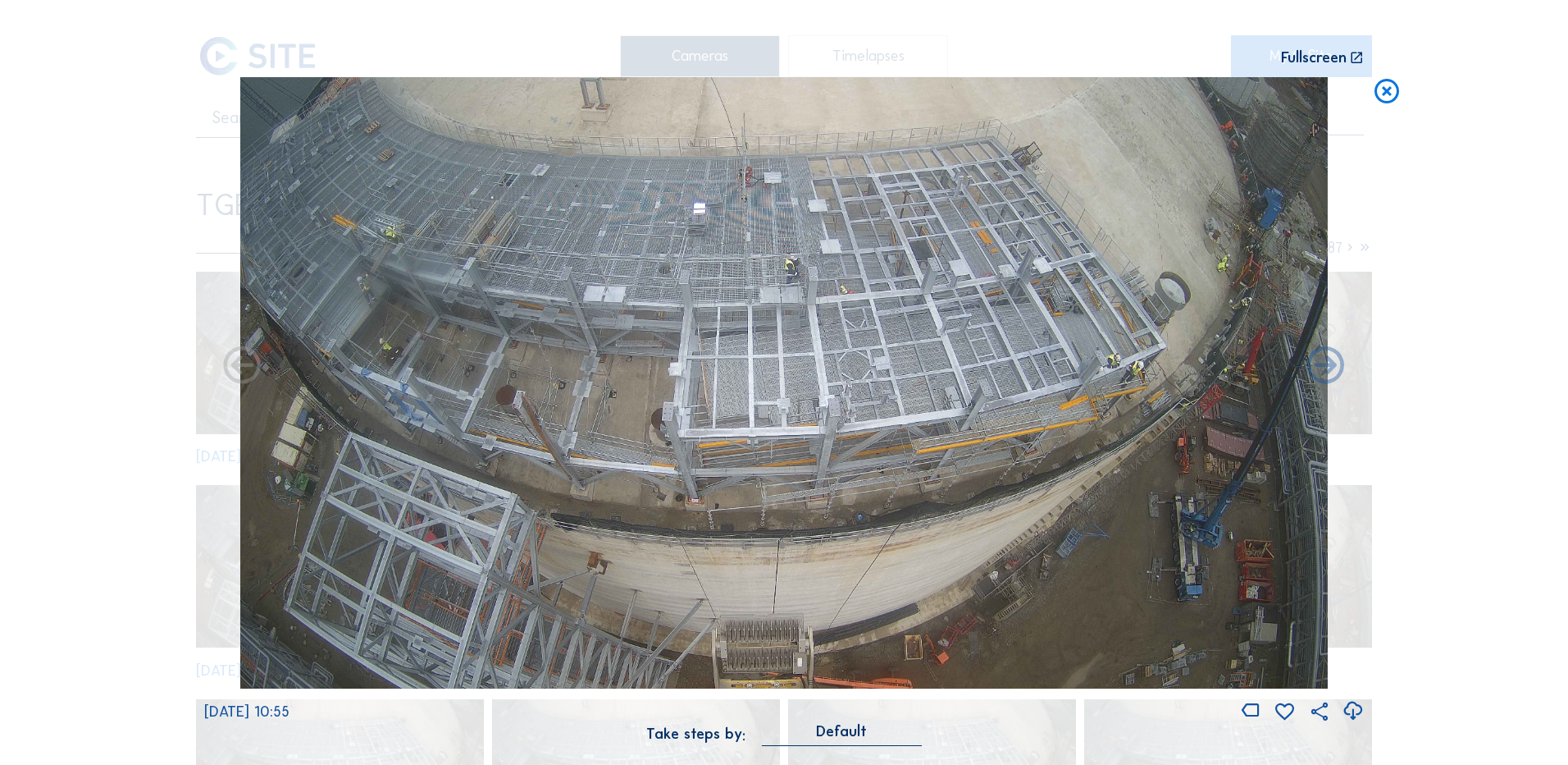
click at [1350, 706] on icon at bounding box center [1353, 711] width 22 height 27
drag, startPoint x: 1458, startPoint y: 646, endPoint x: 1434, endPoint y: 526, distance: 122.4
click at [1458, 646] on div "Scroll to travel through time | Press 'Alt' Button + Scroll to Zoom | Click and…" at bounding box center [784, 382] width 1568 height 765
click at [1387, 94] on icon at bounding box center [1387, 92] width 30 height 31
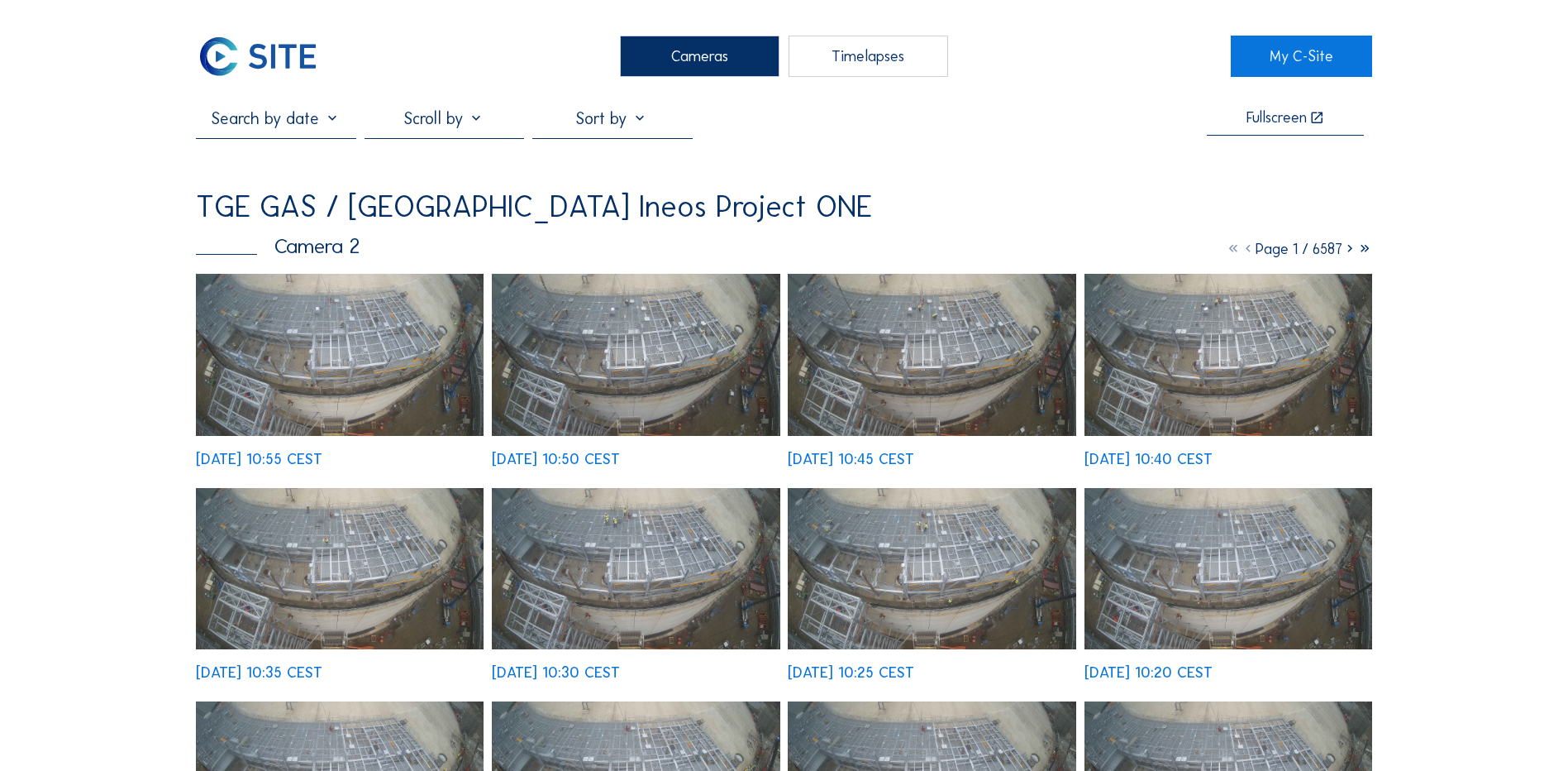
click at [690, 52] on div "Cameras" at bounding box center [700, 57] width 160 height 42
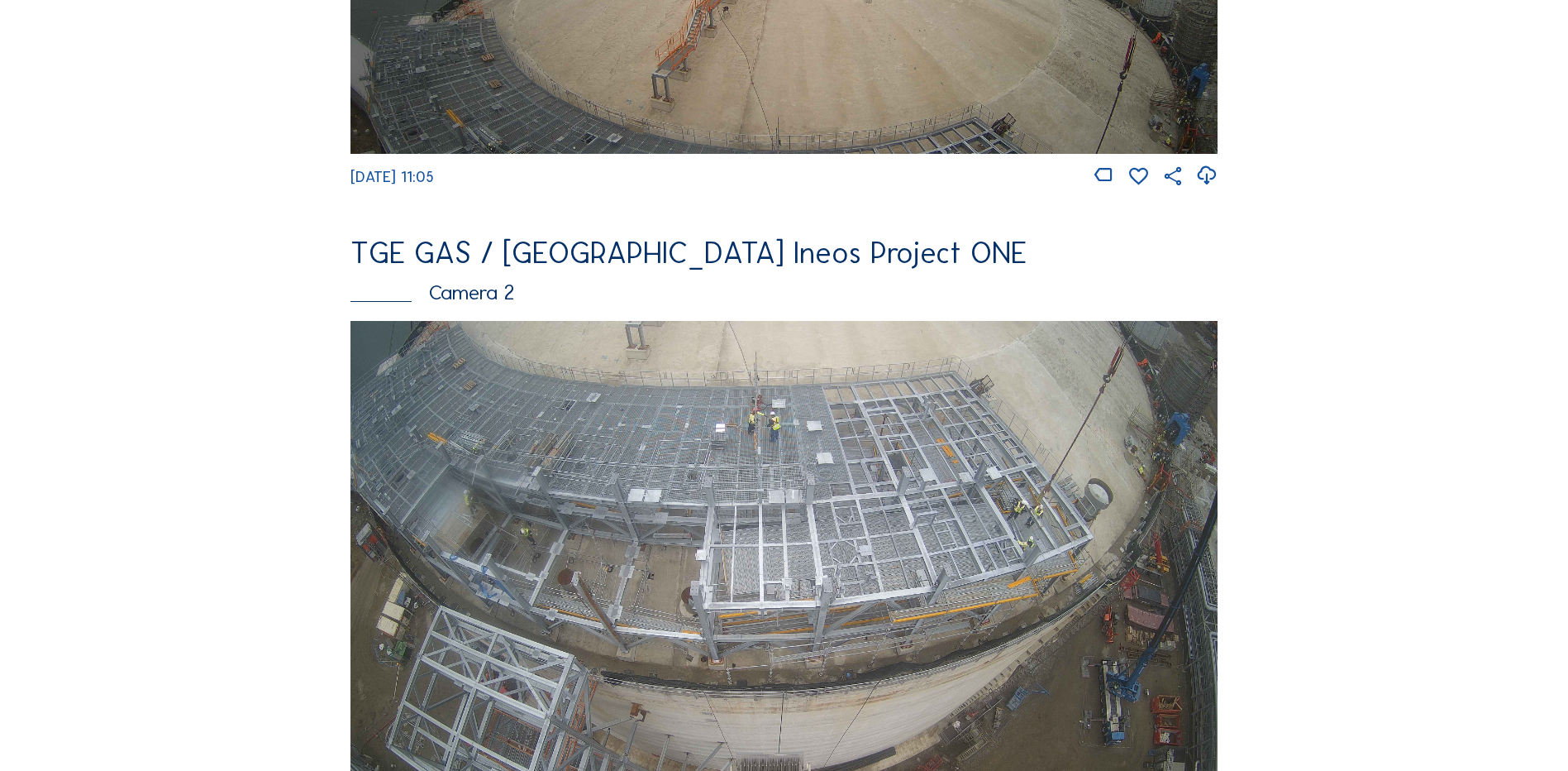
scroll to position [579, 0]
click at [824, 496] on img at bounding box center [784, 564] width 867 height 488
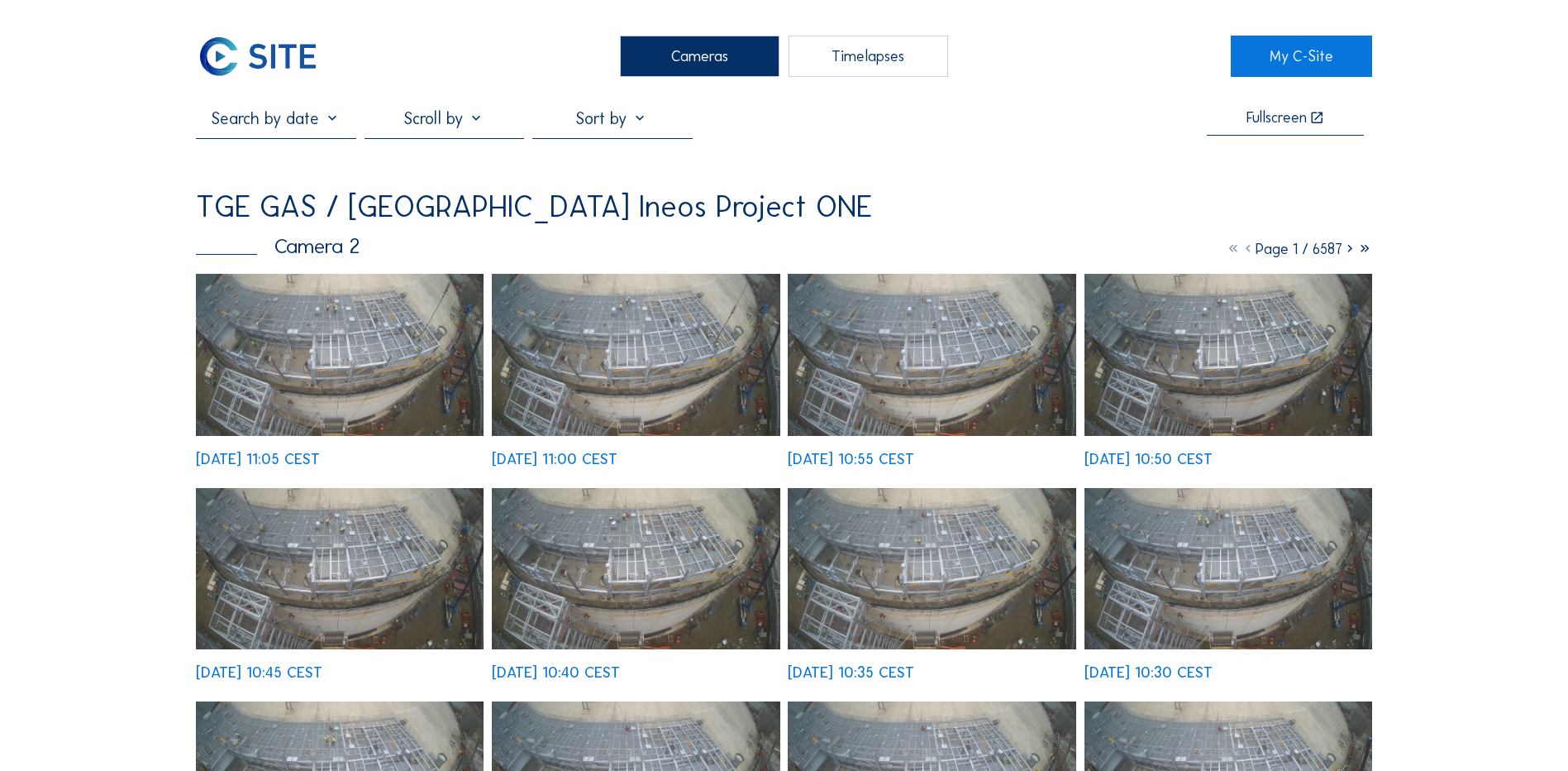
click at [388, 351] on img at bounding box center [340, 354] width 288 height 162
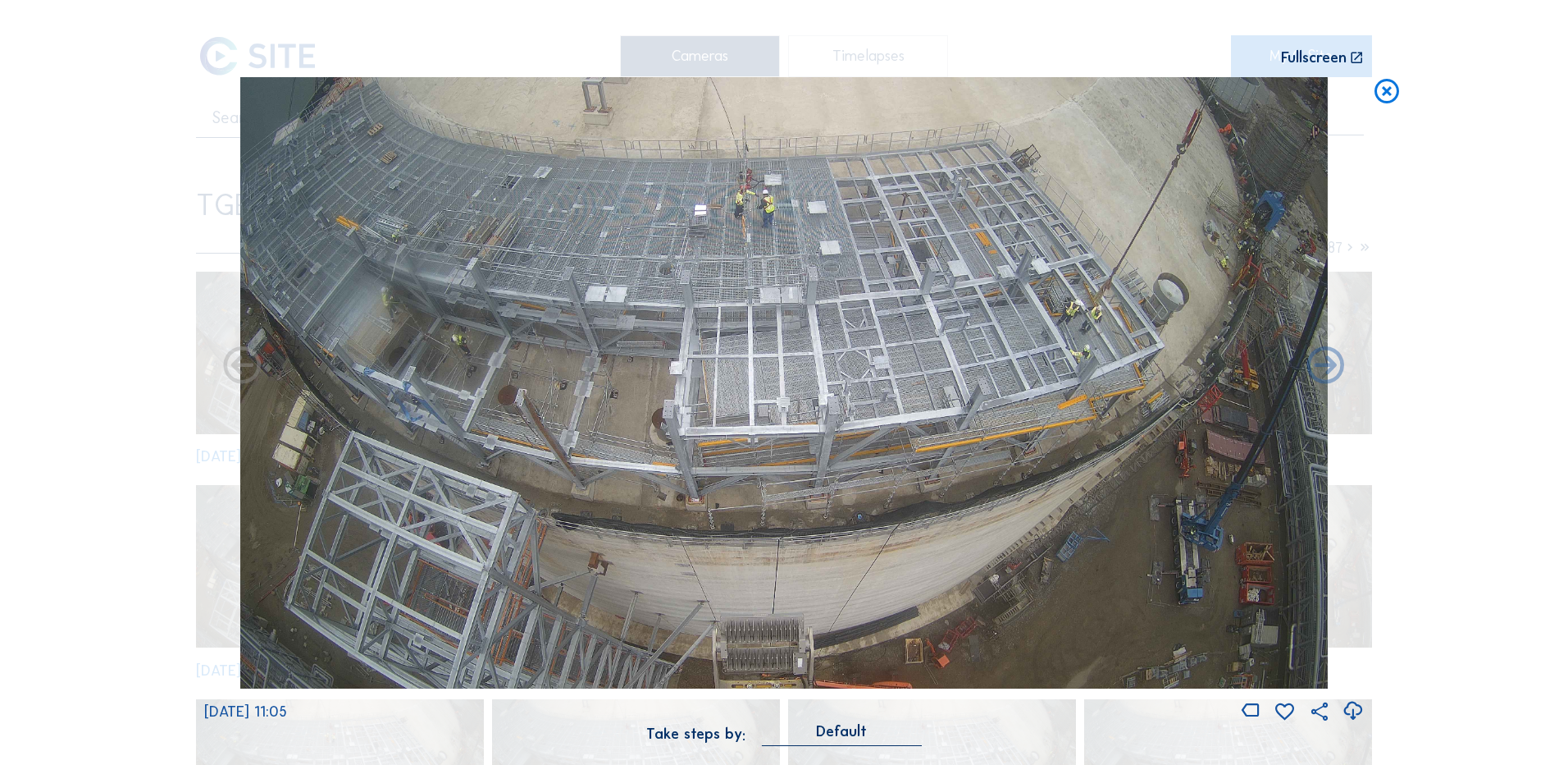
click at [1350, 708] on icon at bounding box center [1353, 711] width 22 height 27
click at [109, 339] on div "Scroll to travel through time | Press 'Alt' Button + Scroll to Zoom | Click and…" at bounding box center [784, 382] width 1568 height 765
click at [1391, 95] on icon at bounding box center [1387, 92] width 30 height 31
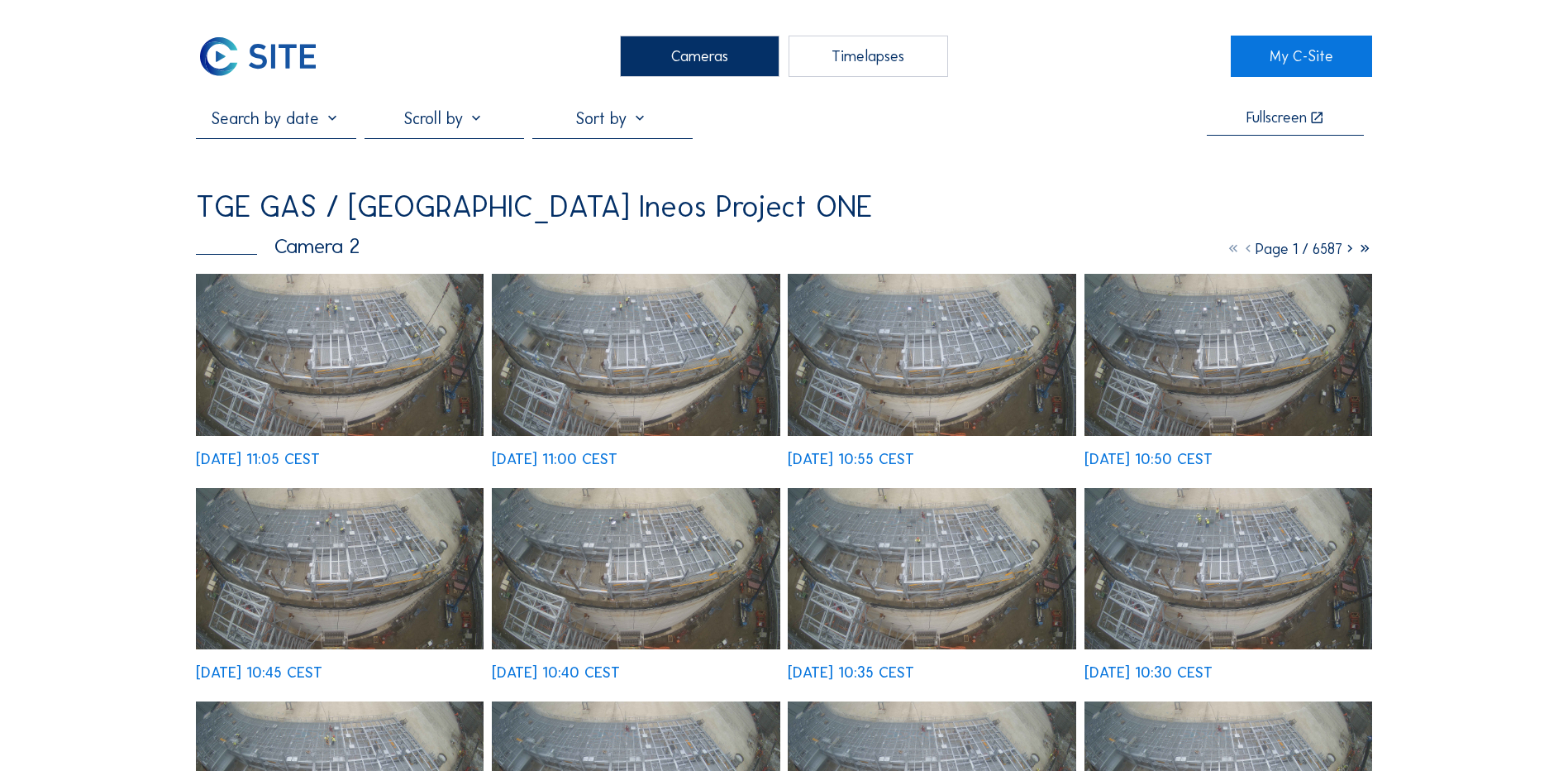
click at [664, 52] on div "Cameras" at bounding box center [700, 57] width 160 height 42
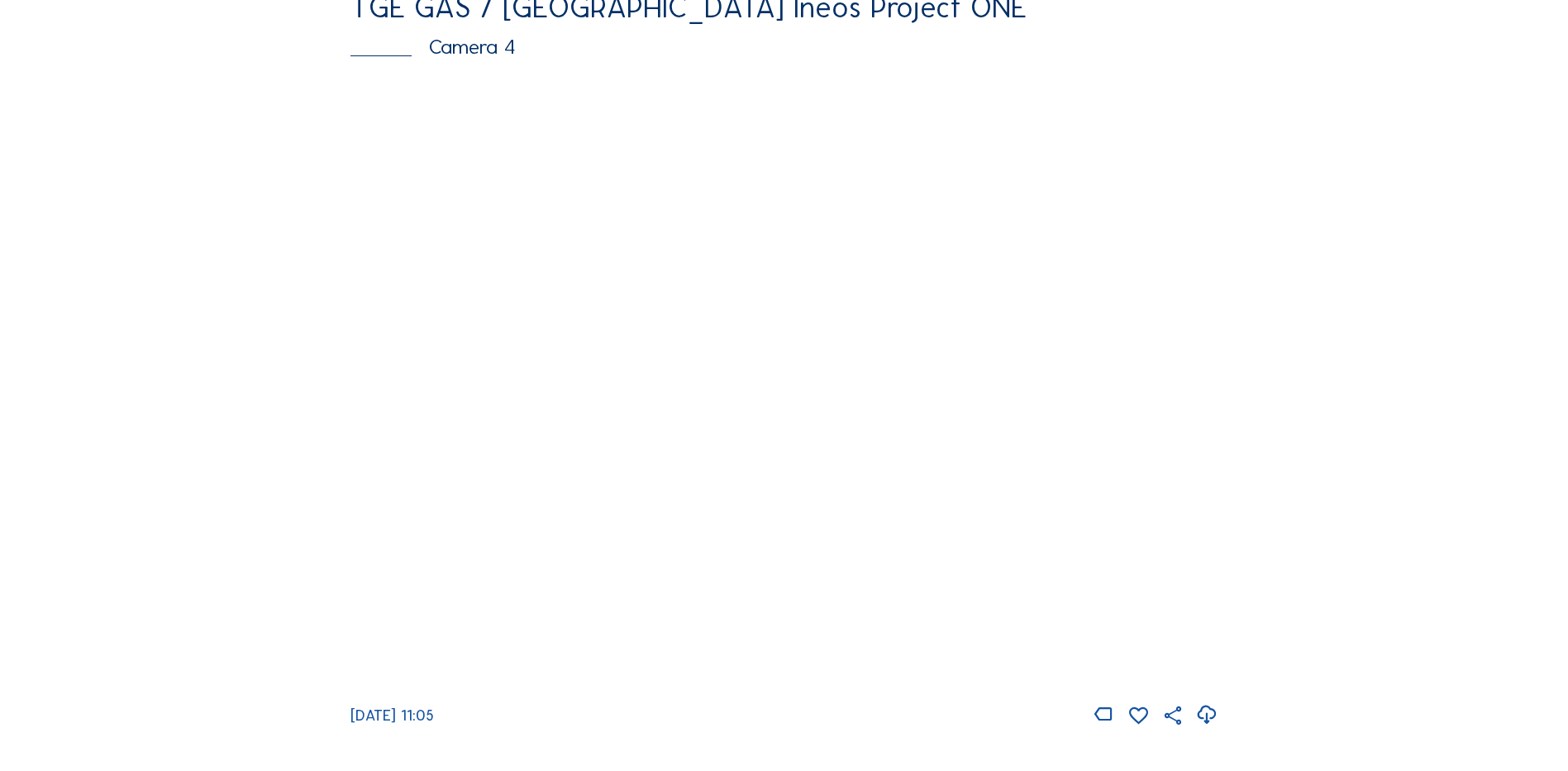
scroll to position [1489, 0]
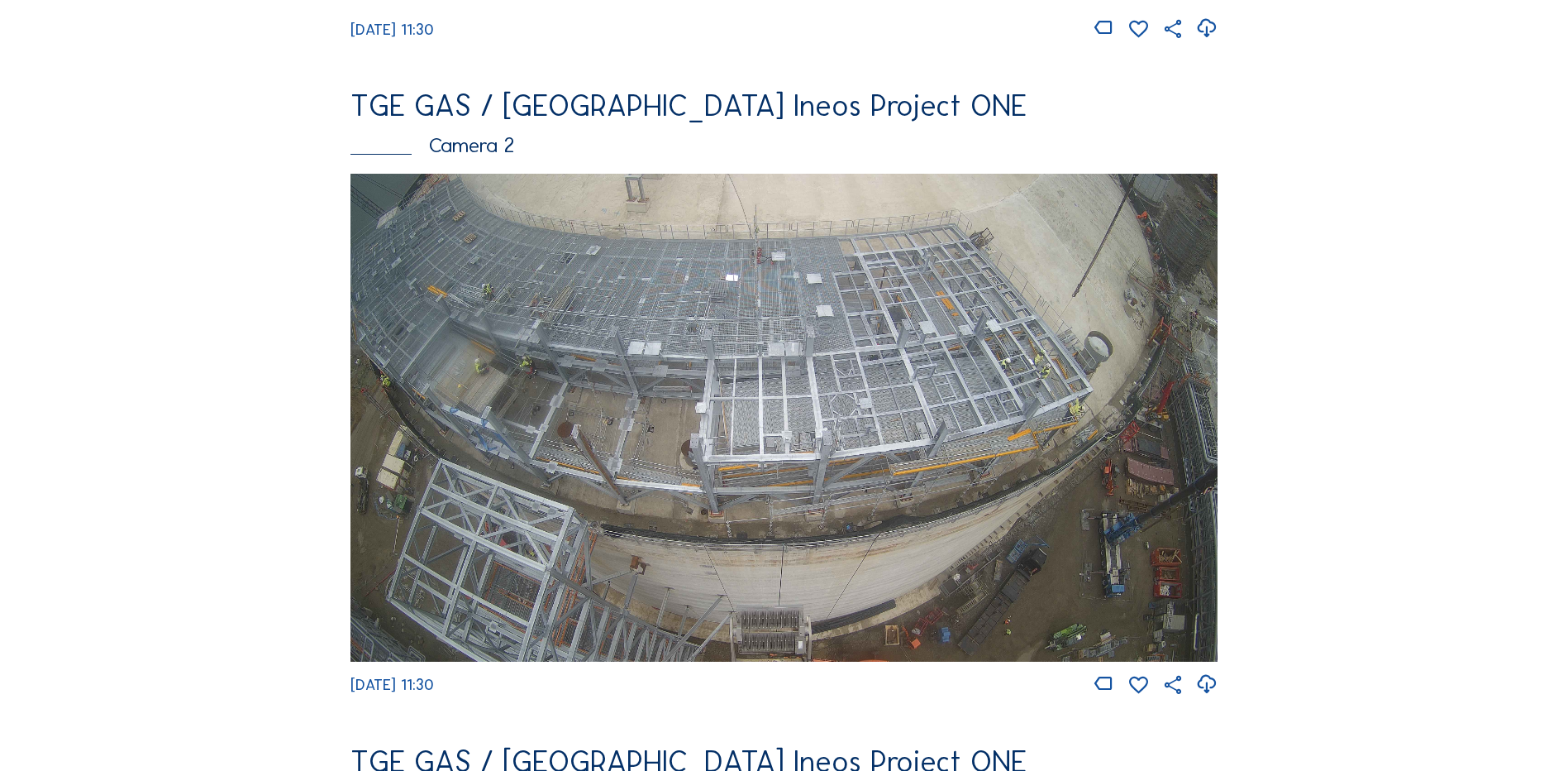
scroll to position [744, 0]
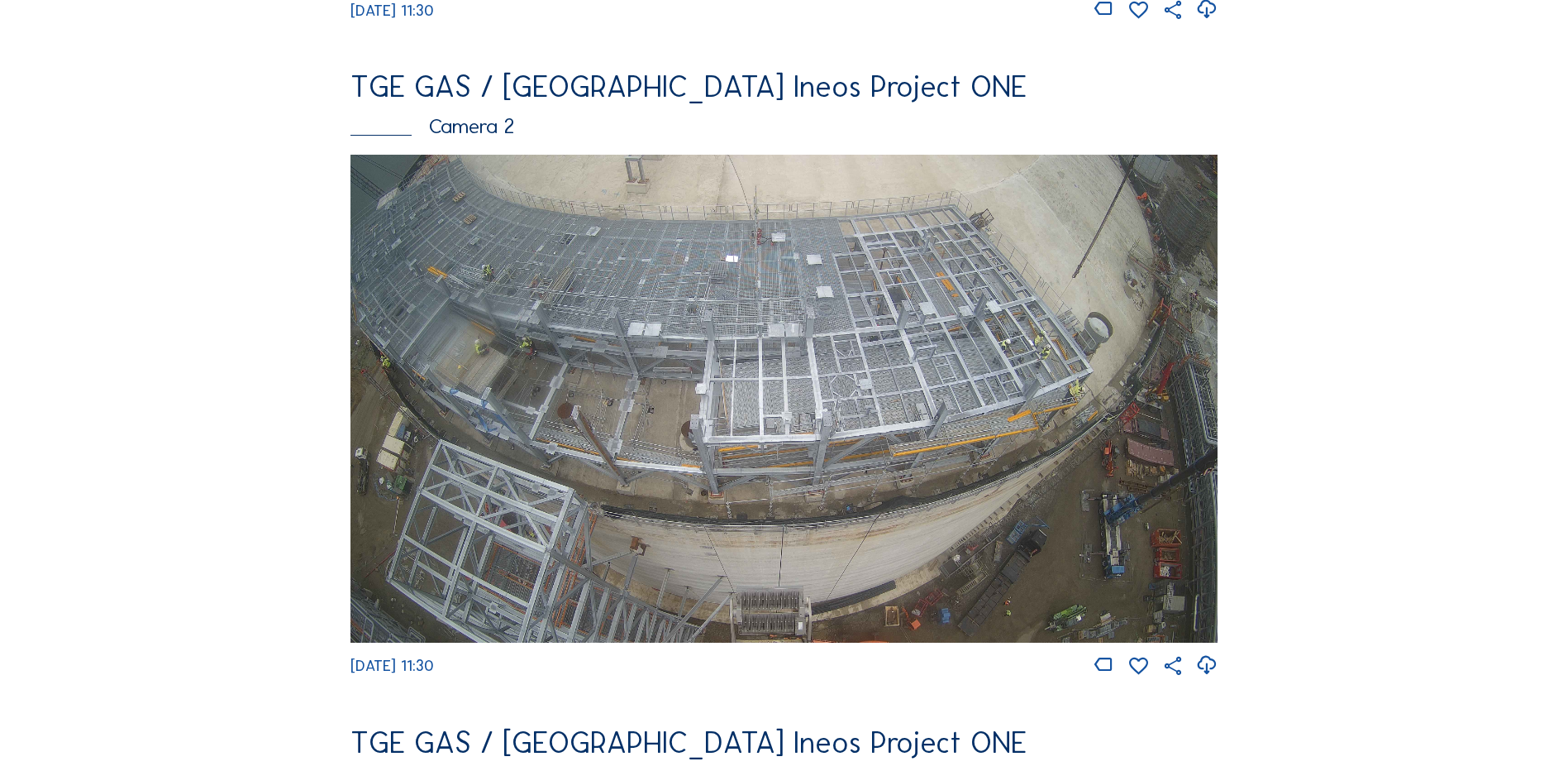
click at [826, 356] on img at bounding box center [784, 398] width 867 height 488
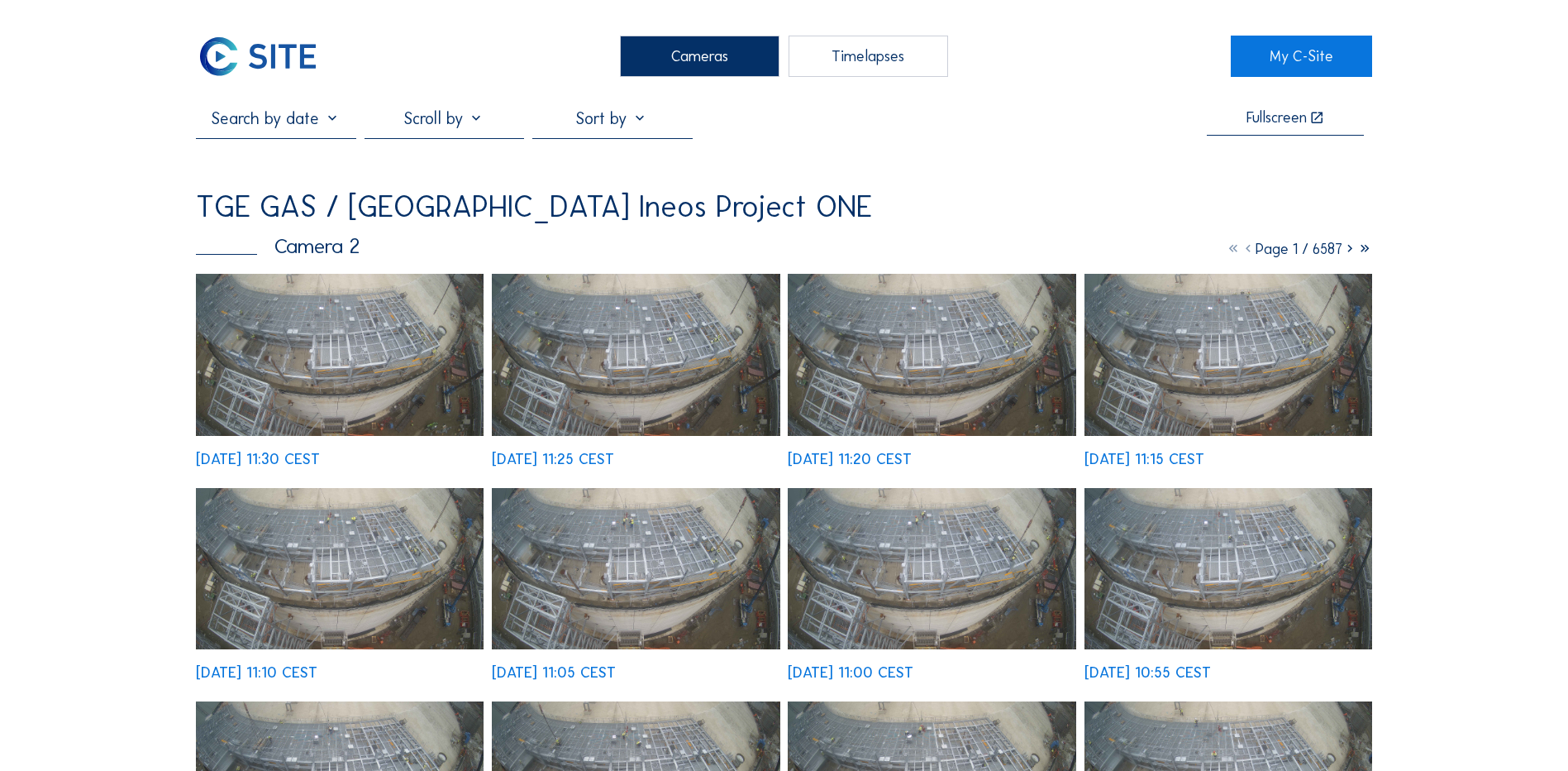
click at [336, 332] on img at bounding box center [340, 354] width 288 height 162
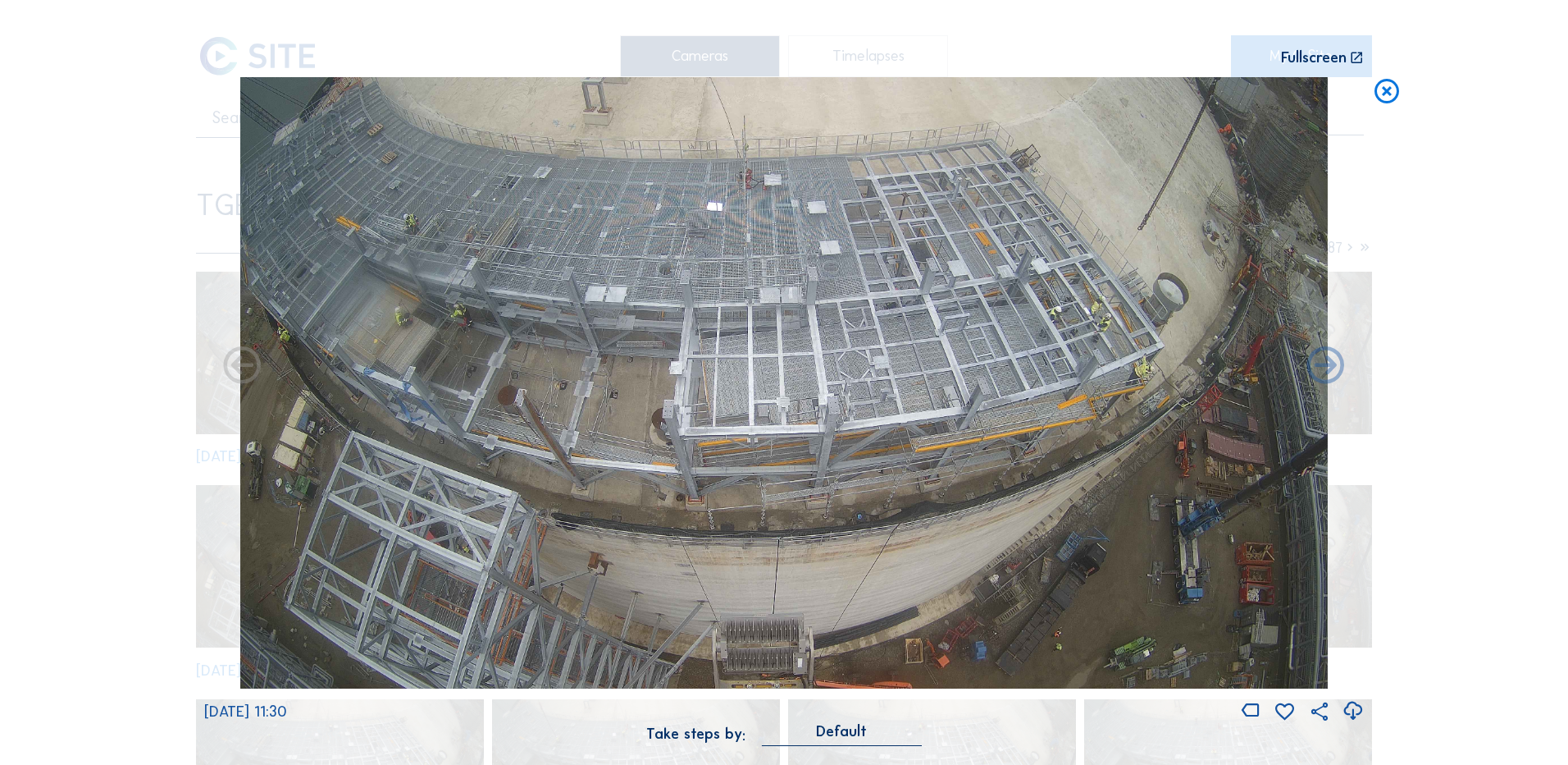
click at [1354, 712] on icon at bounding box center [1353, 711] width 22 height 27
drag, startPoint x: 169, startPoint y: 393, endPoint x: 624, endPoint y: 337, distance: 458.4
click at [169, 393] on div "Scroll to travel through time | Press 'Alt' Button + Scroll to Zoom | Click and…" at bounding box center [784, 382] width 1568 height 765
click at [1391, 86] on icon at bounding box center [1387, 92] width 30 height 31
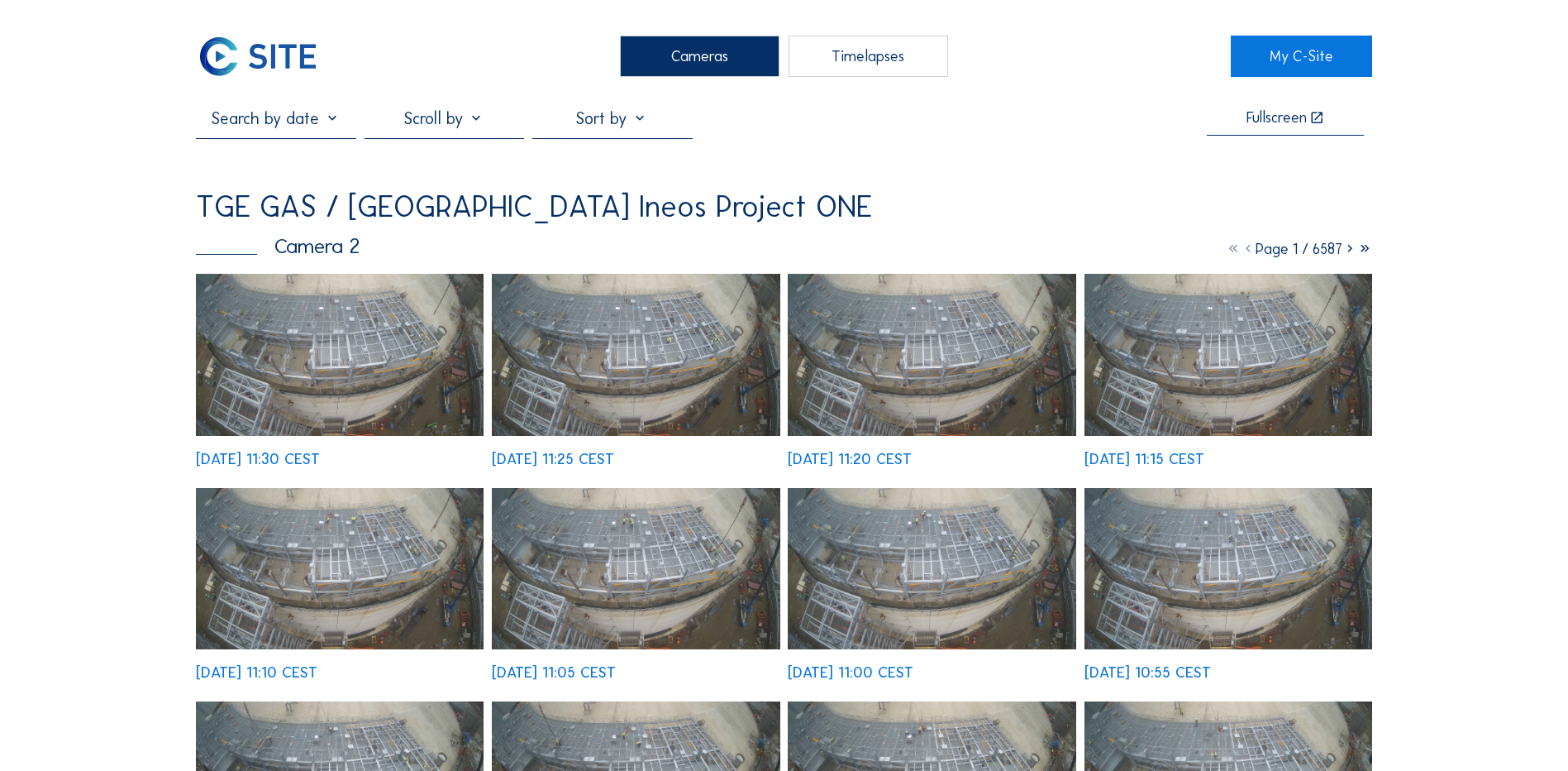
click at [689, 52] on div "Cameras" at bounding box center [700, 57] width 160 height 42
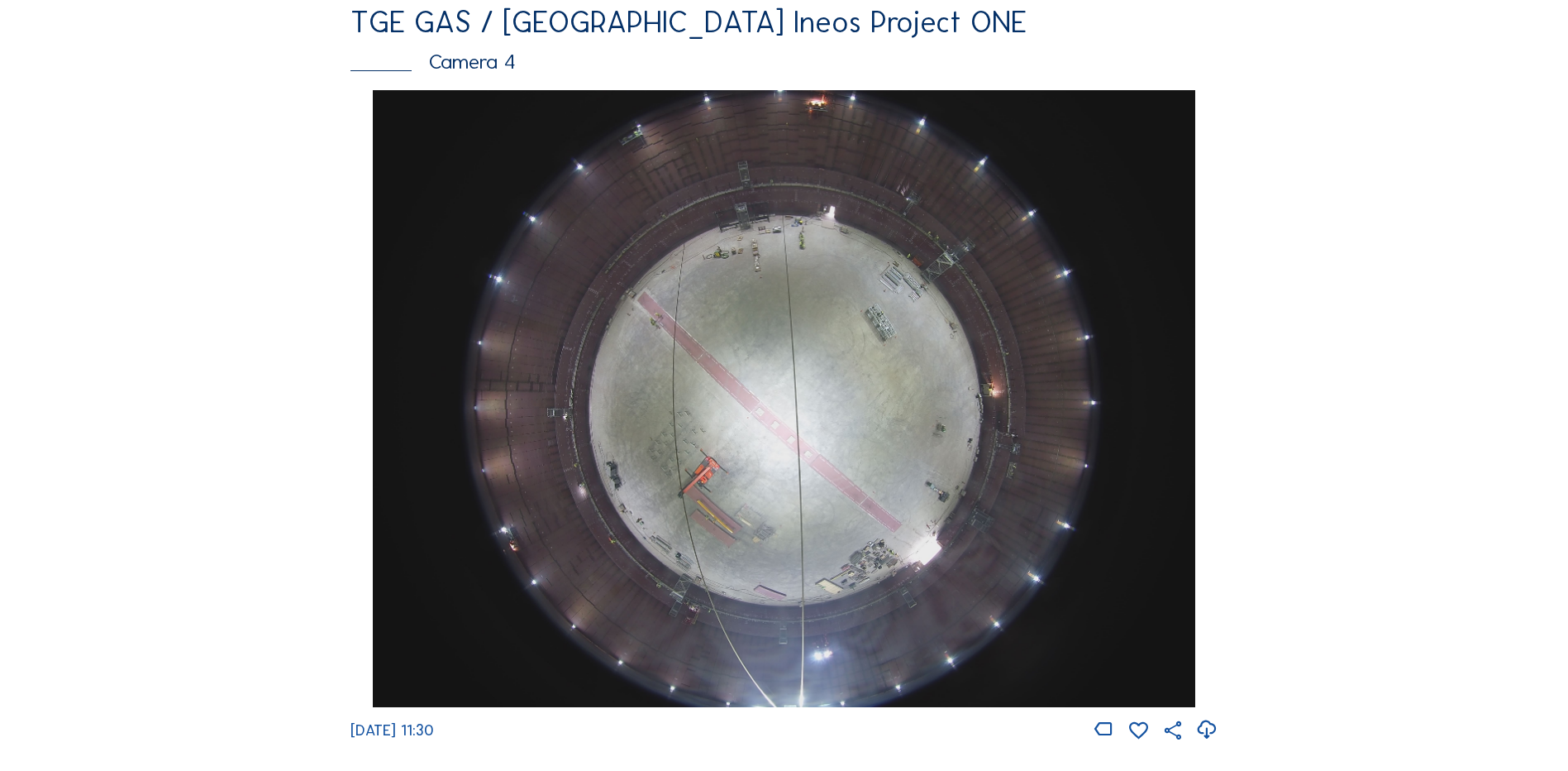
scroll to position [1489, 0]
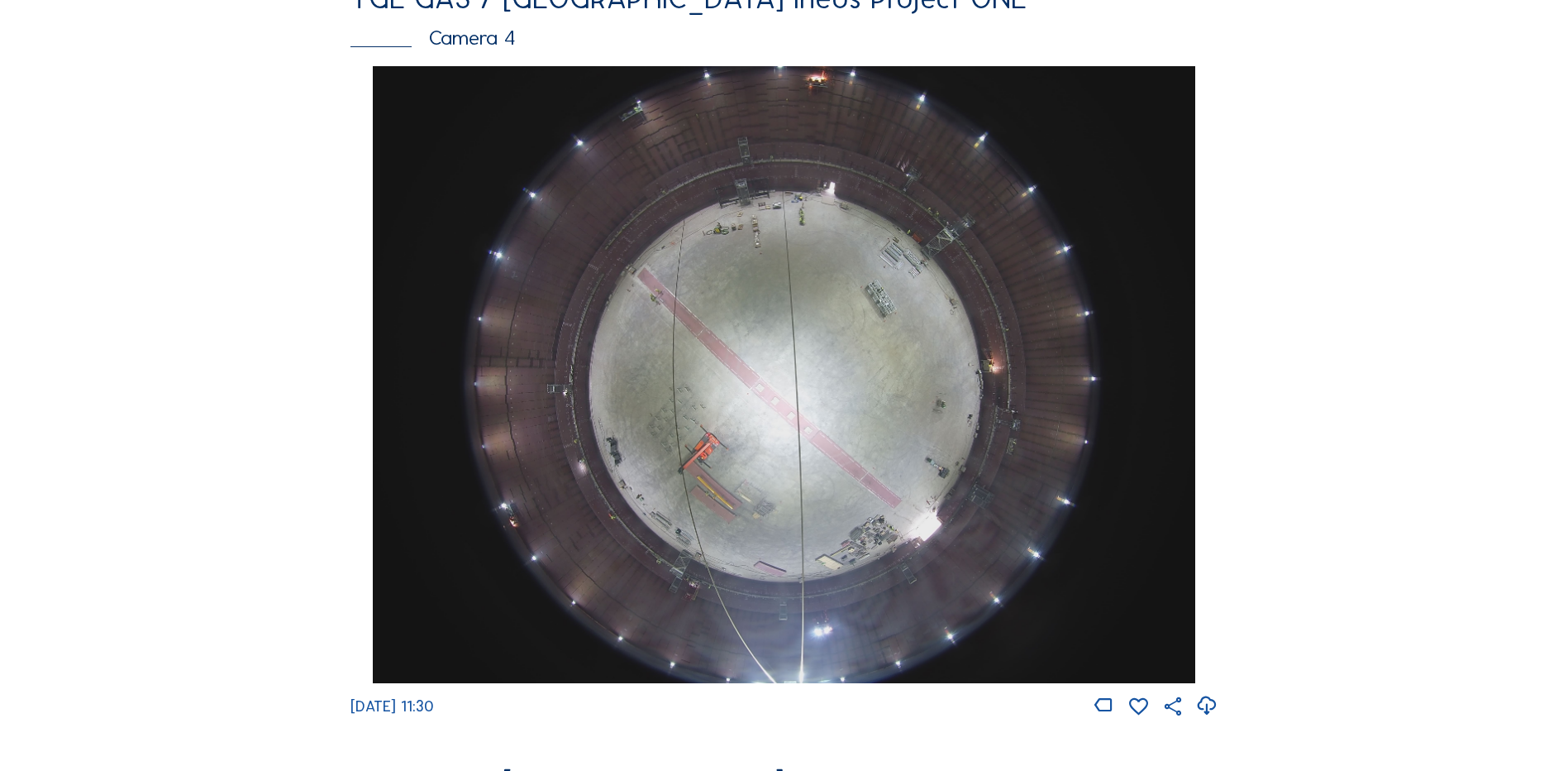
click at [758, 297] on img at bounding box center [783, 375] width 821 height 617
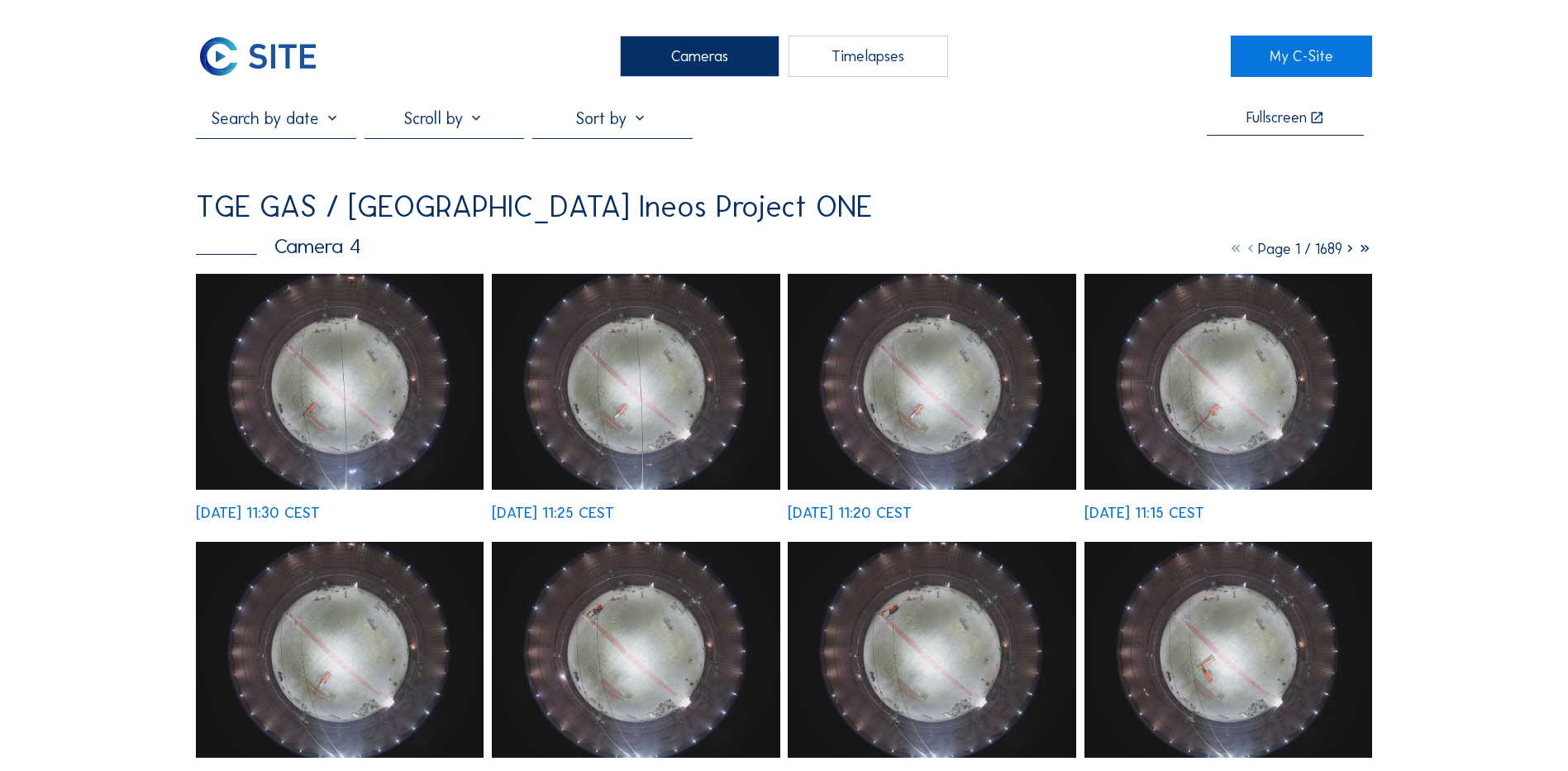
click at [349, 355] on img at bounding box center [340, 382] width 288 height 216
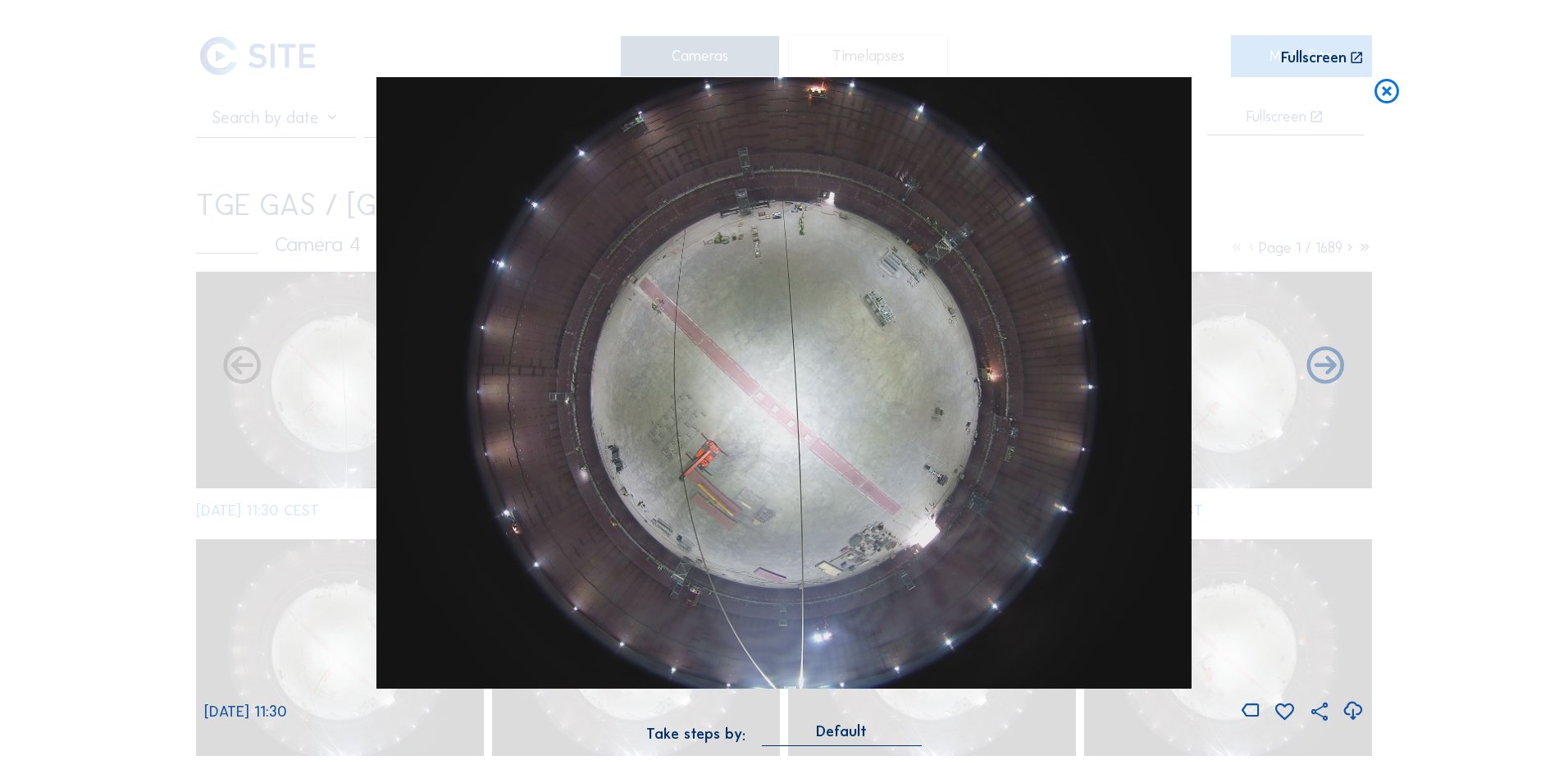
click at [1387, 95] on icon at bounding box center [1387, 92] width 30 height 31
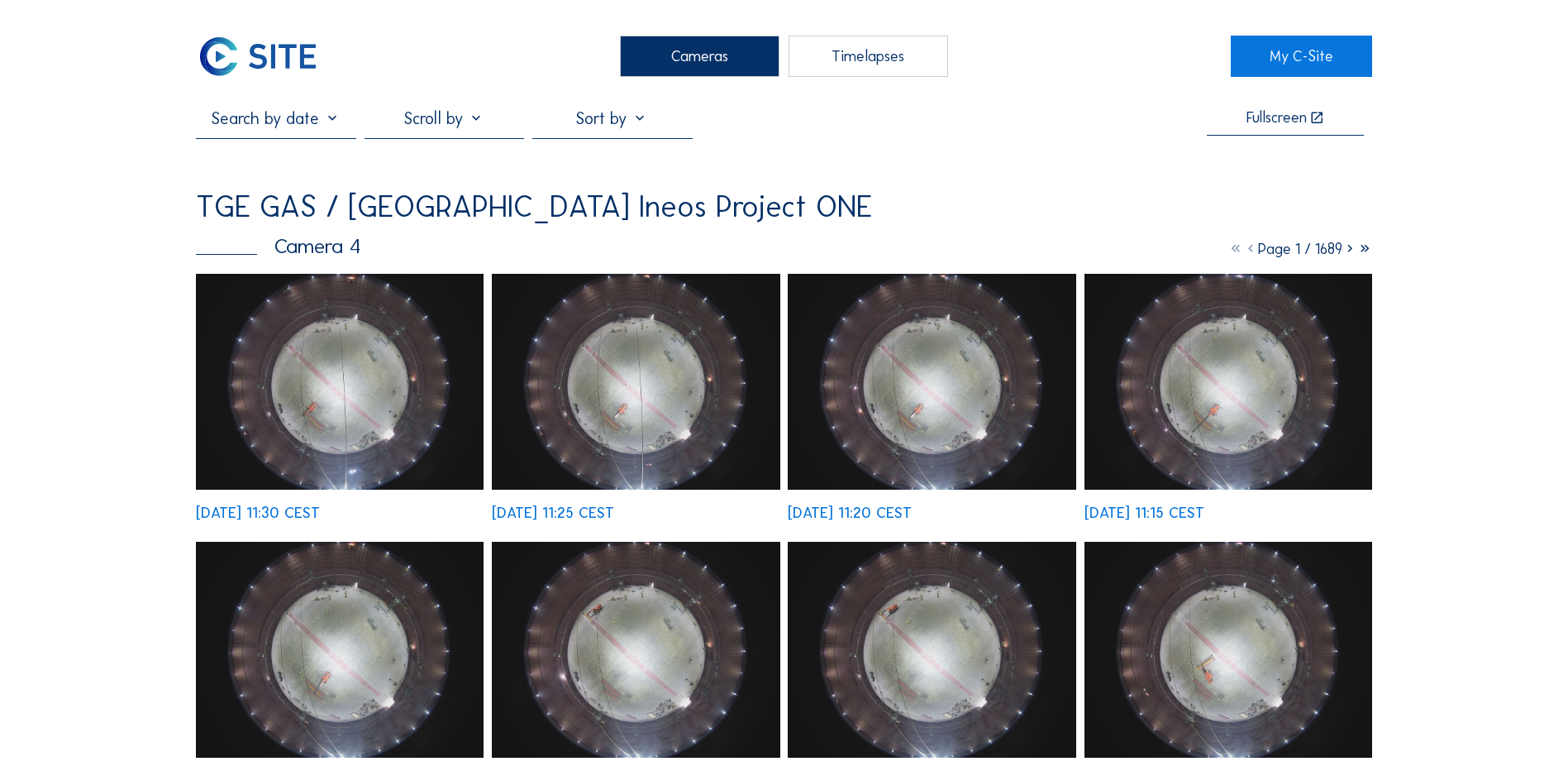
click at [709, 60] on div "Cameras" at bounding box center [700, 57] width 160 height 42
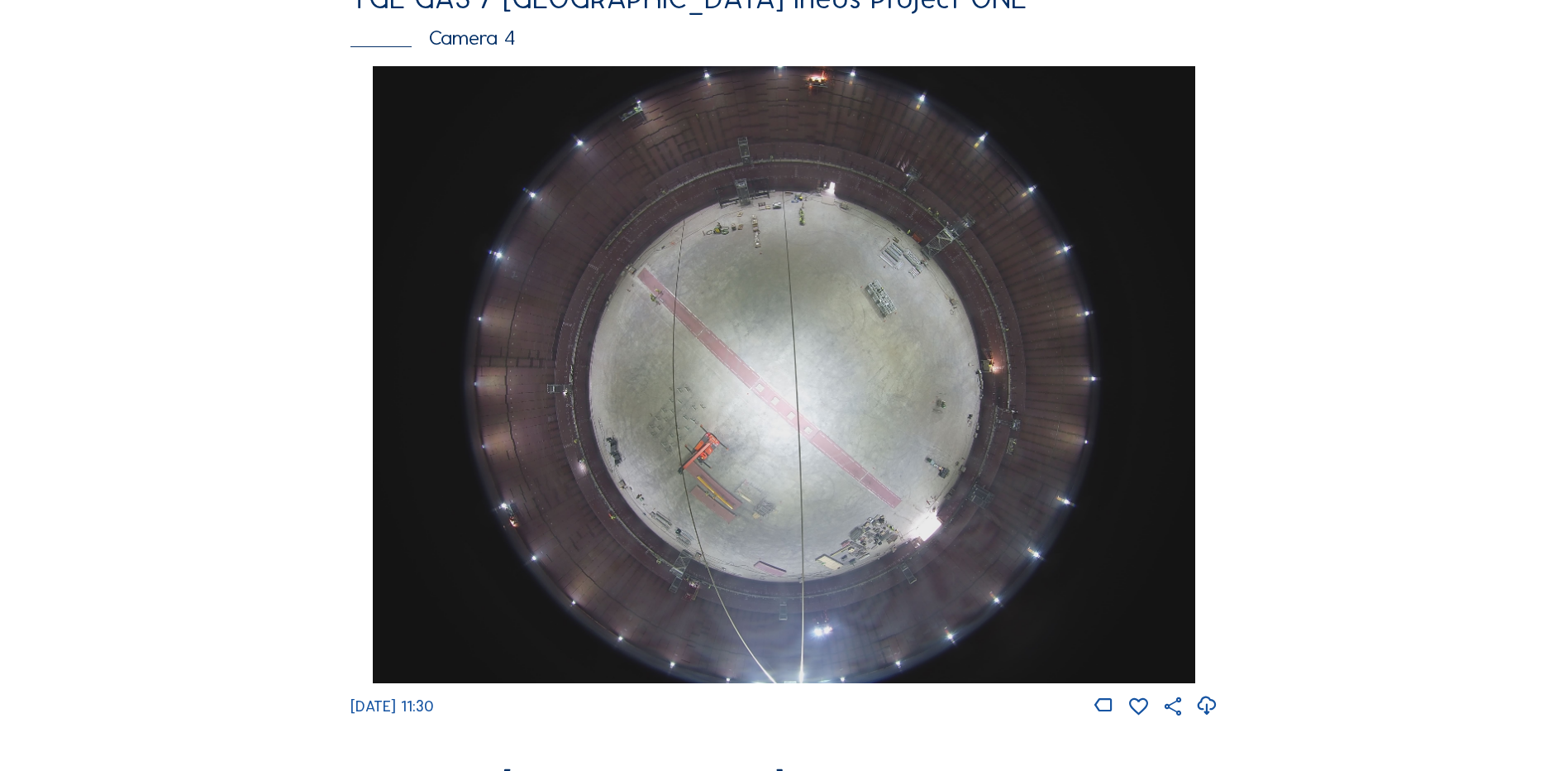
scroll to position [1571, 0]
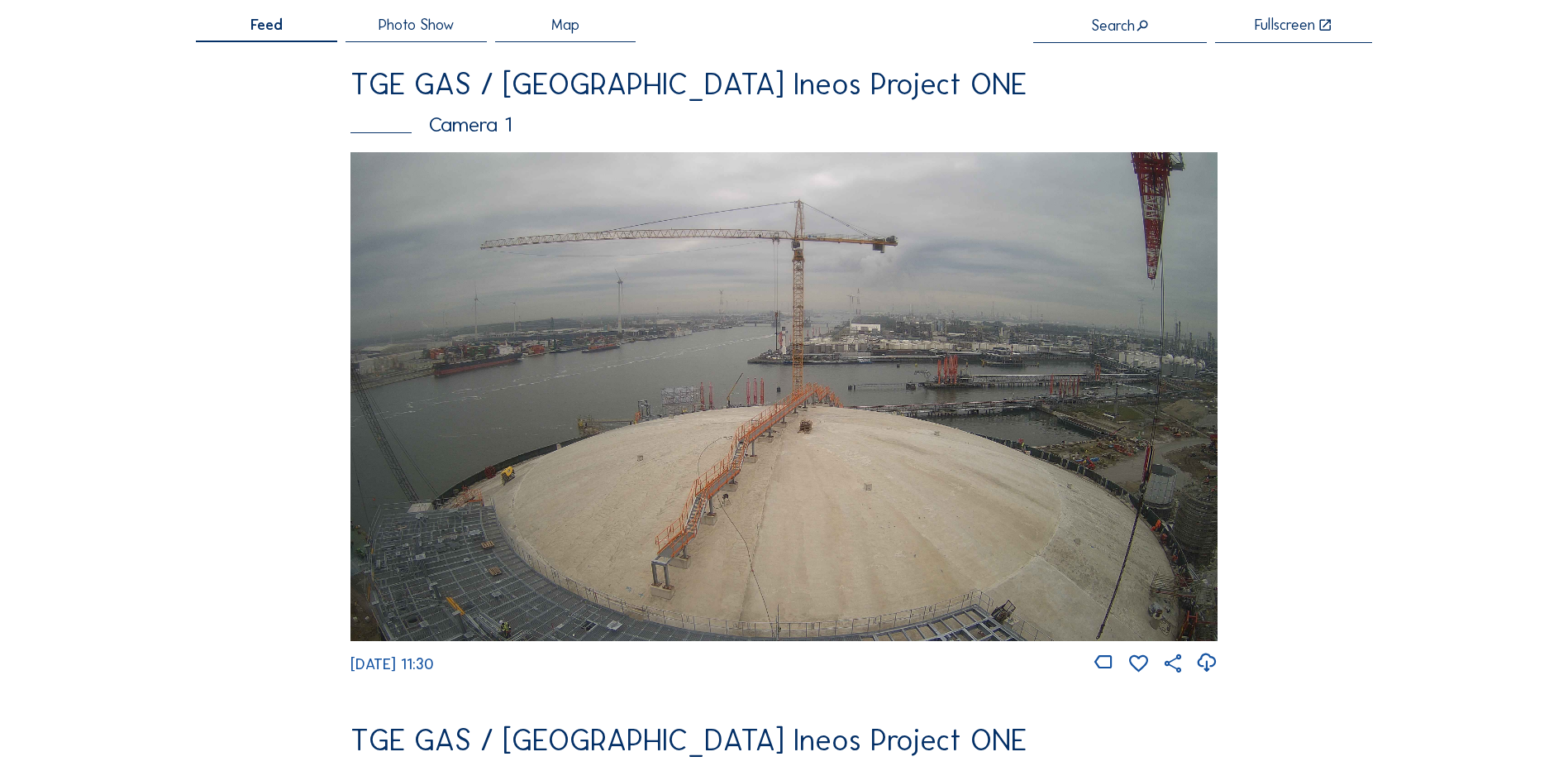
scroll to position [0, 0]
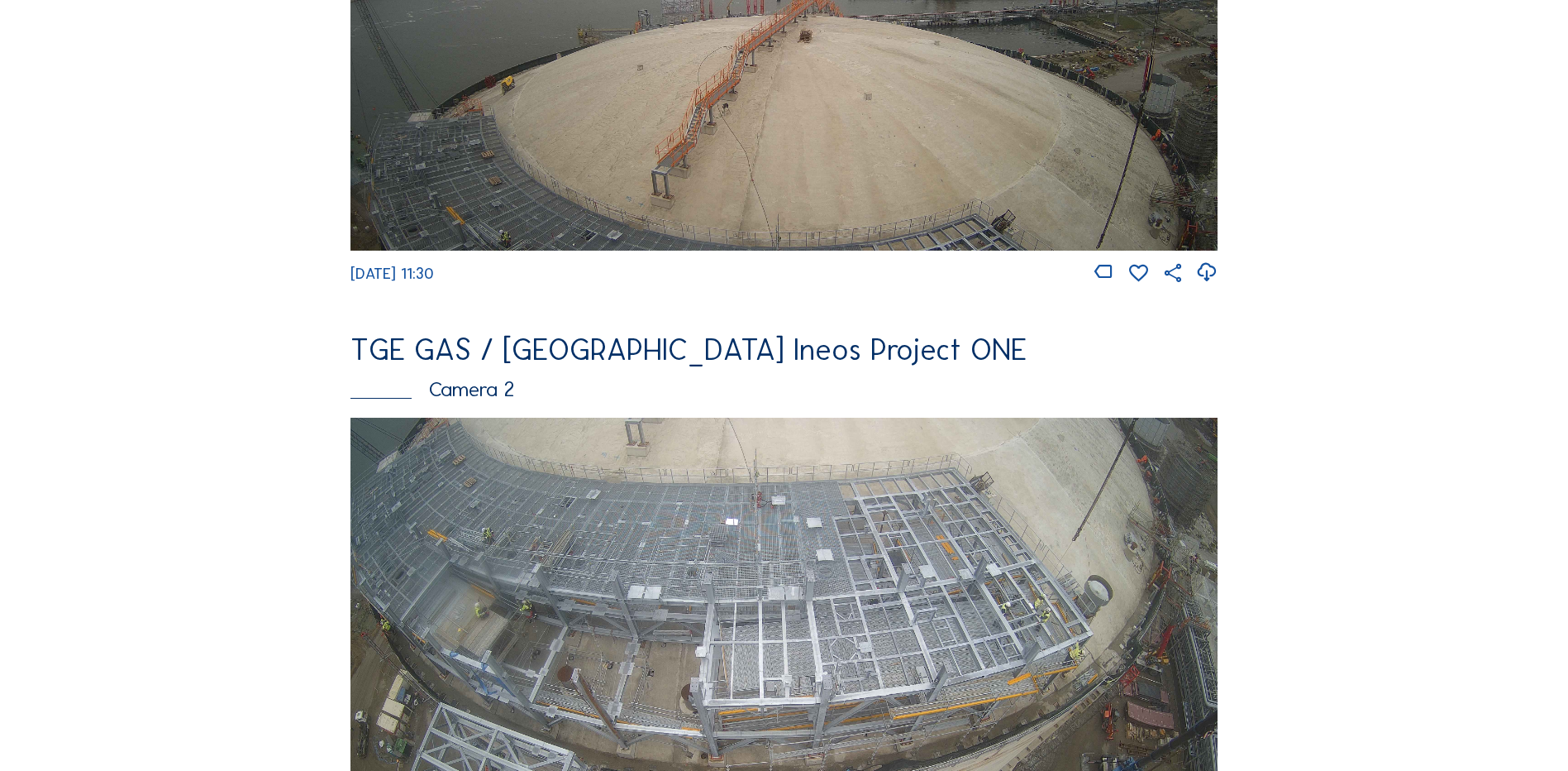
scroll to position [579, 0]
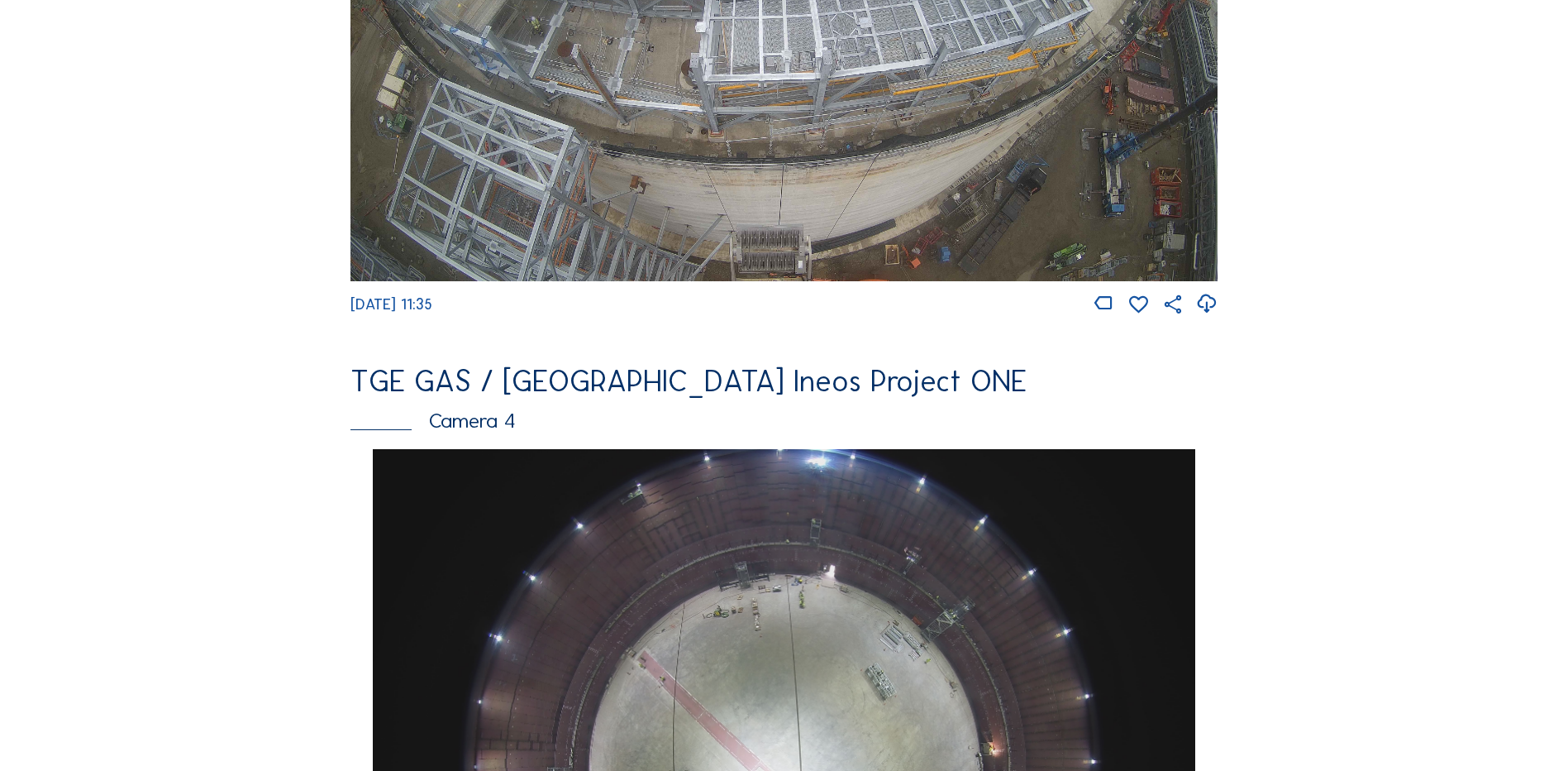
scroll to position [1241, 0]
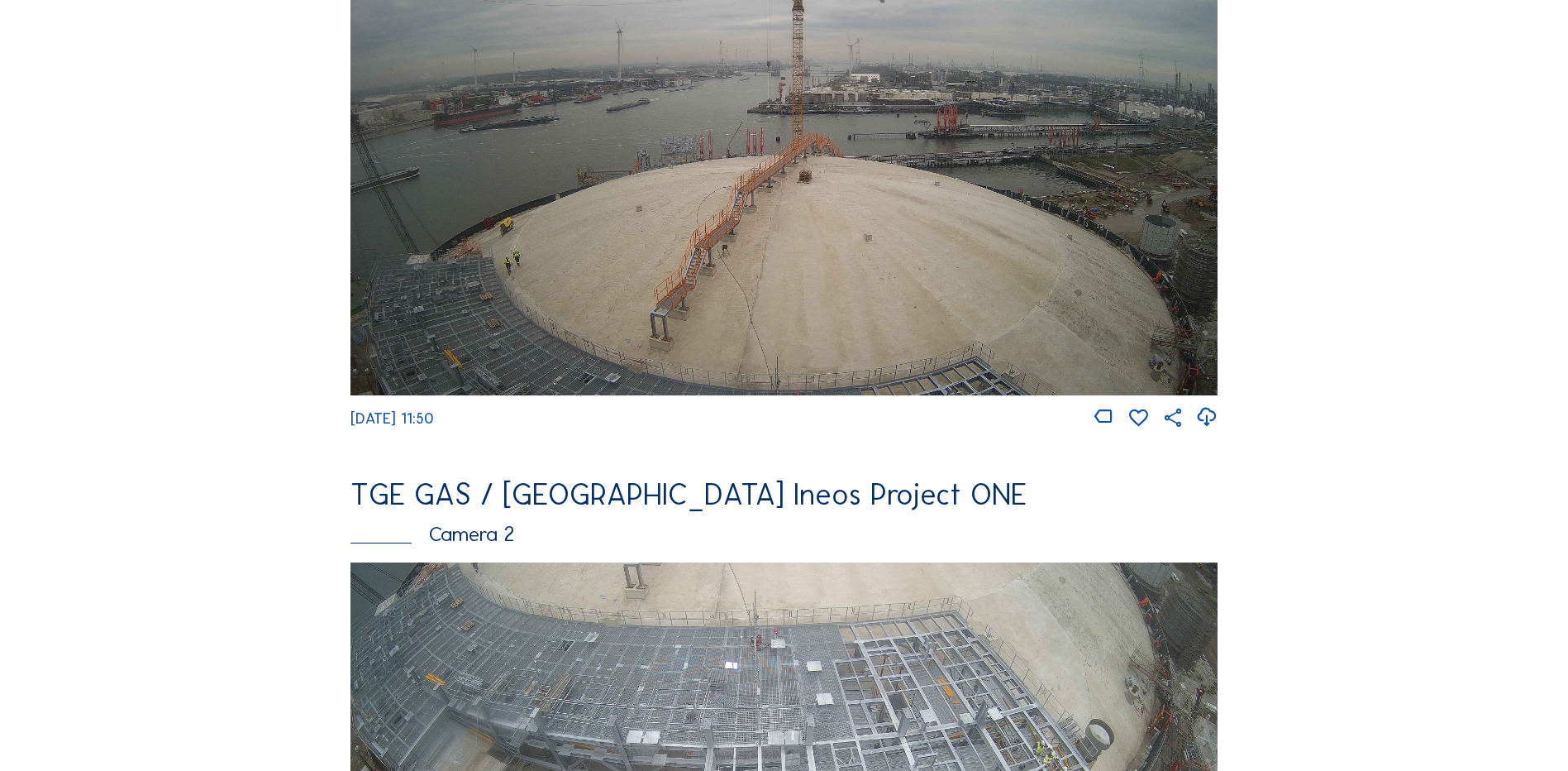
scroll to position [579, 0]
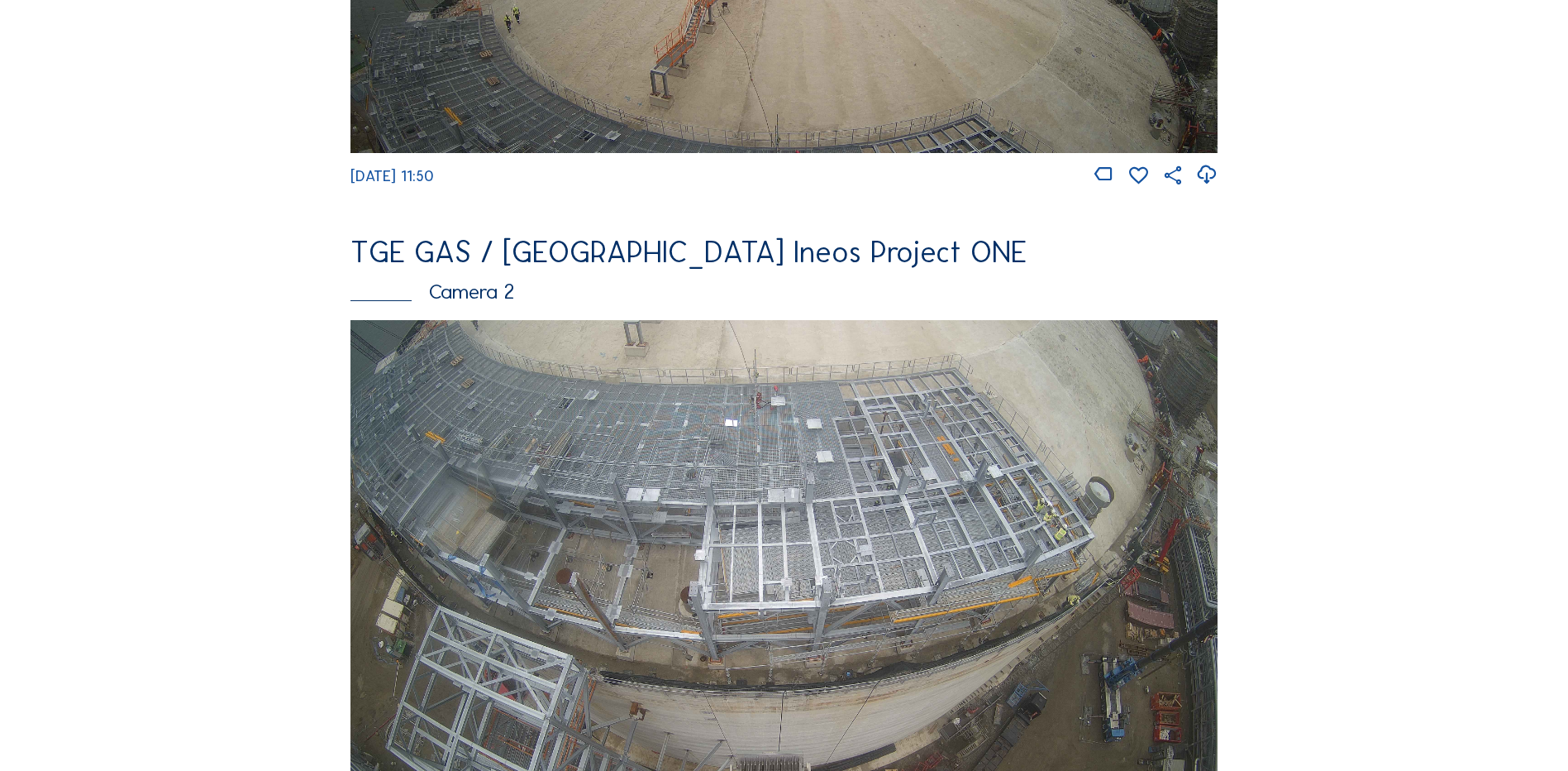
click at [738, 442] on img at bounding box center [784, 564] width 867 height 488
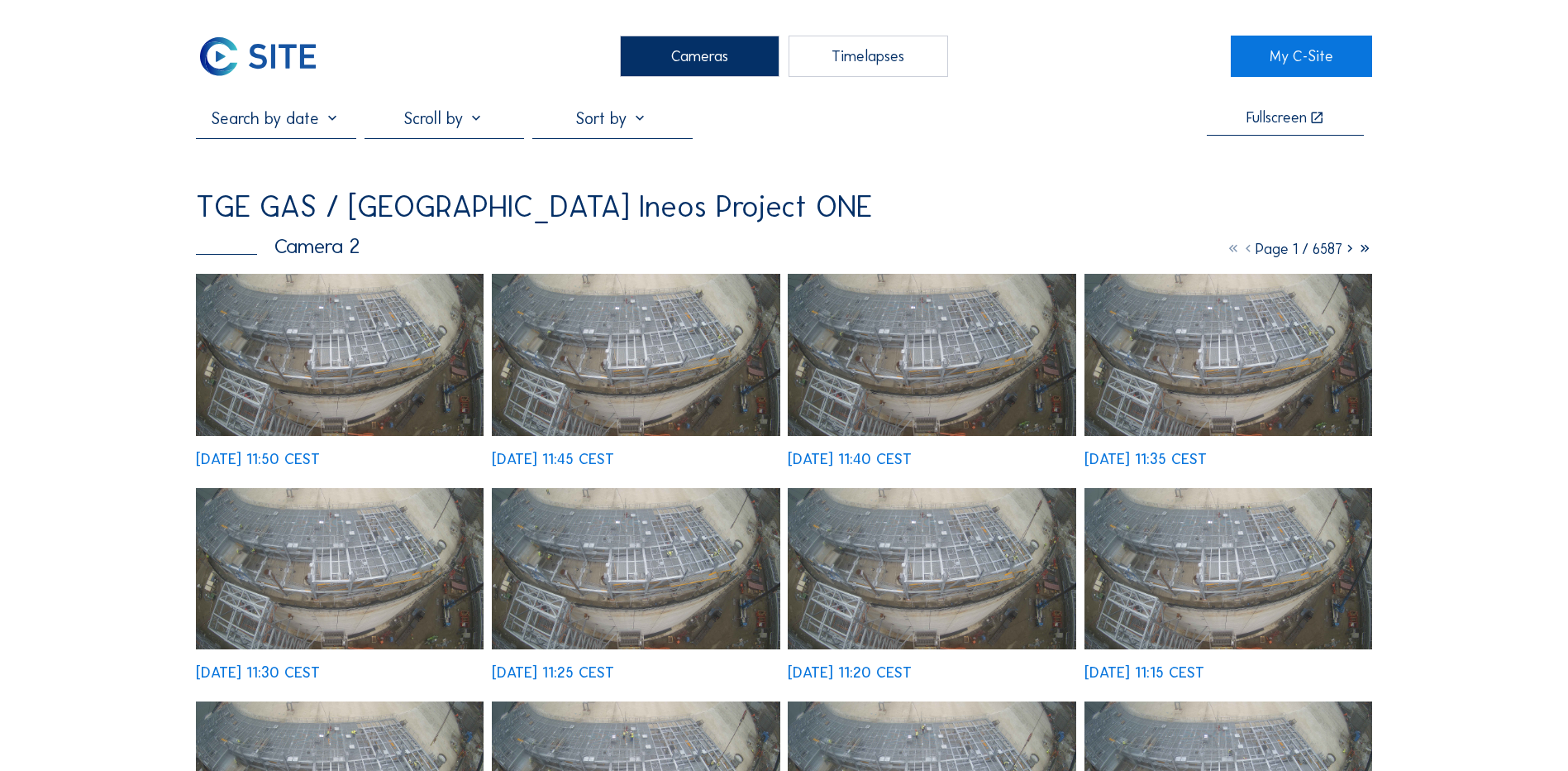
click at [364, 356] on img at bounding box center [340, 354] width 288 height 162
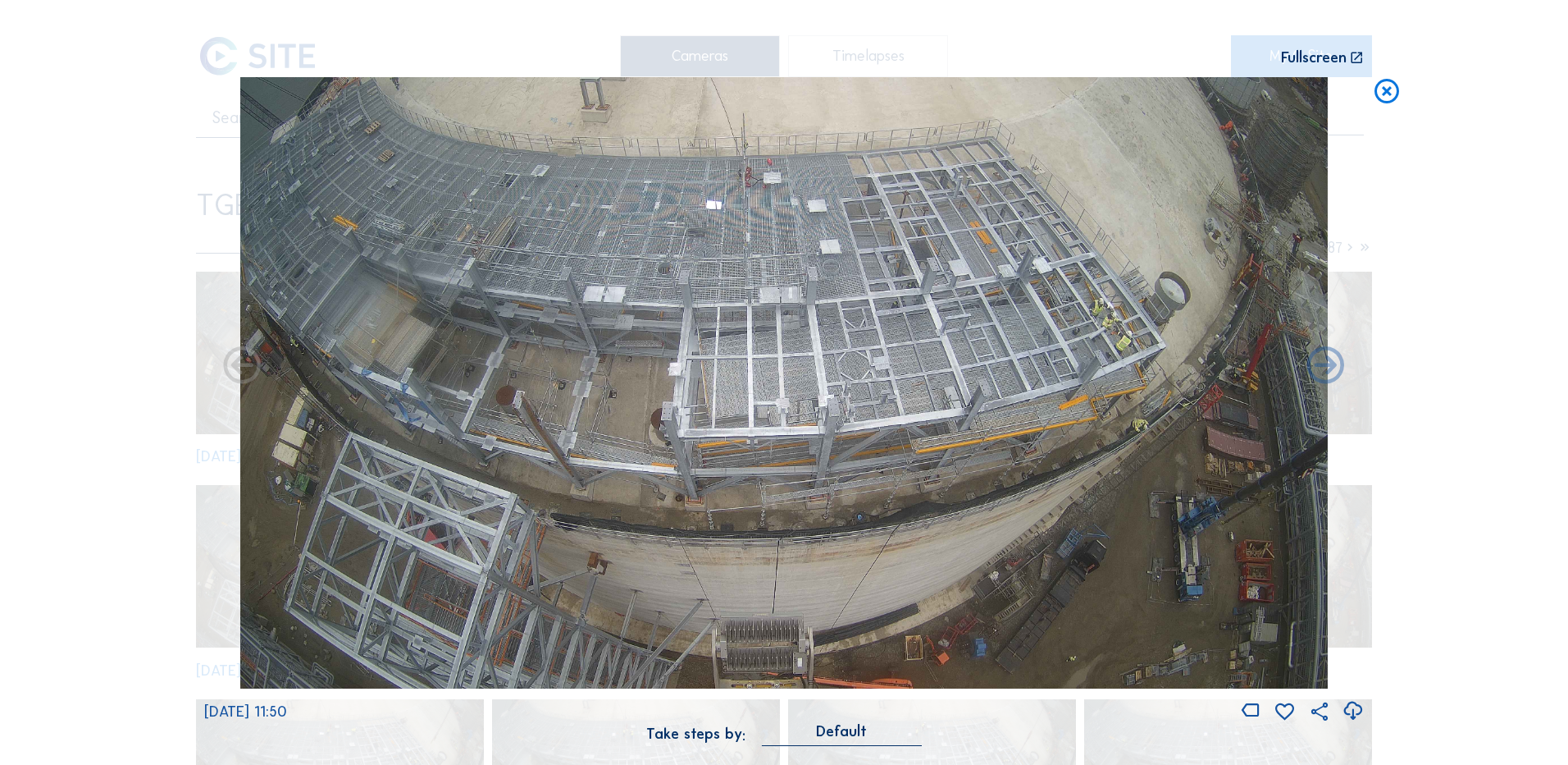
click at [1351, 711] on icon at bounding box center [1353, 711] width 22 height 27
